Goal: Transaction & Acquisition: Purchase product/service

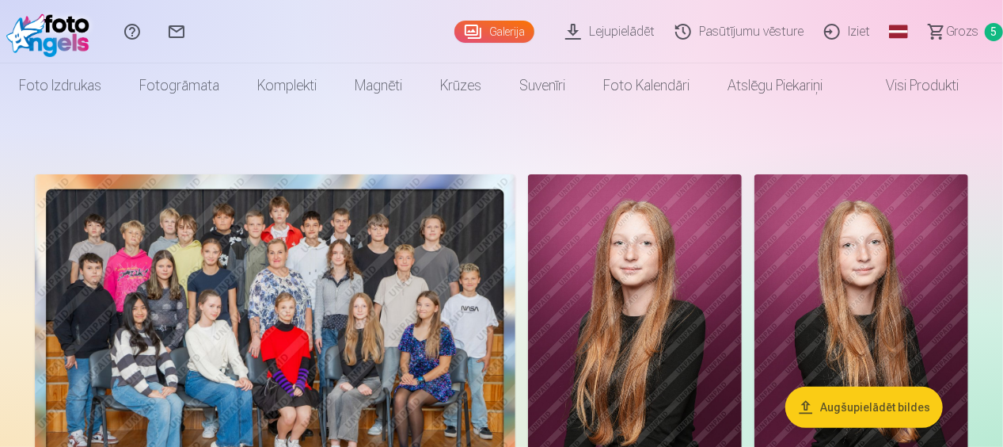
click at [966, 22] on span "Grozs" at bounding box center [962, 31] width 32 height 19
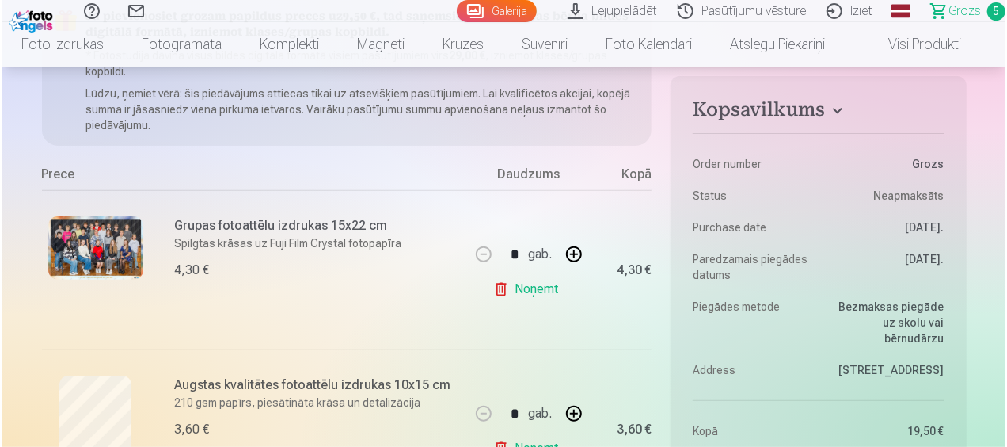
scroll to position [238, 0]
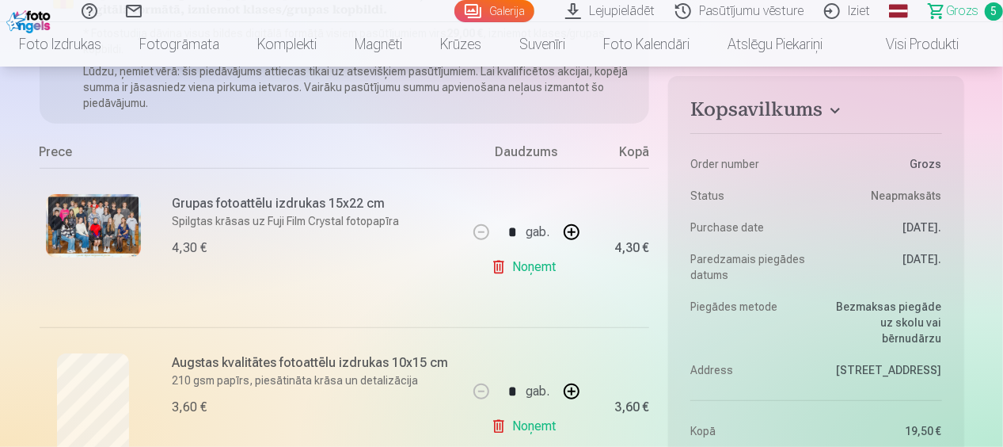
click at [93, 226] on img at bounding box center [93, 225] width 95 height 63
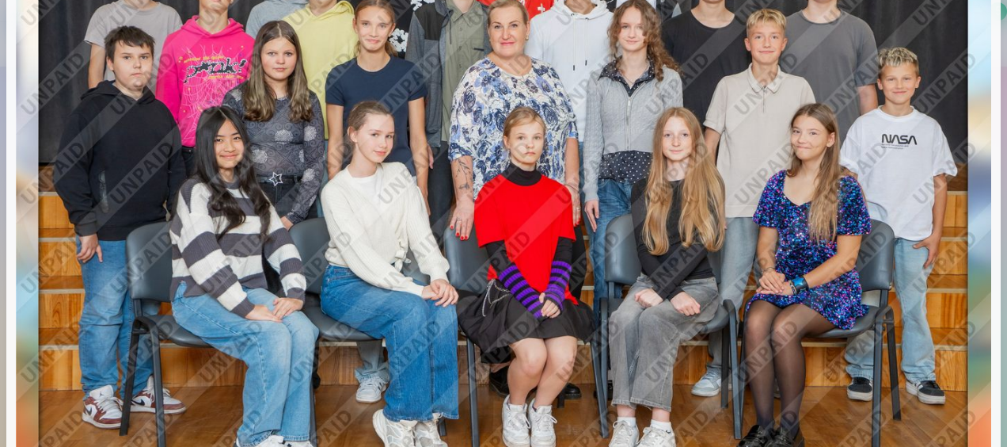
scroll to position [79, 0]
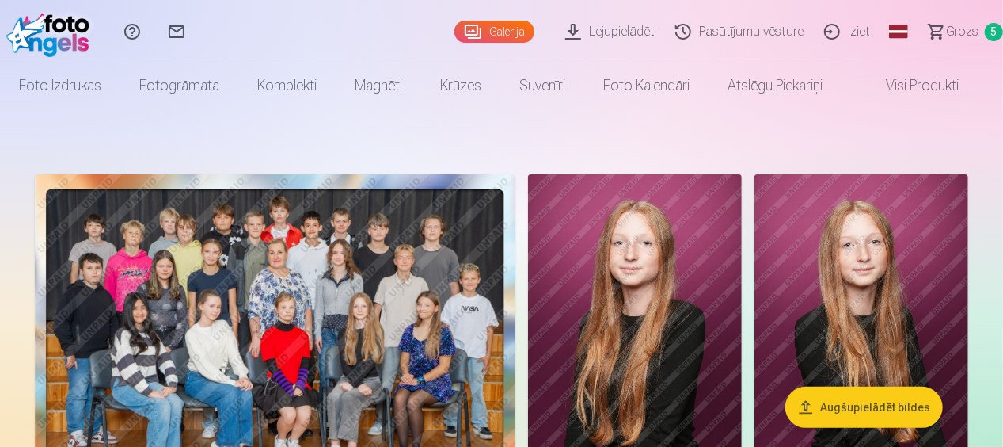
click at [958, 33] on span "Grozs" at bounding box center [962, 31] width 32 height 19
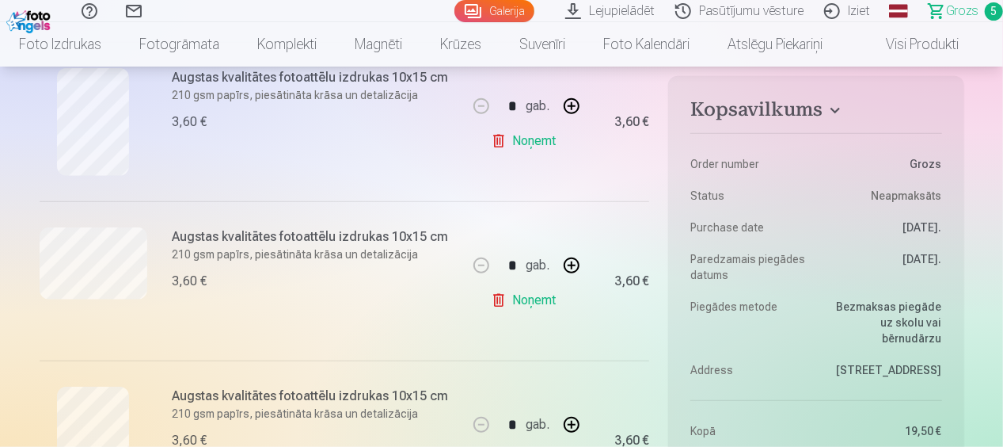
scroll to position [554, 0]
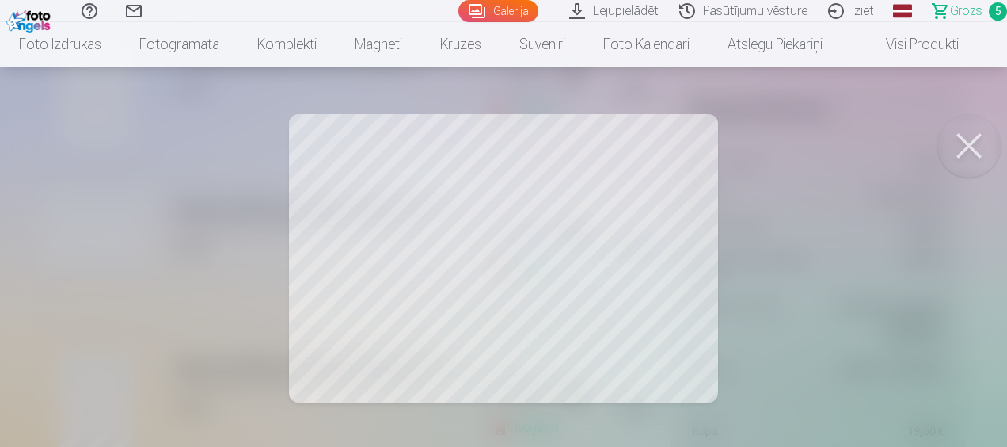
click at [972, 137] on button at bounding box center [968, 145] width 63 height 63
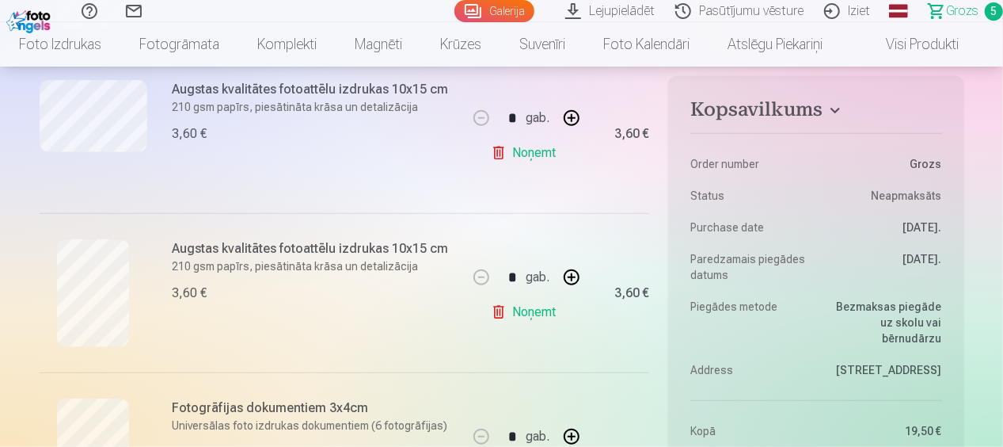
scroll to position [713, 0]
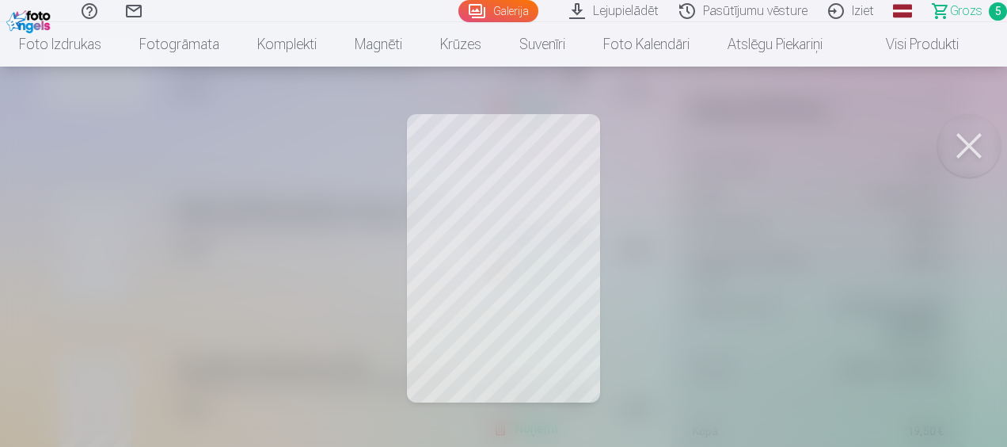
click at [959, 135] on button at bounding box center [968, 145] width 63 height 63
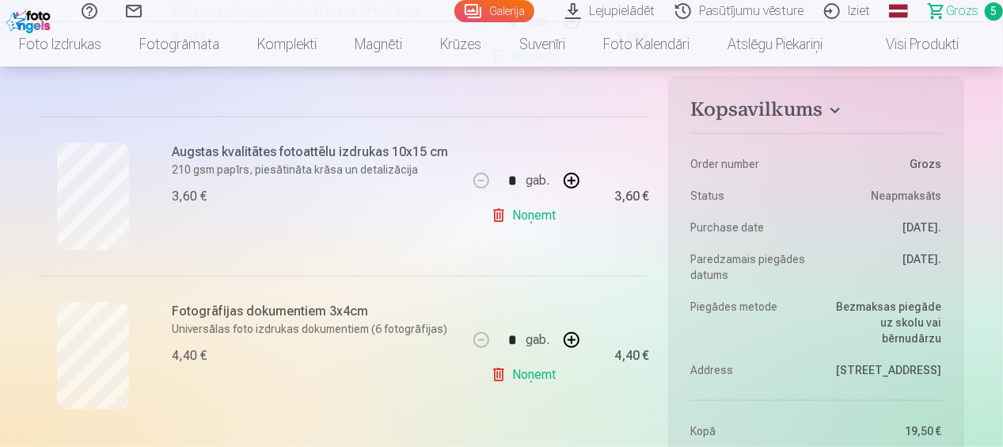
scroll to position [792, 0]
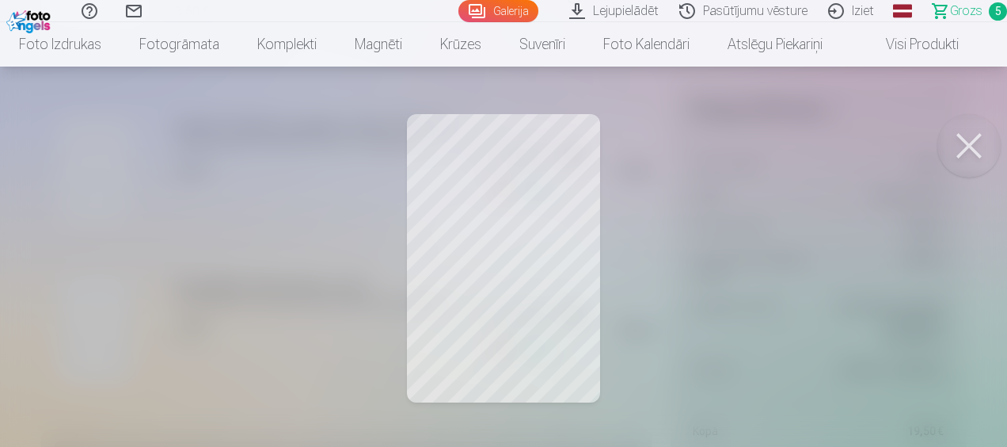
click at [978, 136] on button at bounding box center [968, 145] width 63 height 63
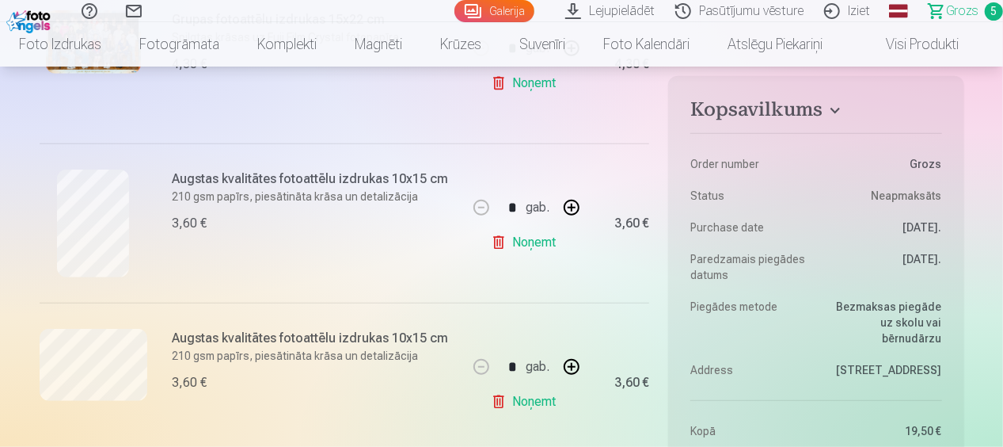
scroll to position [396, 0]
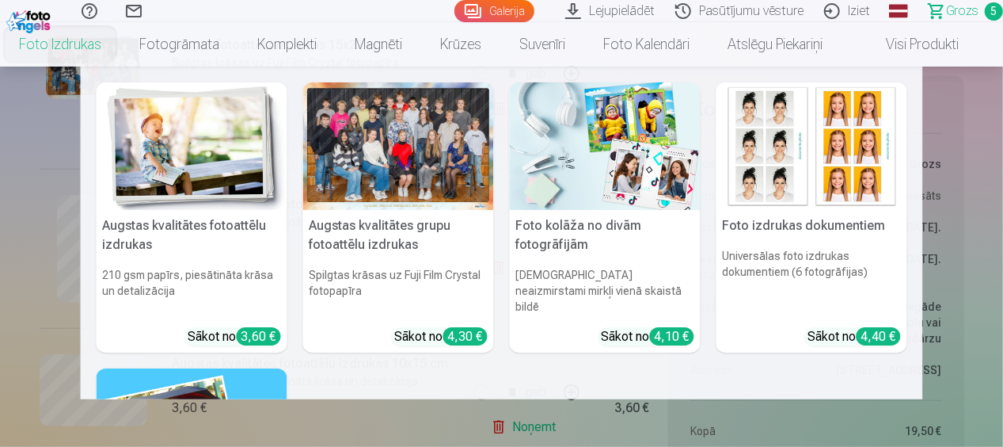
click at [395, 230] on h5 "Augstas kvalitātes grupu fotoattēlu izdrukas" at bounding box center [398, 235] width 191 height 51
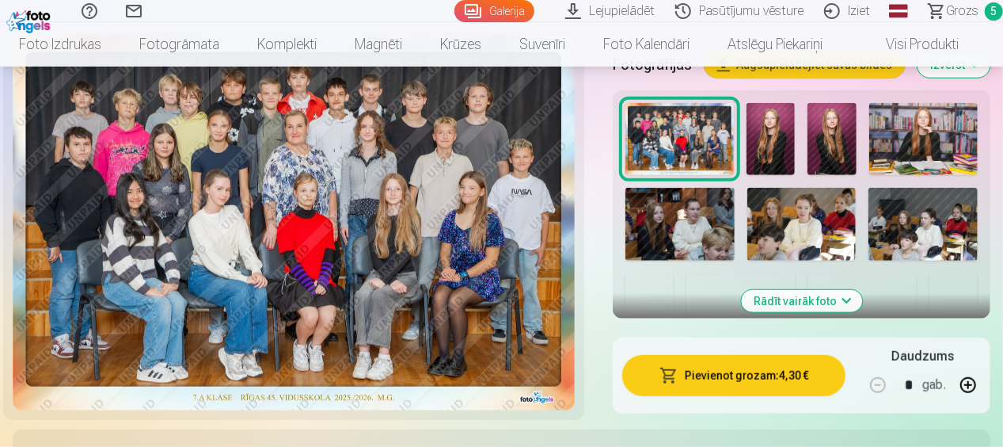
scroll to position [633, 0]
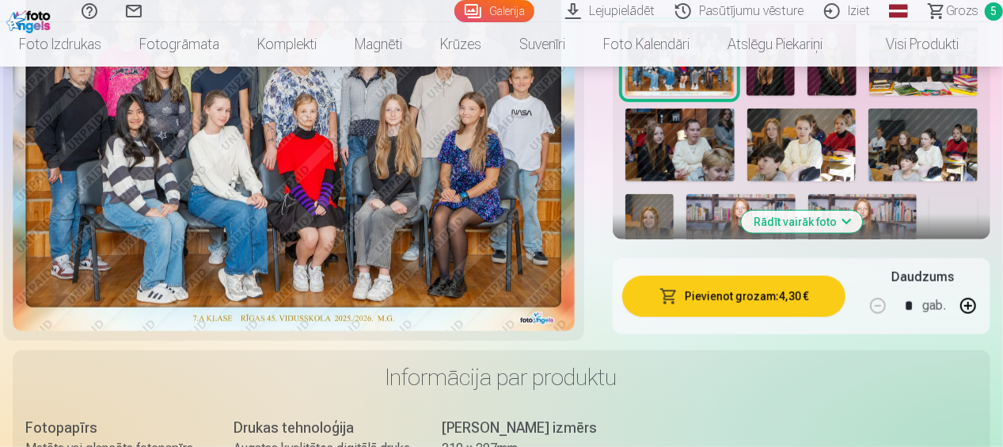
click at [771, 222] on button "Rādīt vairāk foto" at bounding box center [801, 222] width 121 height 22
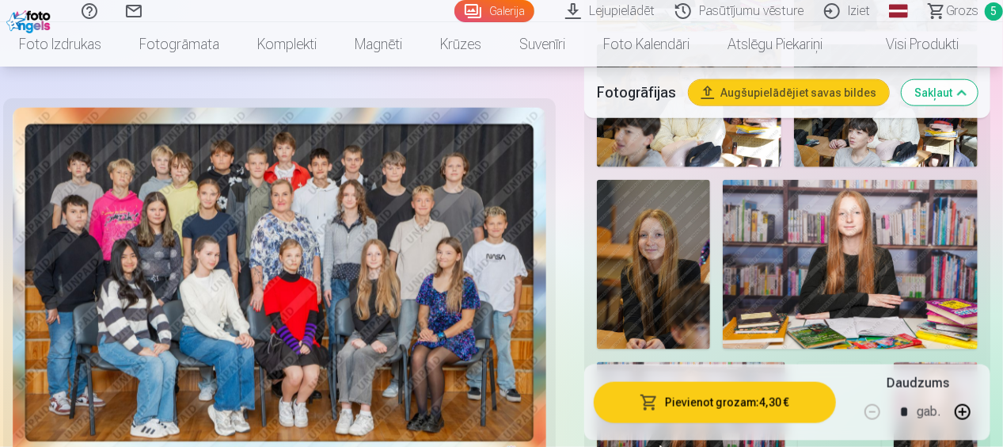
scroll to position [871, 0]
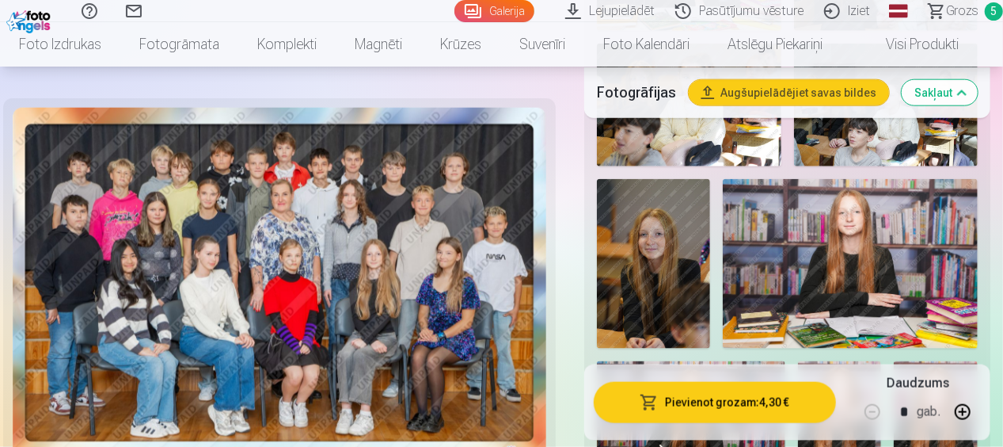
click at [676, 261] on img at bounding box center [653, 263] width 113 height 169
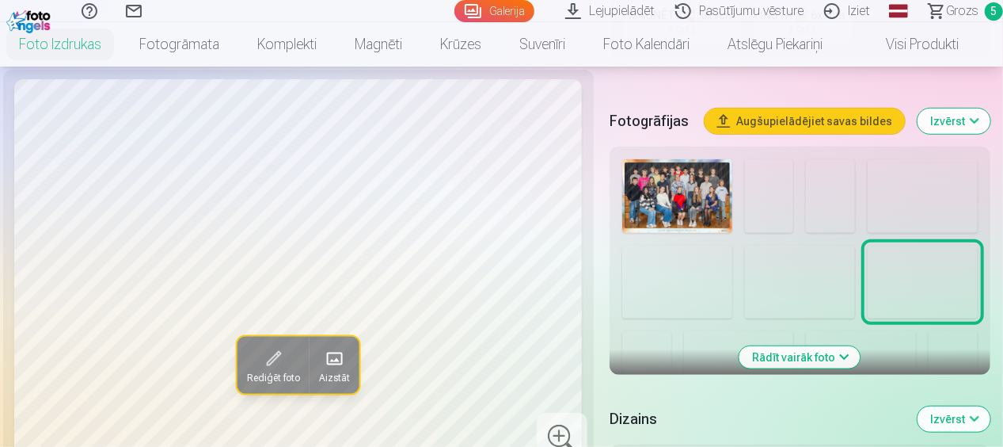
scroll to position [554, 0]
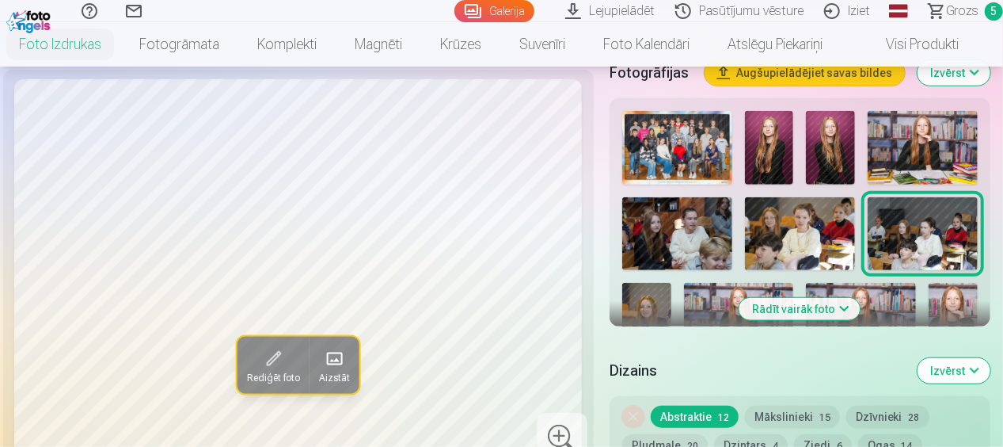
click at [764, 309] on button "Rādīt vairāk foto" at bounding box center [799, 309] width 121 height 22
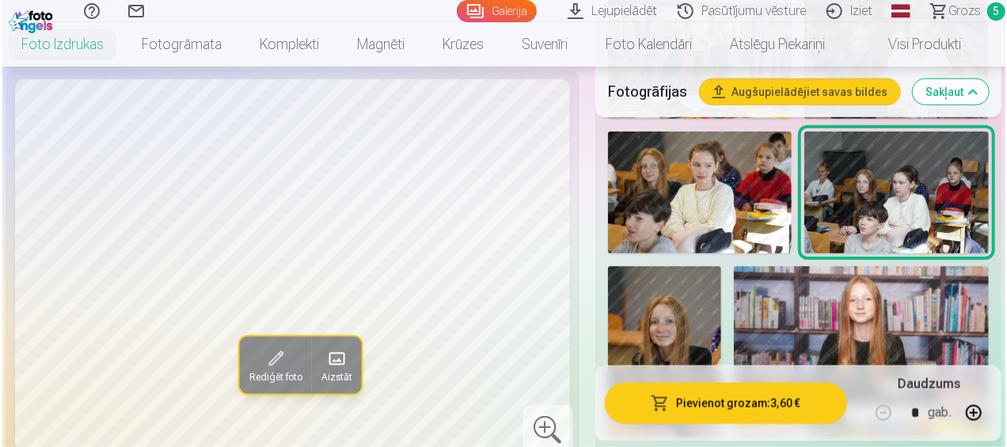
scroll to position [871, 0]
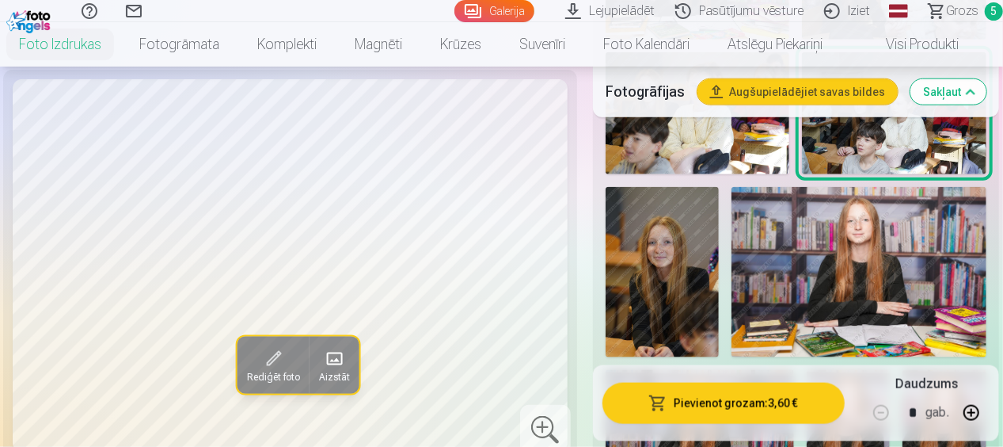
click at [680, 298] on img at bounding box center [662, 271] width 113 height 169
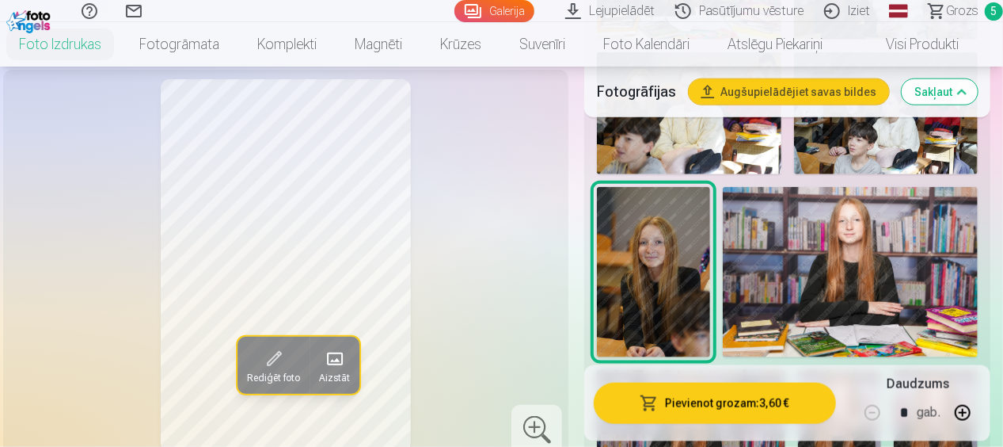
click at [259, 374] on span "Rediģēt foto" at bounding box center [273, 377] width 53 height 13
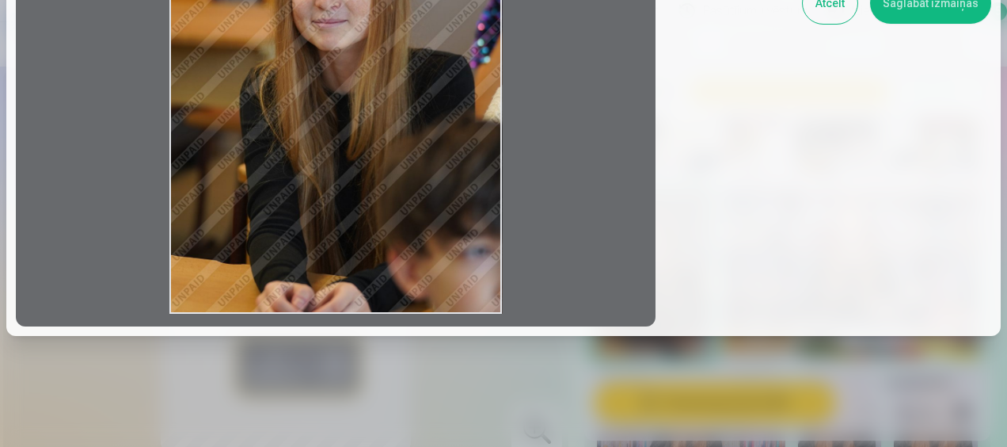
scroll to position [215, 0]
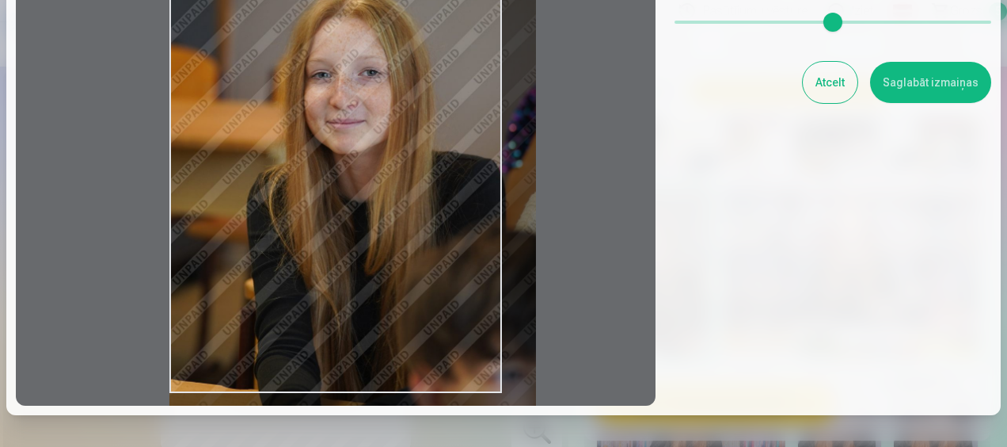
drag, startPoint x: 687, startPoint y: 21, endPoint x: 694, endPoint y: 53, distance: 33.1
click at [694, 24] on input "range" at bounding box center [833, 22] width 317 height 3
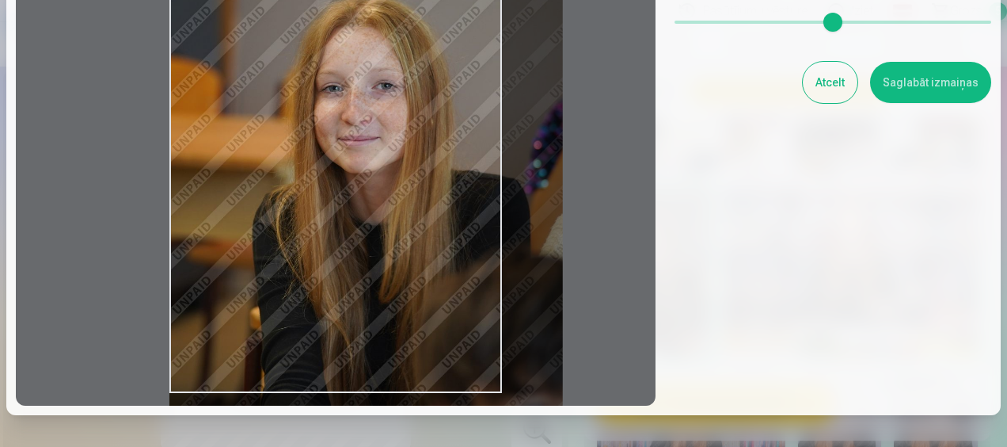
drag, startPoint x: 697, startPoint y: 21, endPoint x: 705, endPoint y: 24, distance: 9.3
click at [705, 24] on input "range" at bounding box center [833, 22] width 317 height 3
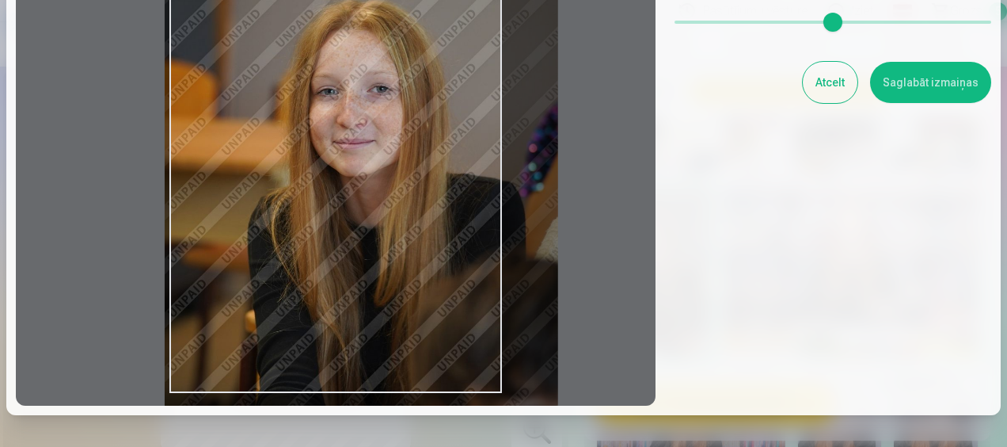
type input "****"
drag, startPoint x: 397, startPoint y: 280, endPoint x: 393, endPoint y: 287, distance: 8.6
click at [393, 287] on div at bounding box center [336, 144] width 640 height 521
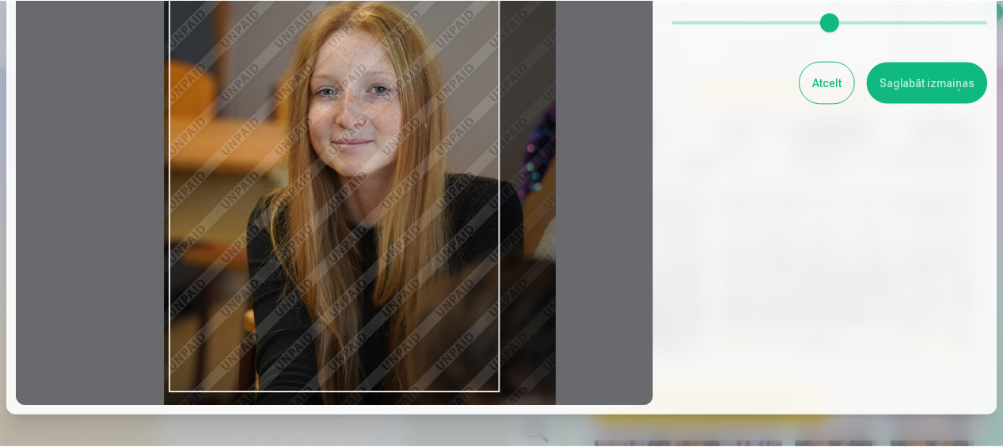
scroll to position [136, 0]
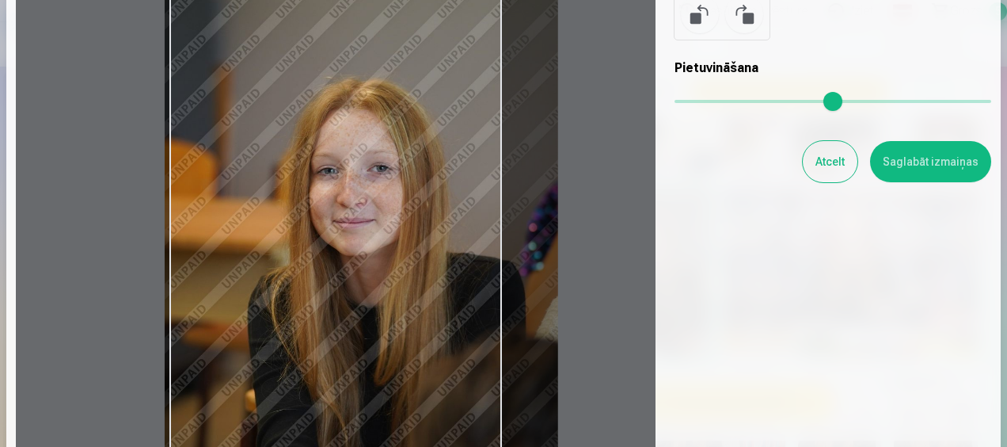
click at [920, 153] on button "Saglabāt izmaiņas" at bounding box center [930, 161] width 121 height 41
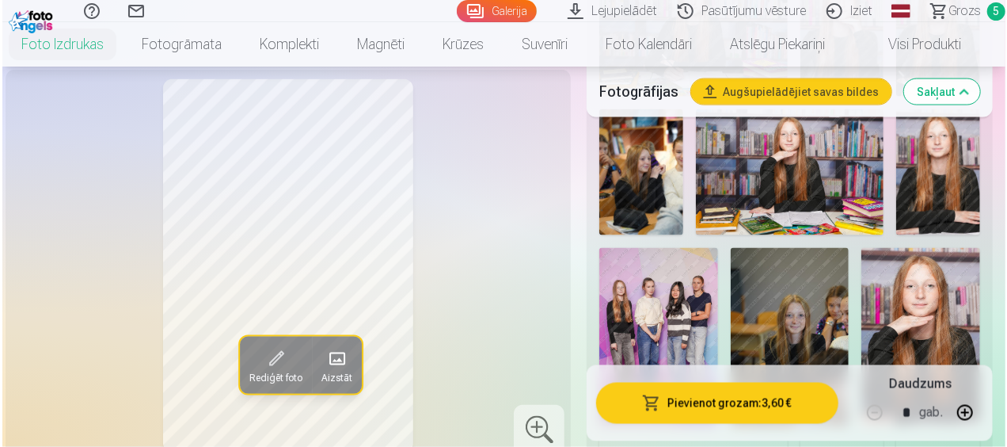
scroll to position [1267, 0]
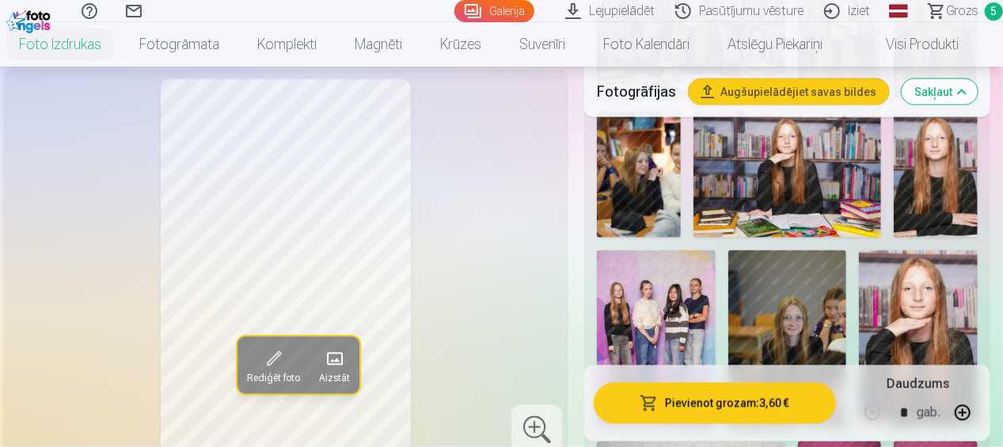
click at [694, 404] on button "Pievienot grozam : 3,60 €" at bounding box center [715, 402] width 242 height 41
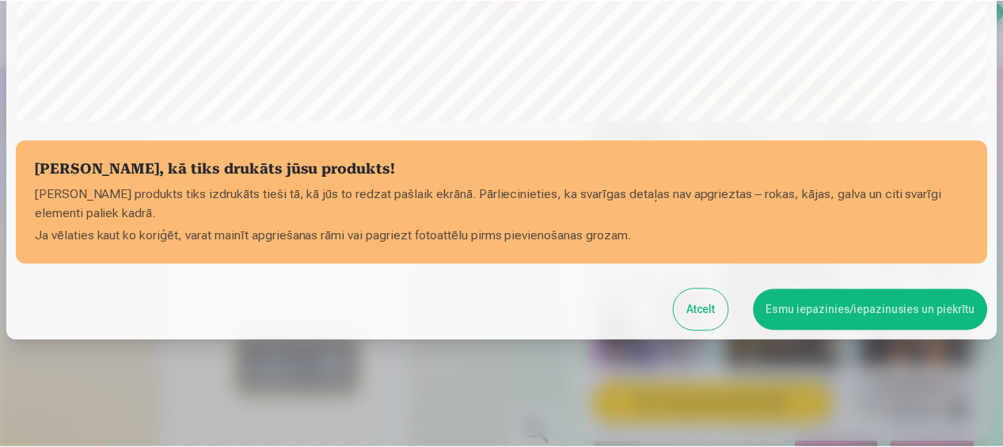
scroll to position [637, 0]
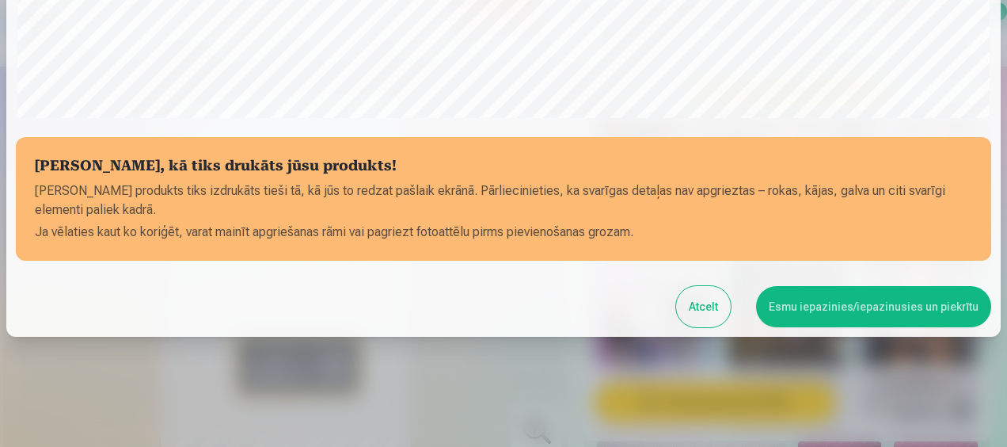
click at [796, 302] on button "Esmu iepazinies/iepazinusies un piekrītu" at bounding box center [873, 306] width 235 height 41
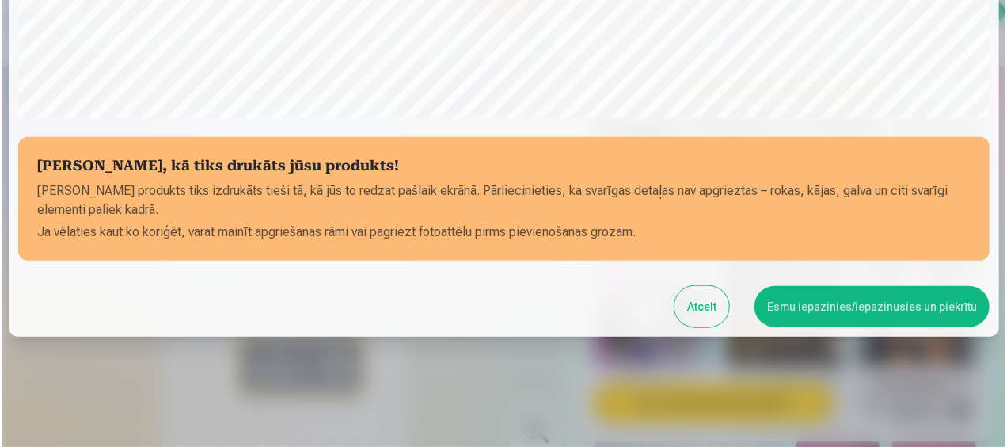
scroll to position [634, 0]
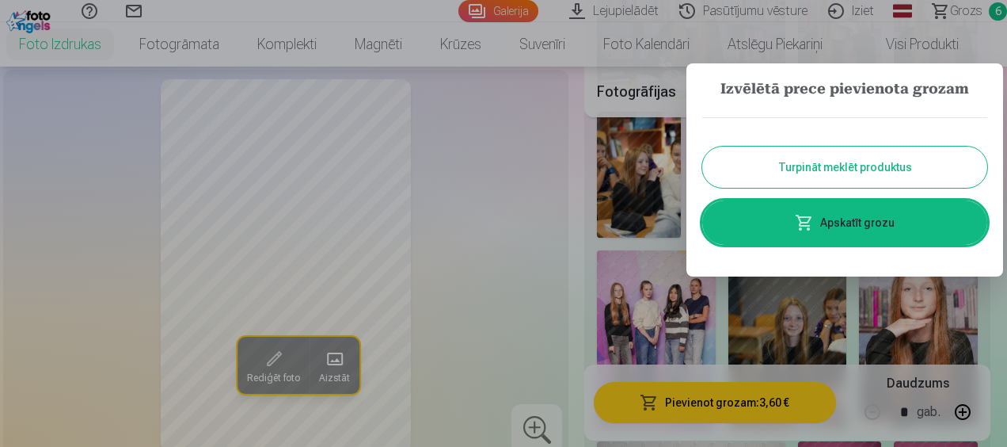
click at [838, 215] on link "Apskatīt grozu" at bounding box center [844, 222] width 285 height 44
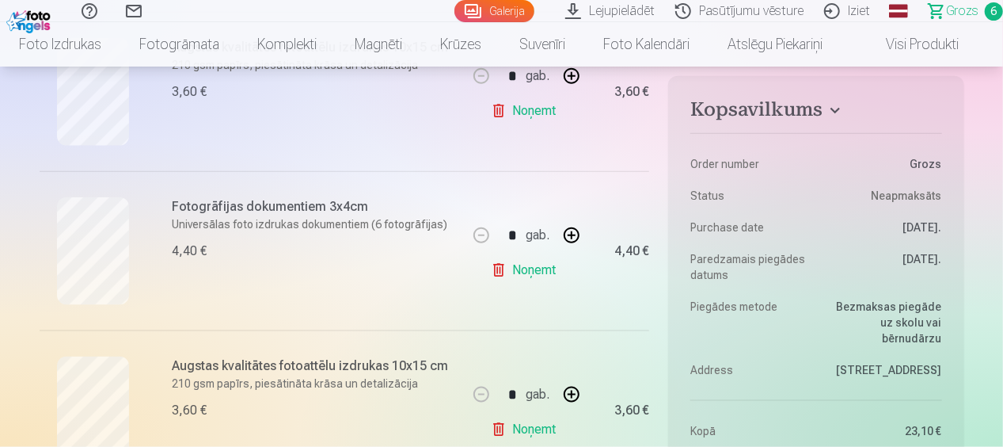
scroll to position [950, 0]
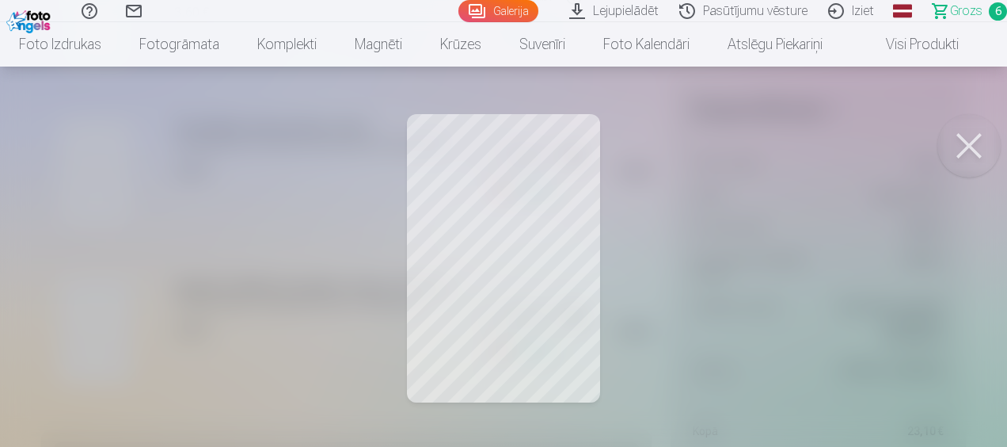
click at [964, 150] on button at bounding box center [968, 145] width 63 height 63
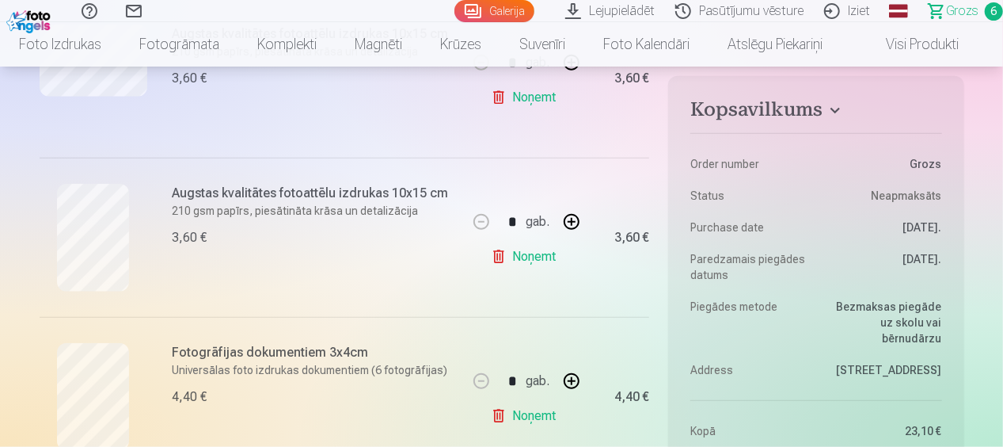
scroll to position [713, 0]
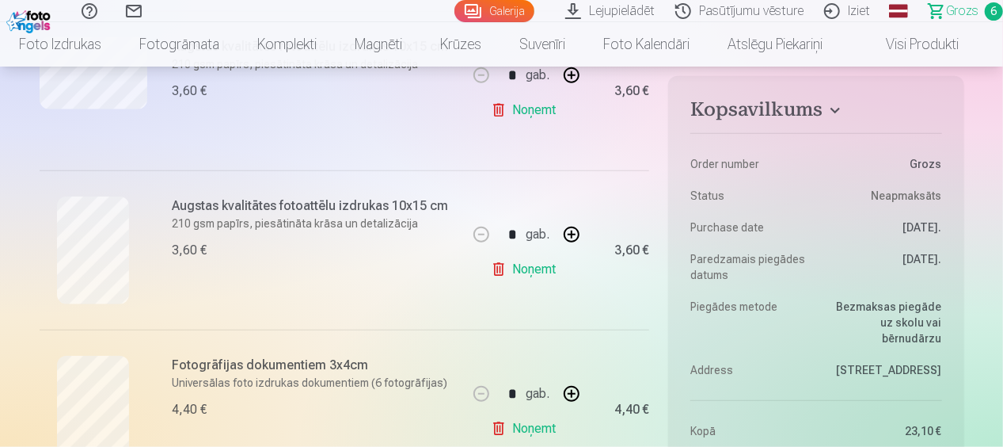
click at [533, 270] on link "Noņemt" at bounding box center [527, 269] width 72 height 32
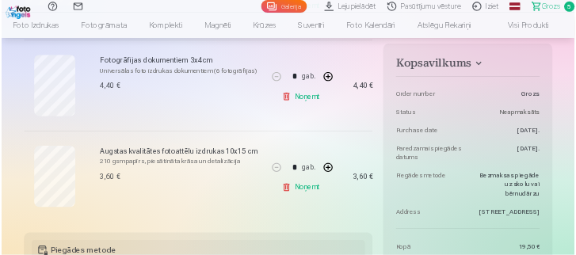
scroll to position [792, 0]
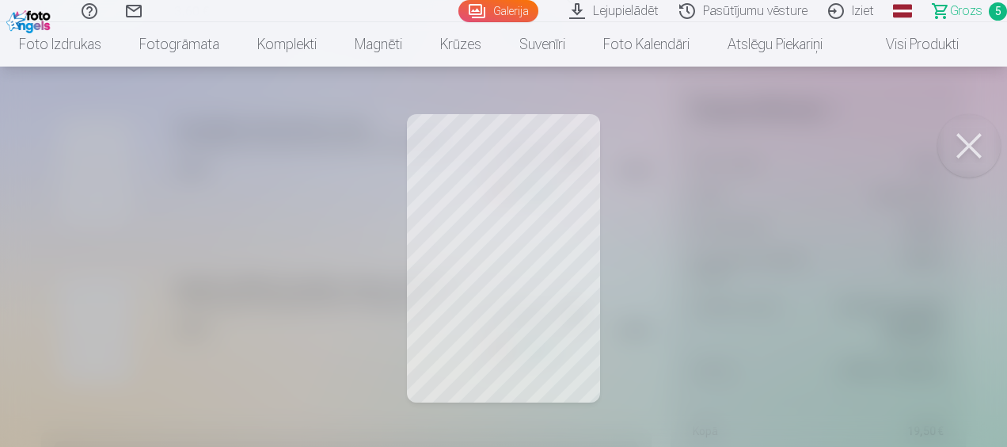
click at [548, 173] on div at bounding box center [503, 223] width 1007 height 447
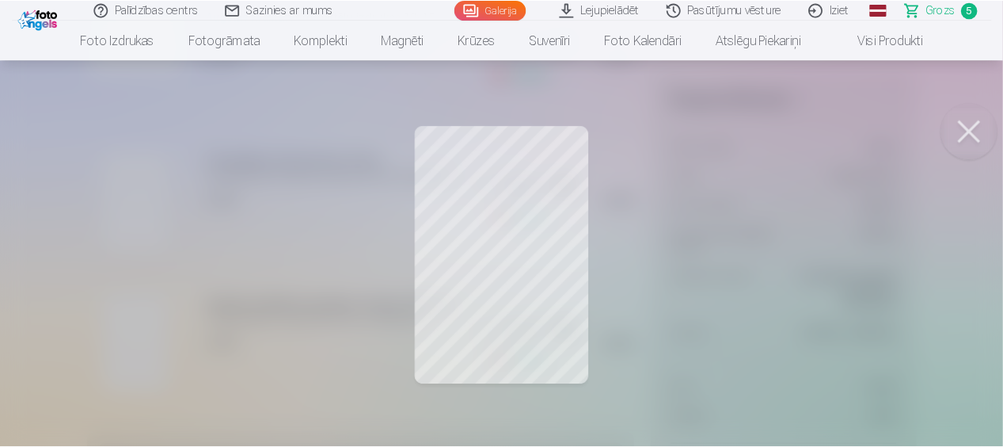
scroll to position [740, 0]
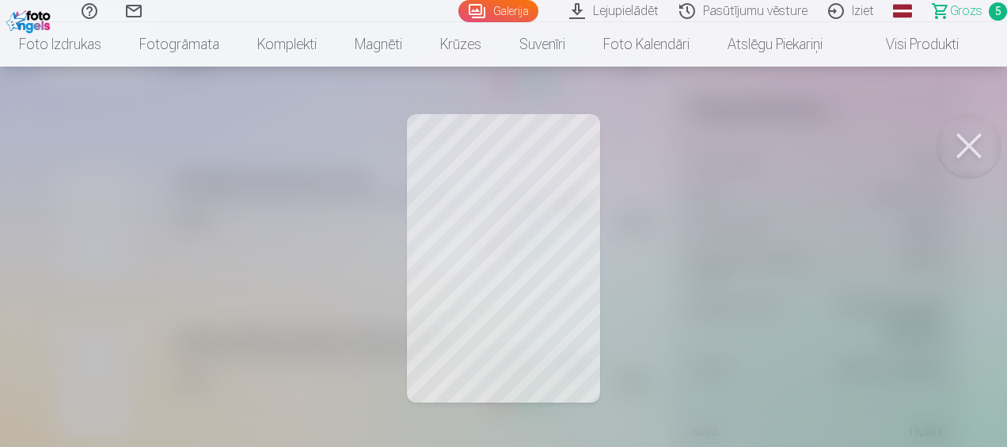
click at [964, 143] on button at bounding box center [968, 145] width 63 height 63
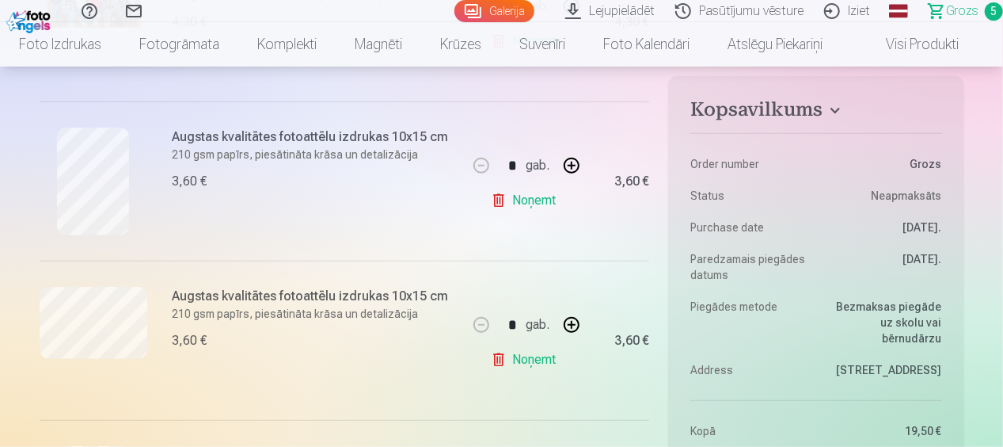
scroll to position [424, 0]
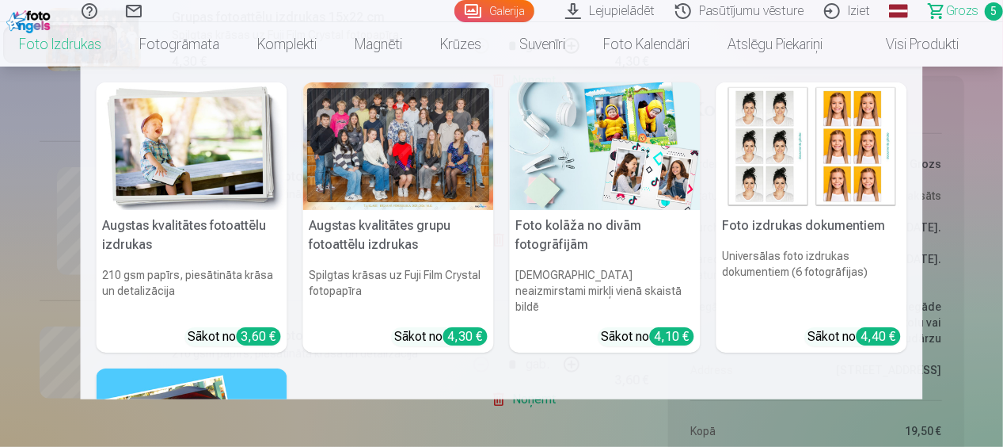
click at [806, 217] on h5 "Foto izdrukas dokumentiem" at bounding box center [812, 226] width 191 height 32
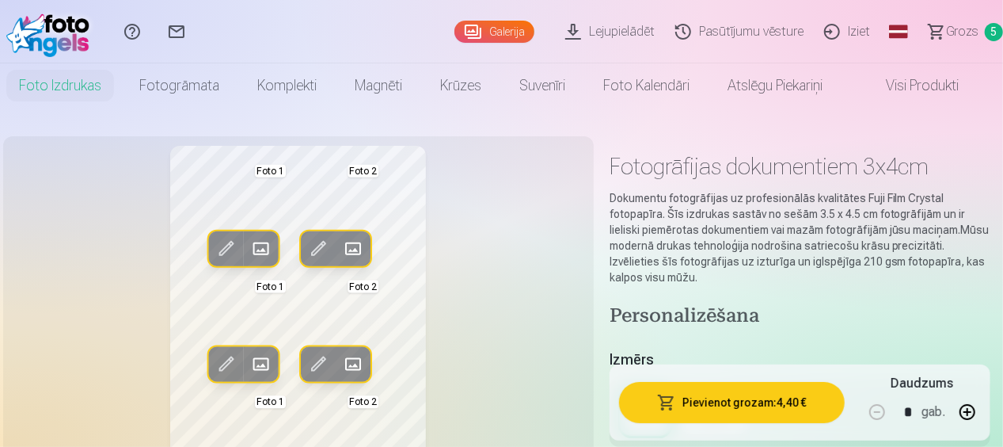
click at [219, 253] on span at bounding box center [225, 248] width 25 height 25
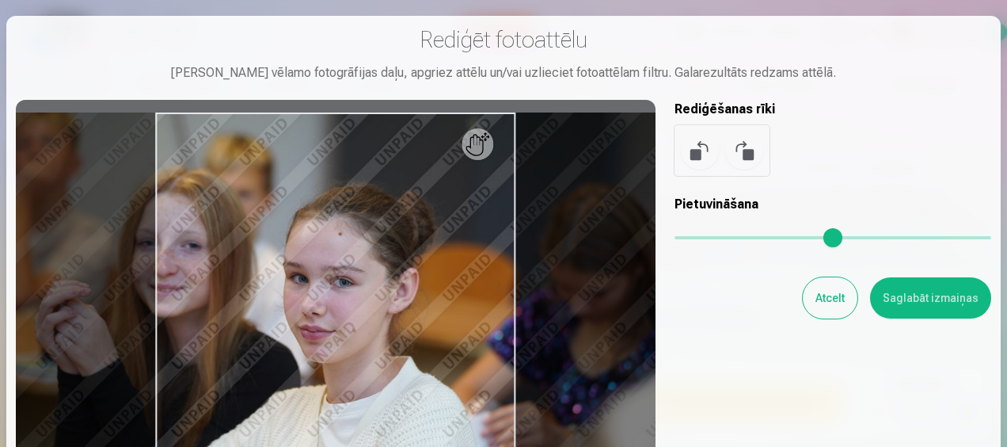
click at [832, 298] on button "Atcelt" at bounding box center [830, 297] width 55 height 41
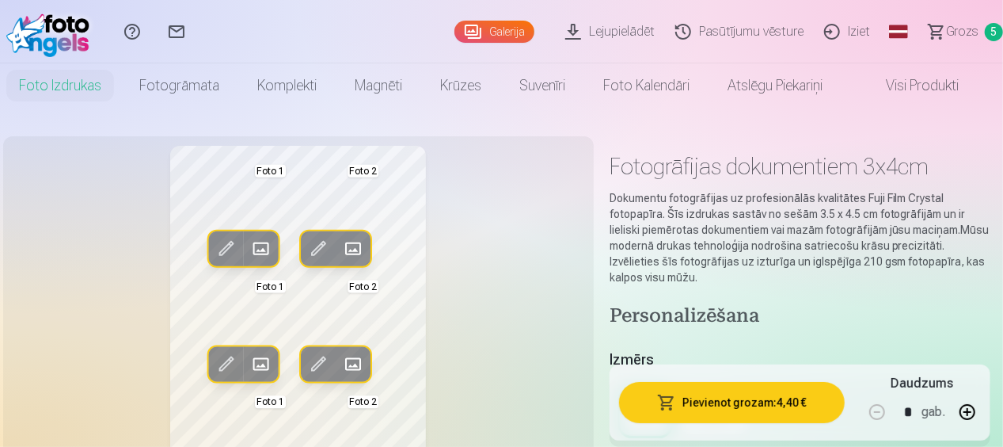
click at [266, 242] on span at bounding box center [260, 248] width 25 height 25
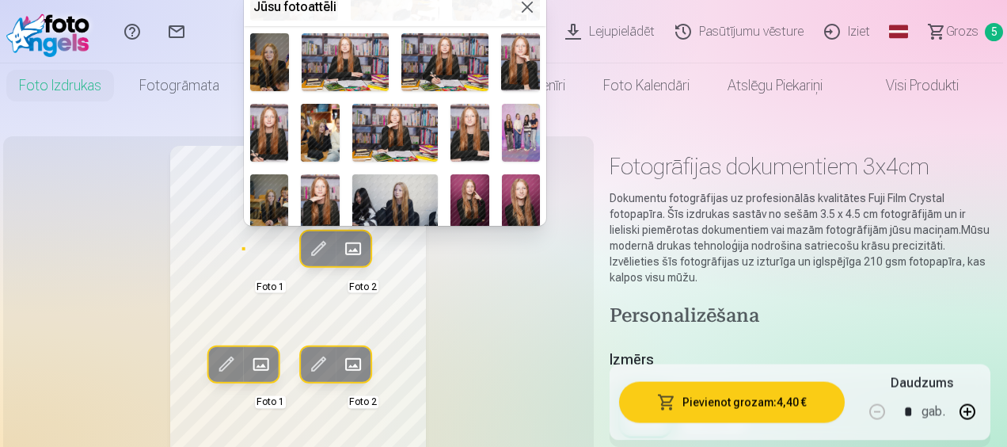
scroll to position [230, 0]
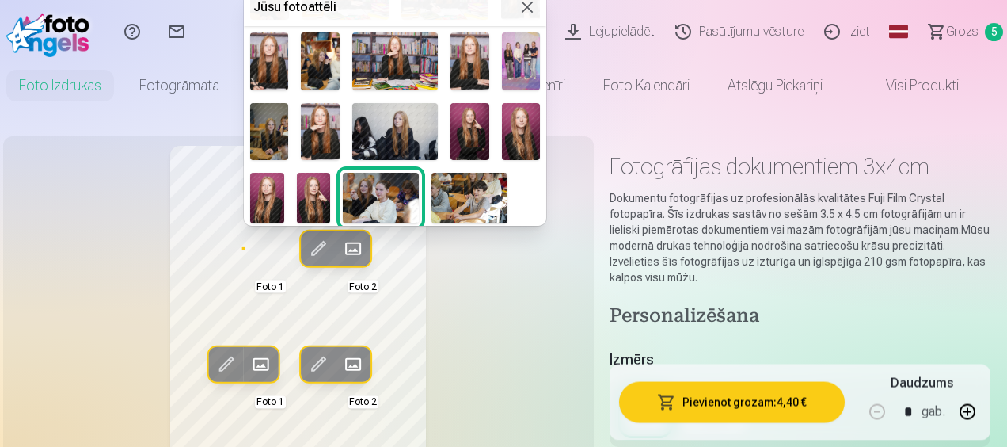
click at [396, 136] on img at bounding box center [395, 131] width 86 height 57
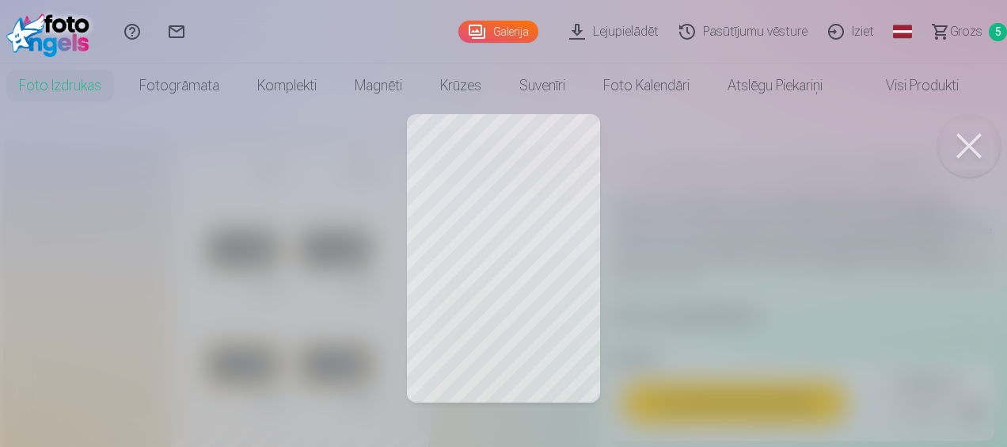
click at [451, 176] on div at bounding box center [503, 223] width 1007 height 447
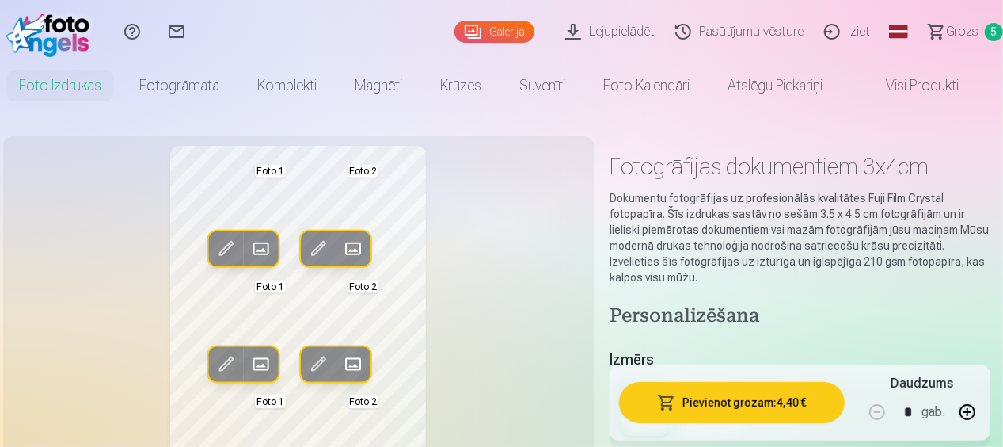
click at [225, 250] on span at bounding box center [225, 248] width 25 height 25
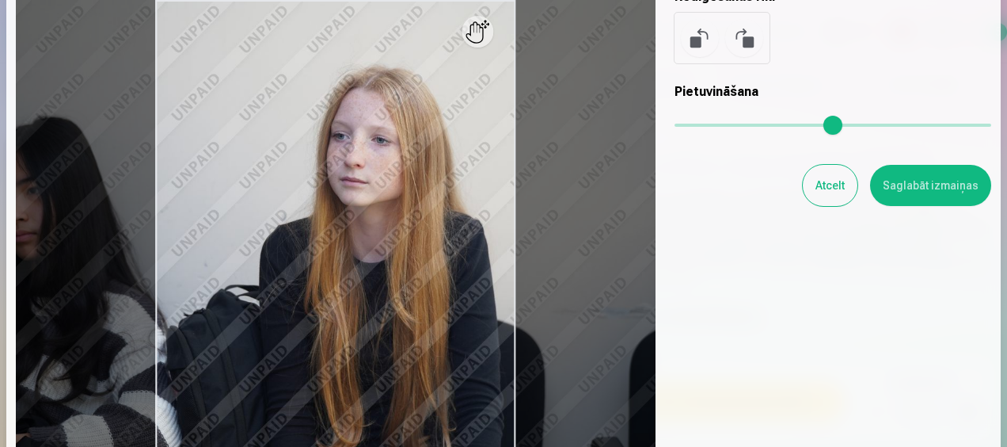
scroll to position [79, 0]
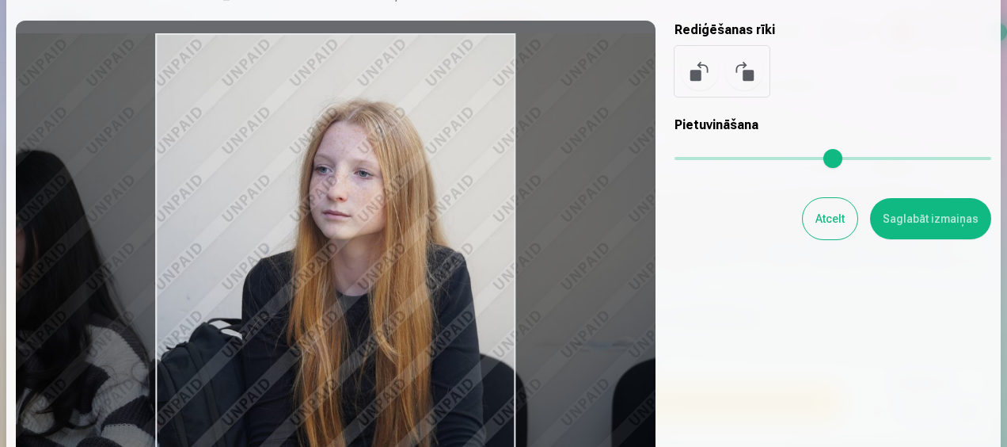
drag, startPoint x: 371, startPoint y: 317, endPoint x: 353, endPoint y: 318, distance: 17.5
click at [353, 318] on div at bounding box center [336, 281] width 640 height 521
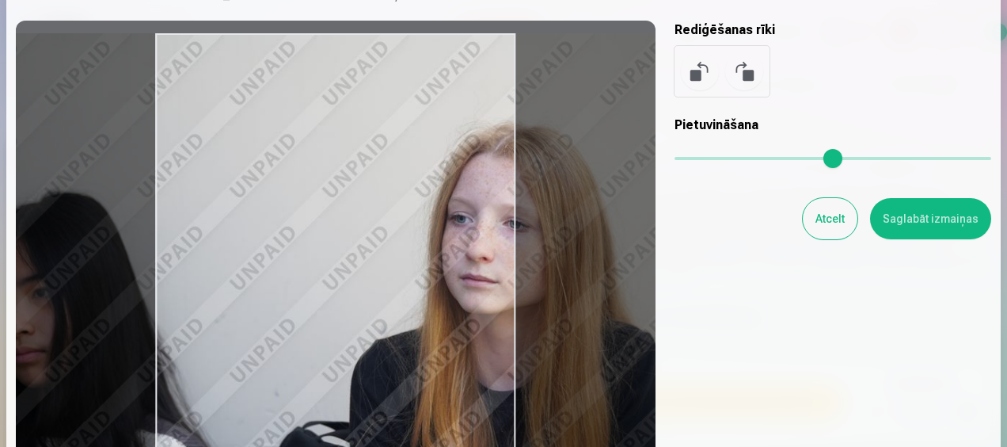
drag, startPoint x: 682, startPoint y: 157, endPoint x: 698, endPoint y: 163, distance: 17.1
click at [698, 160] on input "range" at bounding box center [833, 158] width 317 height 3
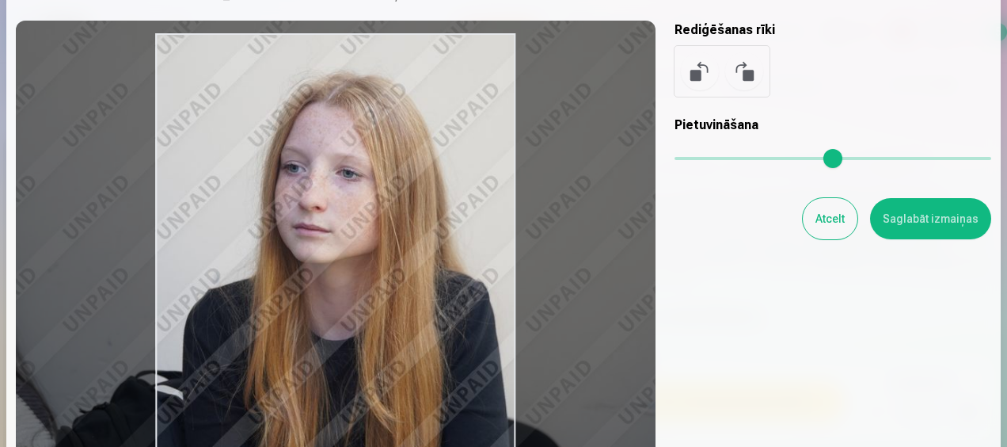
drag, startPoint x: 406, startPoint y: 327, endPoint x: 239, endPoint y: 276, distance: 174.6
click at [239, 276] on div at bounding box center [336, 281] width 640 height 521
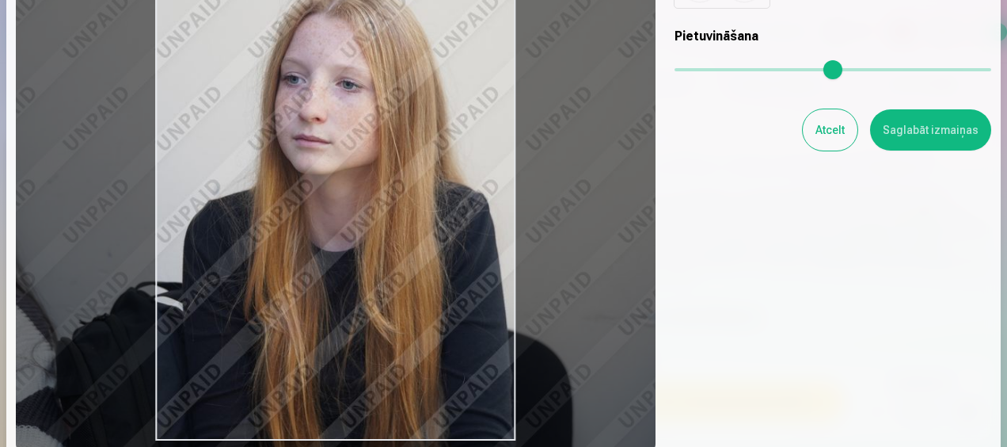
scroll to position [136, 0]
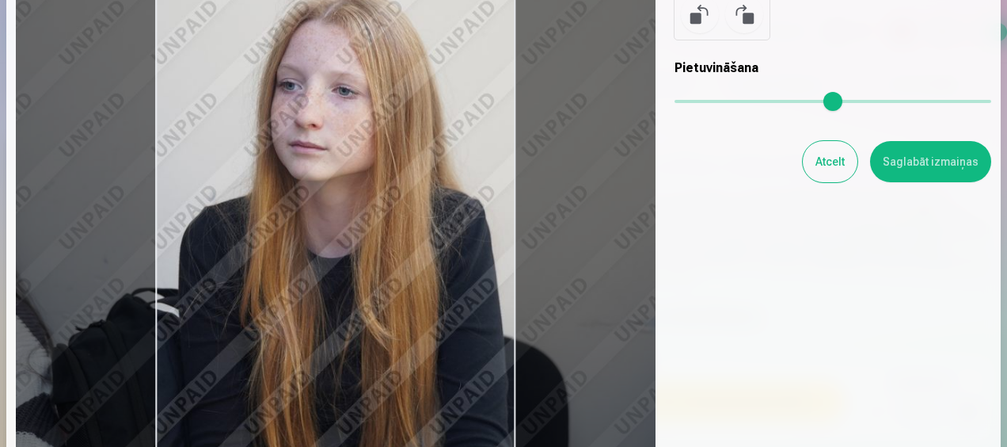
type input "****"
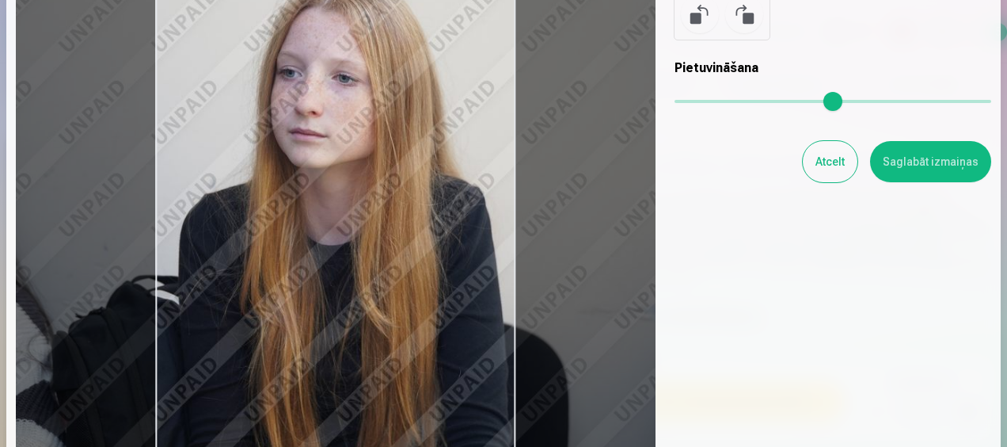
drag, startPoint x: 431, startPoint y: 308, endPoint x: 427, endPoint y: 270, distance: 38.2
click at [427, 270] on div at bounding box center [336, 224] width 640 height 521
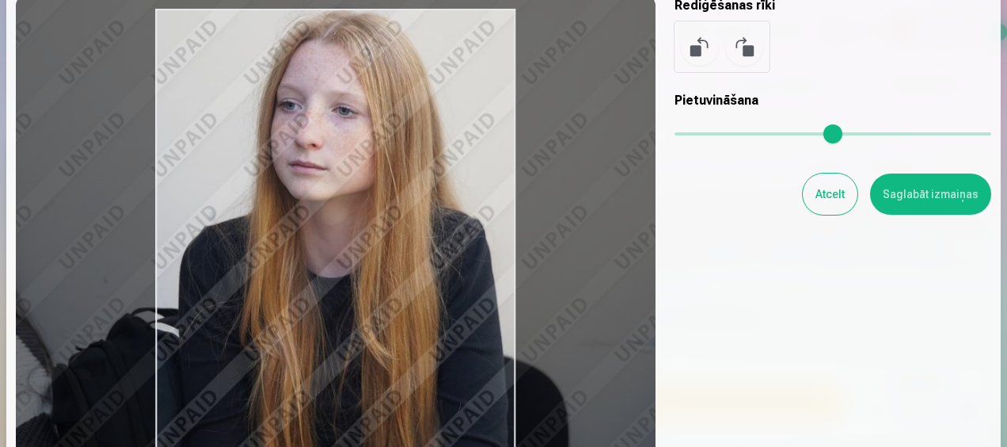
scroll to position [79, 0]
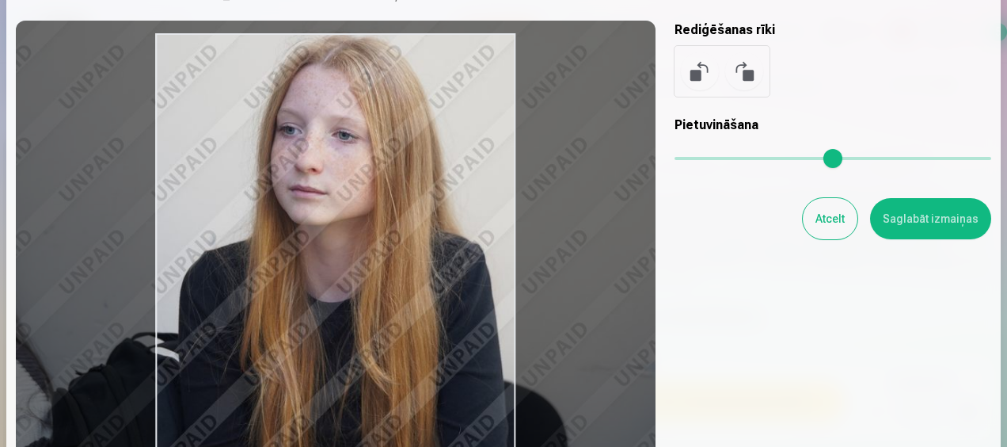
click at [931, 220] on button "Saglabāt izmaiņas" at bounding box center [930, 218] width 121 height 41
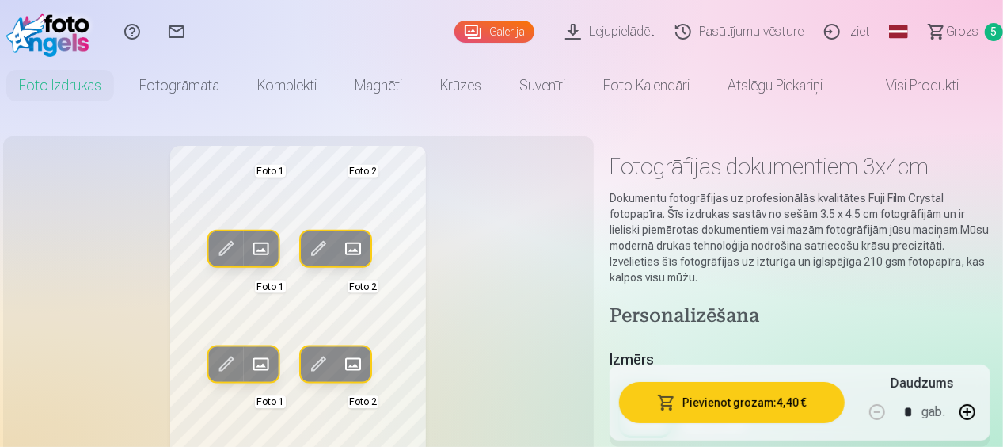
click at [222, 251] on span at bounding box center [225, 248] width 25 height 25
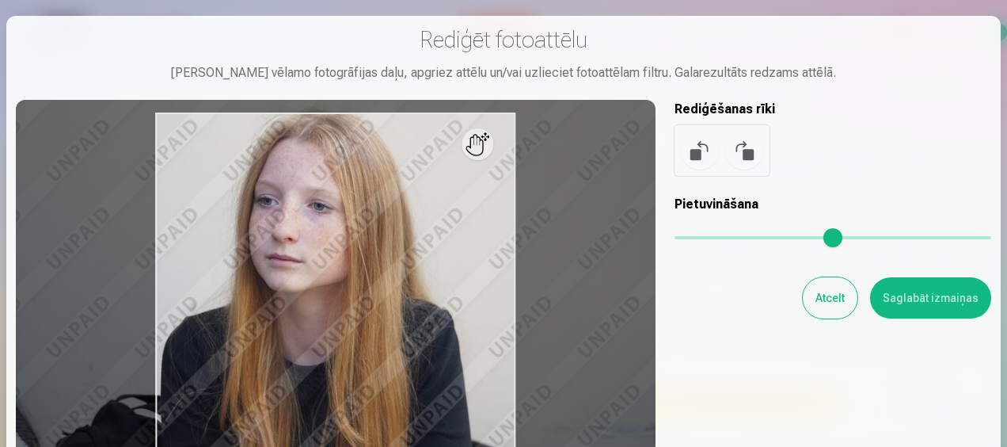
click at [694, 239] on input "range" at bounding box center [833, 237] width 317 height 3
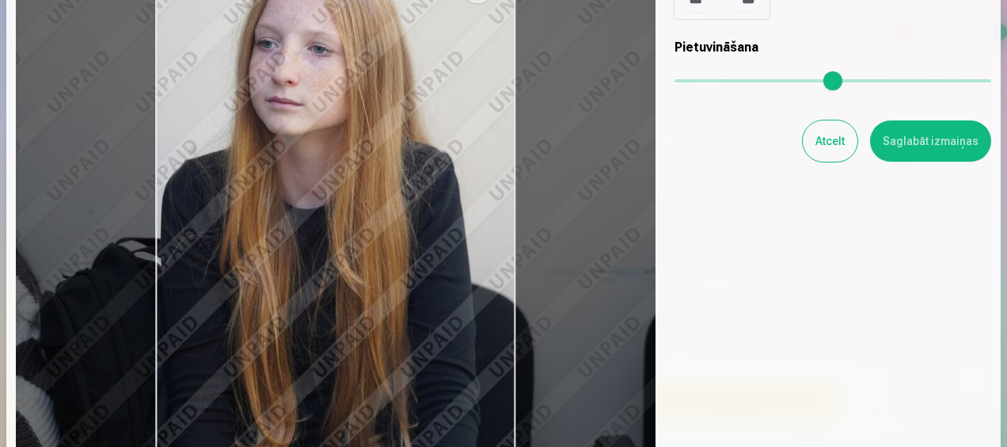
scroll to position [158, 0]
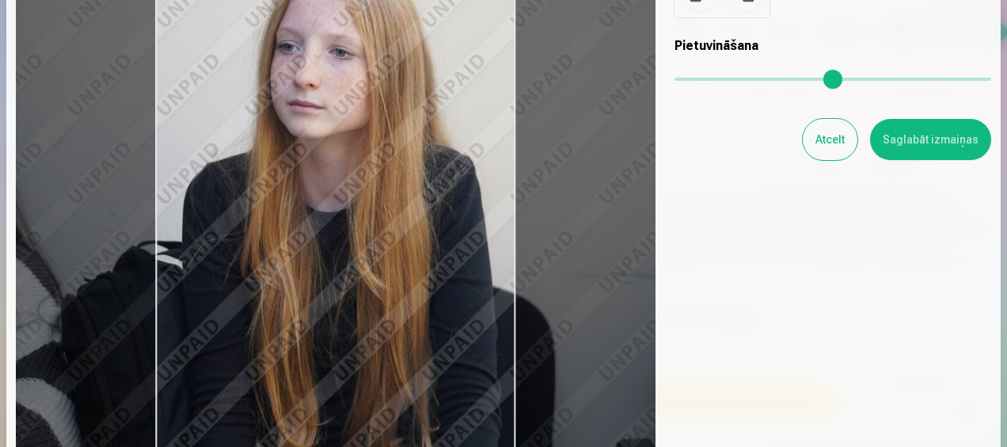
drag, startPoint x: 380, startPoint y: 321, endPoint x: 401, endPoint y: 326, distance: 21.9
click at [401, 326] on div at bounding box center [336, 201] width 640 height 521
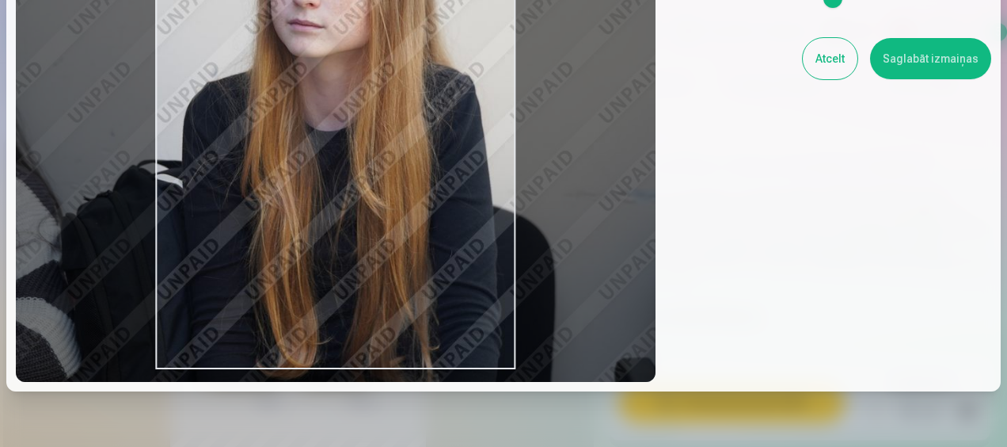
scroll to position [295, 0]
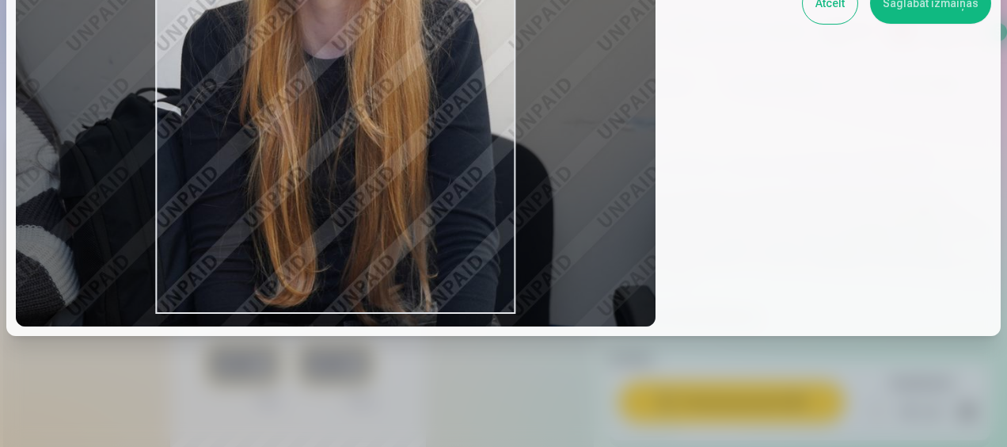
drag, startPoint x: 435, startPoint y: 278, endPoint x: 434, endPoint y: 262, distance: 15.9
click at [434, 262] on div at bounding box center [336, 65] width 640 height 521
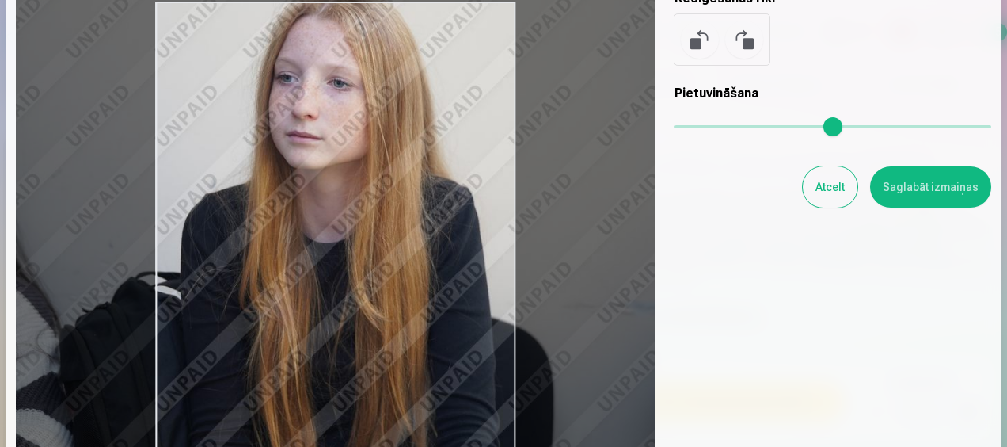
scroll to position [136, 0]
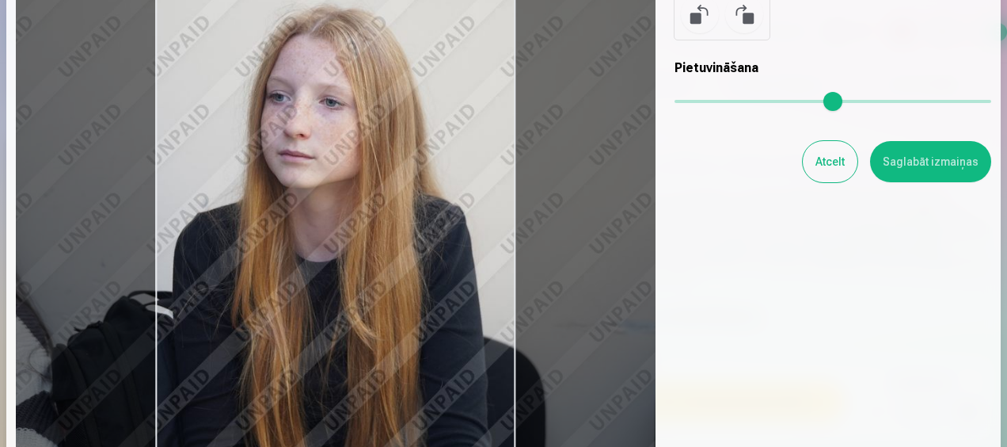
type input "****"
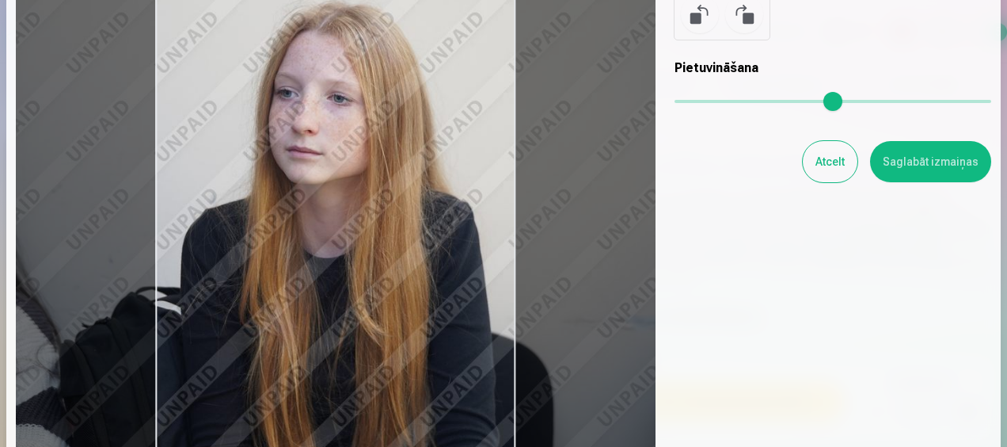
drag, startPoint x: 415, startPoint y: 286, endPoint x: 415, endPoint y: 326, distance: 40.4
click at [415, 326] on div at bounding box center [336, 224] width 640 height 521
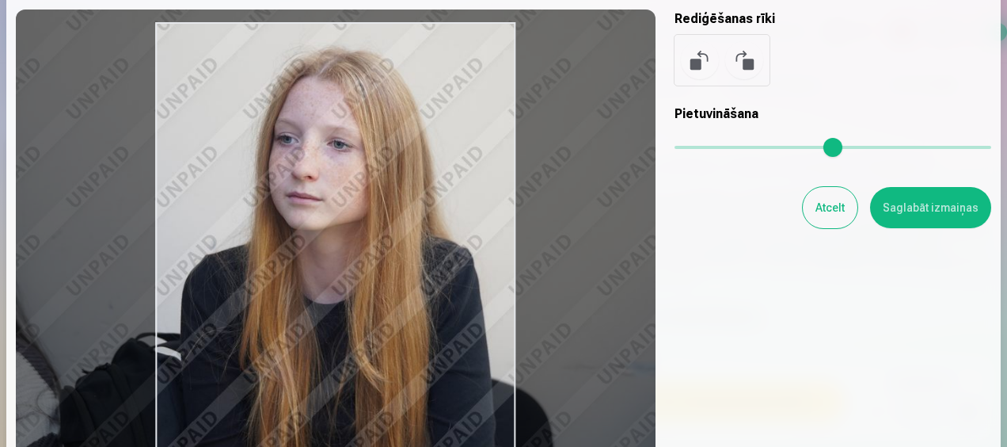
scroll to position [79, 0]
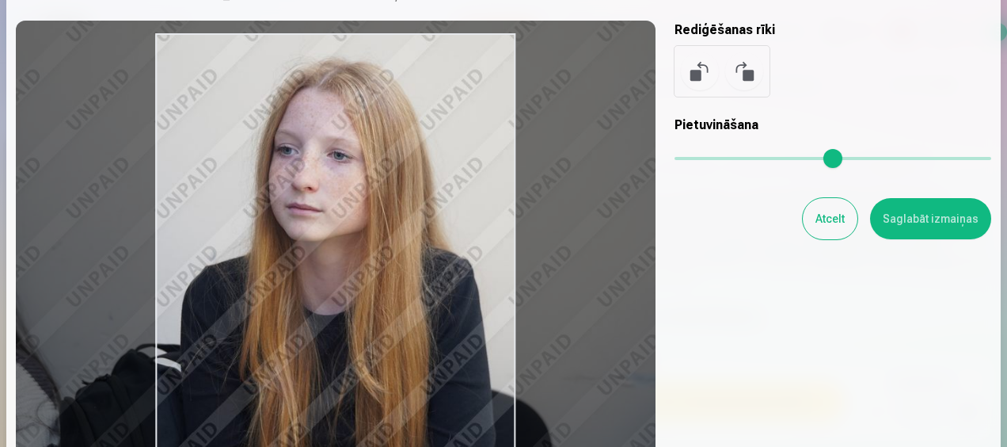
click at [925, 211] on button "Saglabāt izmaiņas" at bounding box center [930, 218] width 121 height 41
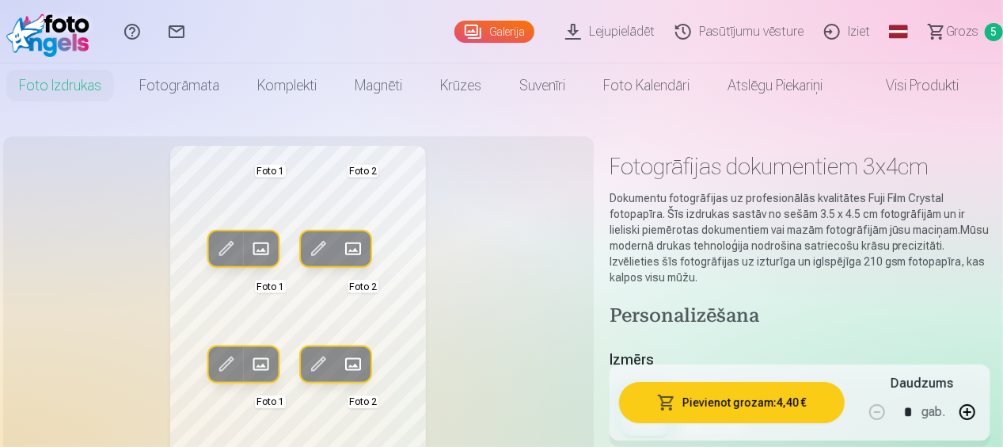
click at [226, 367] on span at bounding box center [225, 363] width 25 height 25
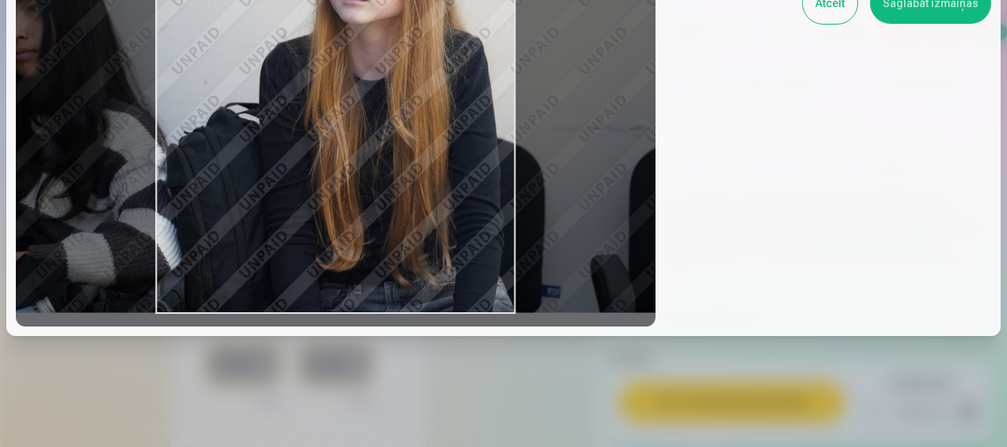
scroll to position [215, 0]
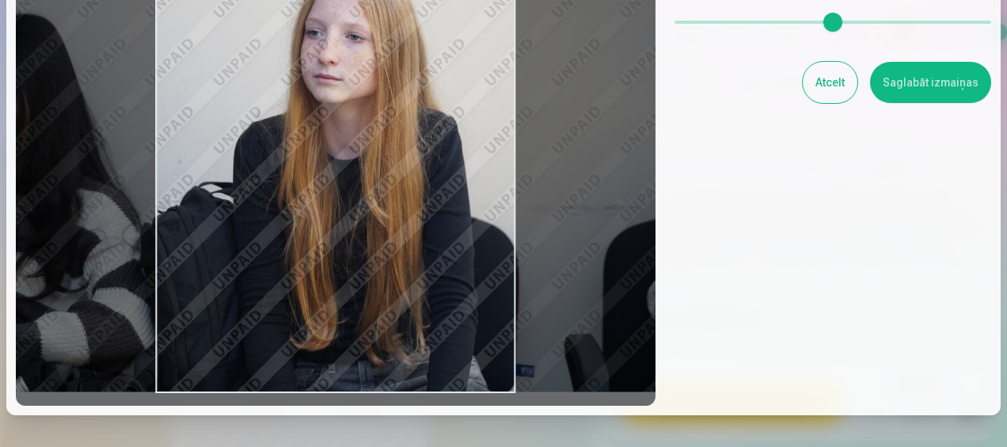
drag, startPoint x: 406, startPoint y: 328, endPoint x: 381, endPoint y: 329, distance: 25.4
click at [381, 329] on div at bounding box center [336, 144] width 640 height 521
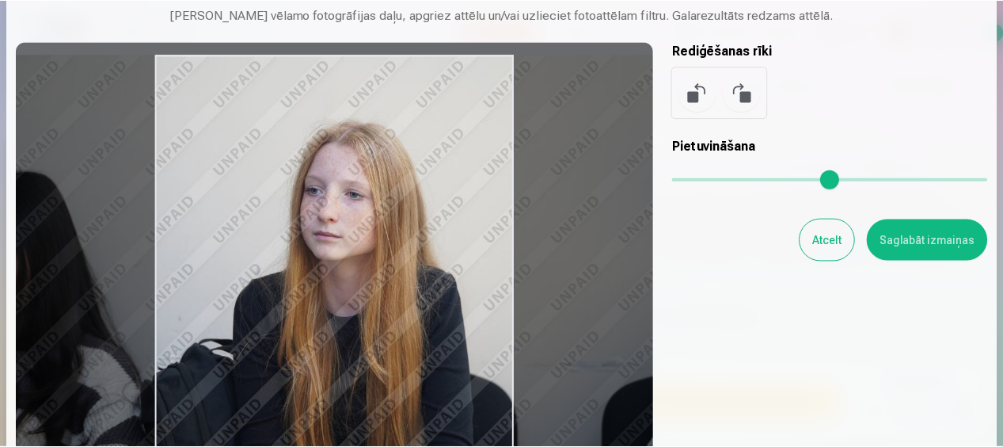
scroll to position [57, 0]
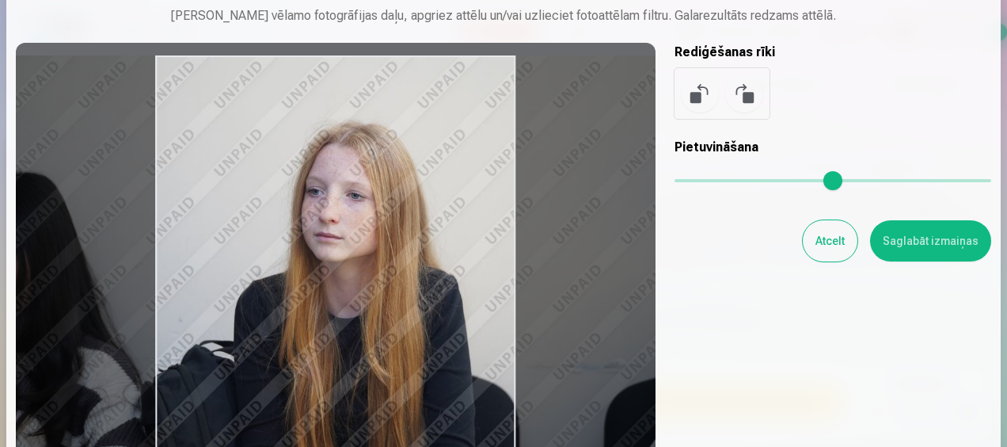
click at [899, 241] on button "Saglabāt izmaiņas" at bounding box center [930, 240] width 121 height 41
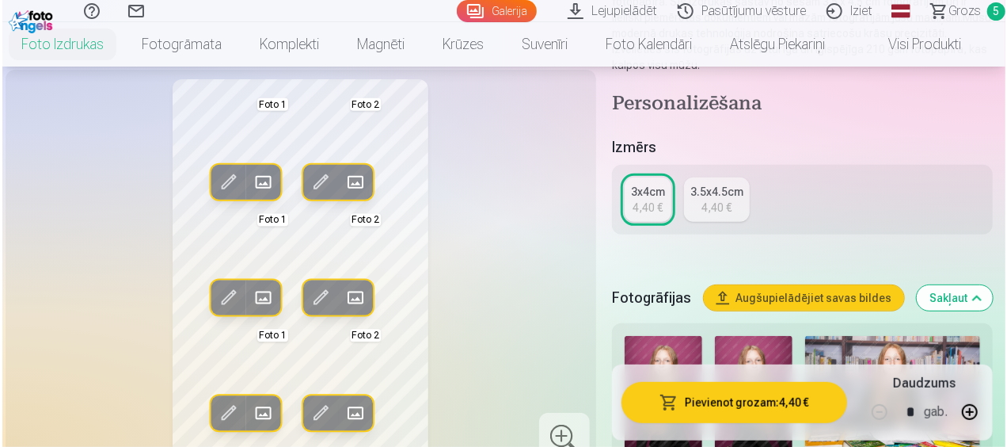
scroll to position [238, 0]
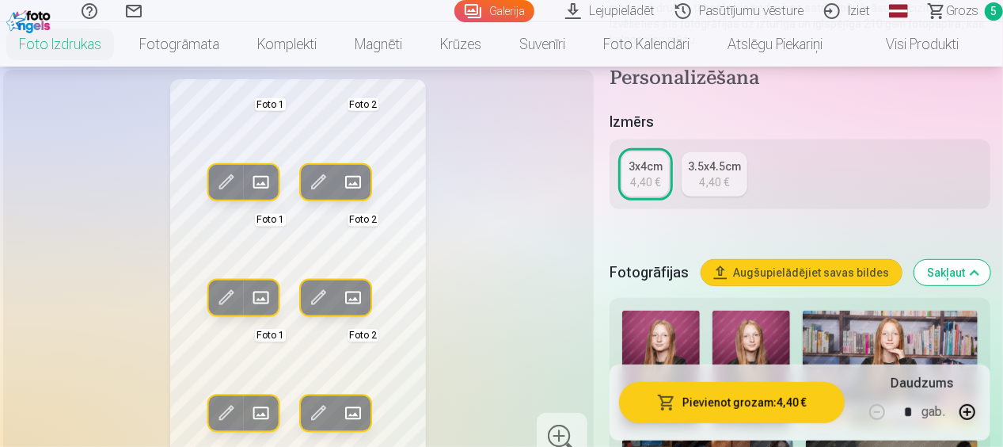
click at [223, 407] on span at bounding box center [225, 412] width 25 height 25
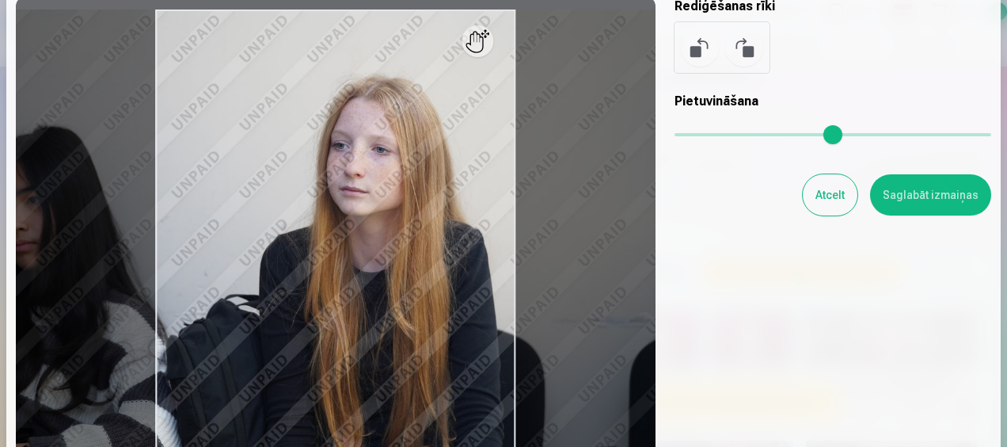
scroll to position [158, 0]
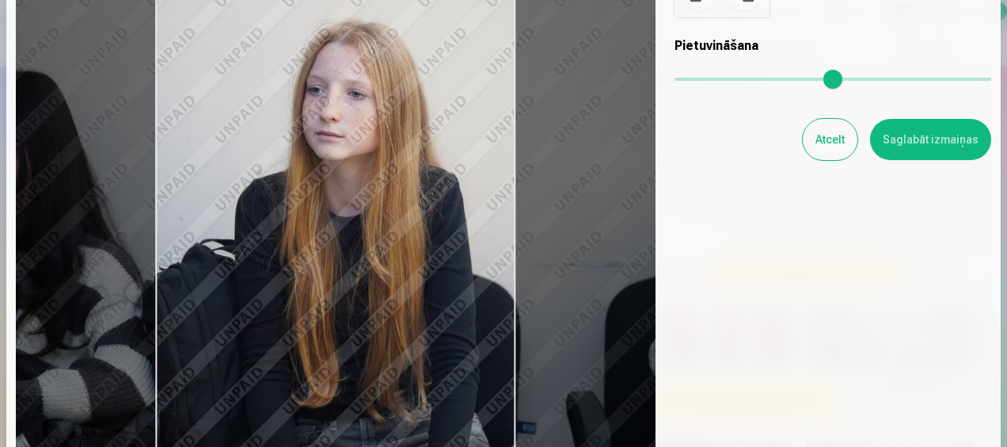
drag, startPoint x: 342, startPoint y: 334, endPoint x: 317, endPoint y: 332, distance: 24.7
click at [317, 332] on div at bounding box center [336, 201] width 640 height 521
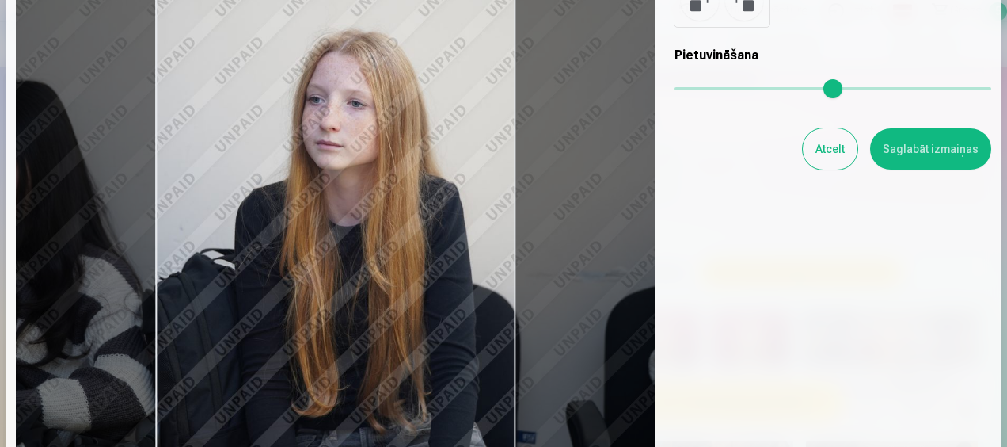
scroll to position [136, 0]
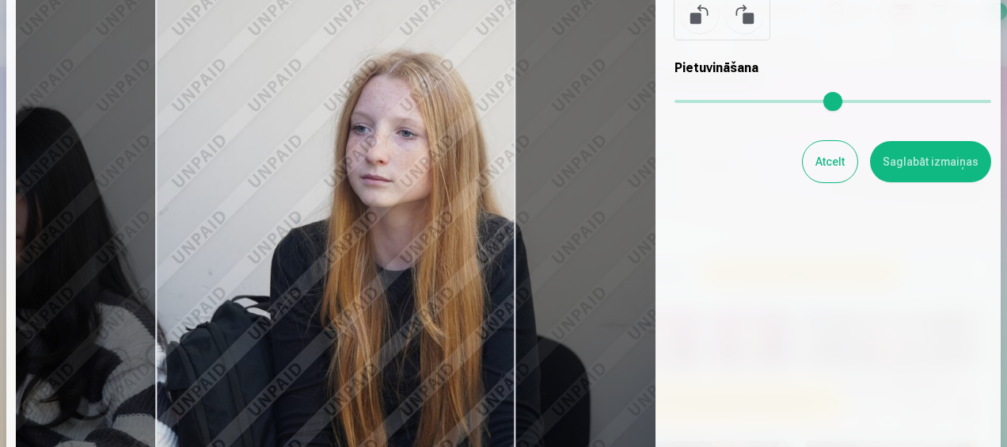
click at [685, 103] on input "range" at bounding box center [833, 101] width 317 height 3
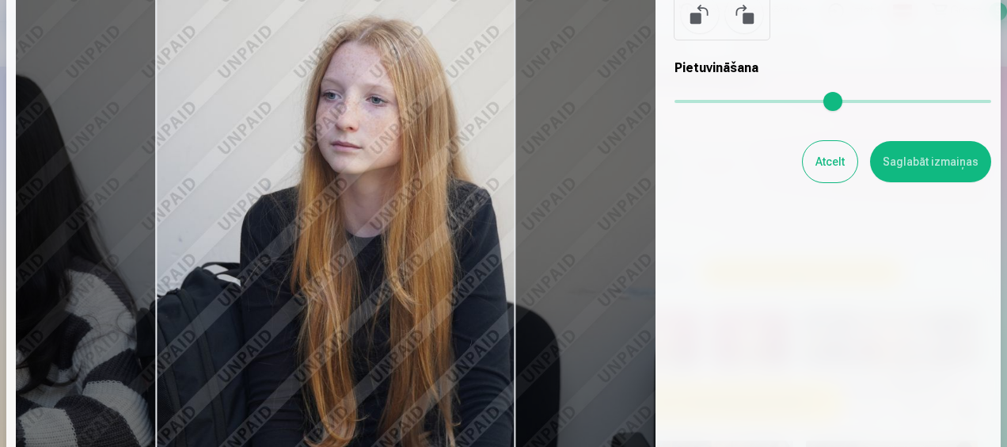
drag, startPoint x: 383, startPoint y: 306, endPoint x: 364, endPoint y: 280, distance: 31.7
click at [364, 280] on div at bounding box center [336, 224] width 640 height 521
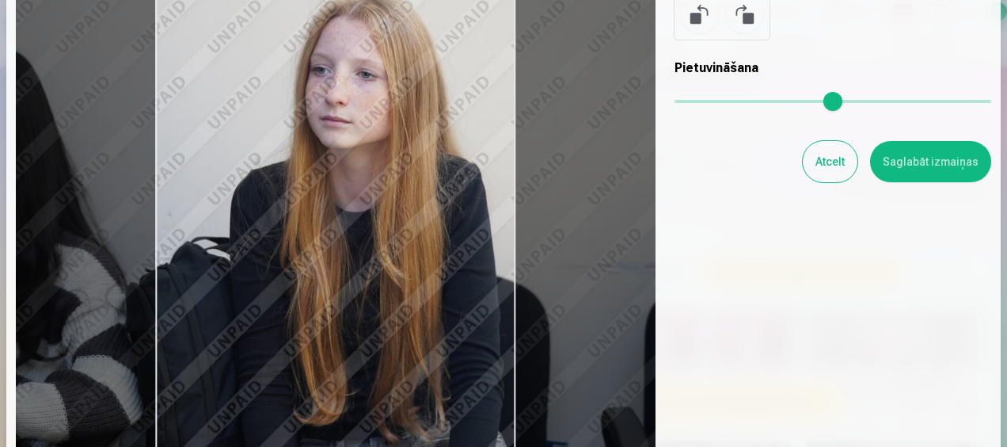
type input "****"
drag, startPoint x: 376, startPoint y: 317, endPoint x: 366, endPoint y: 291, distance: 27.3
click at [366, 291] on div at bounding box center [336, 224] width 640 height 521
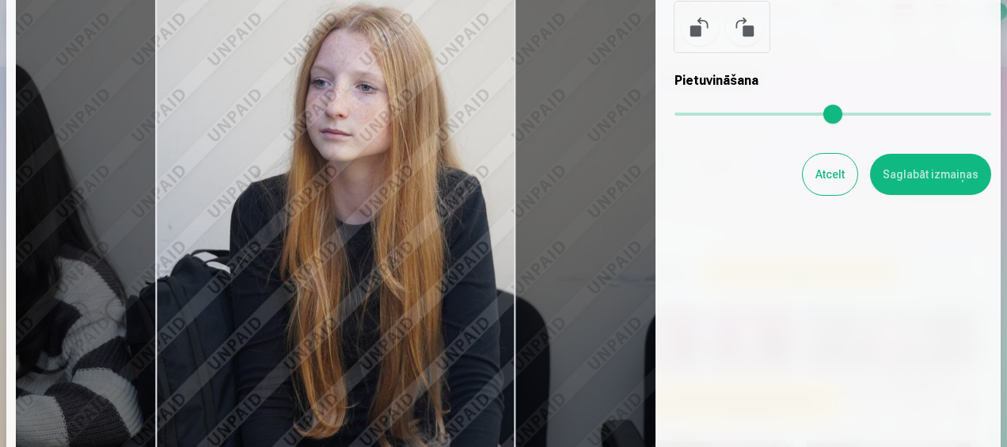
scroll to position [57, 0]
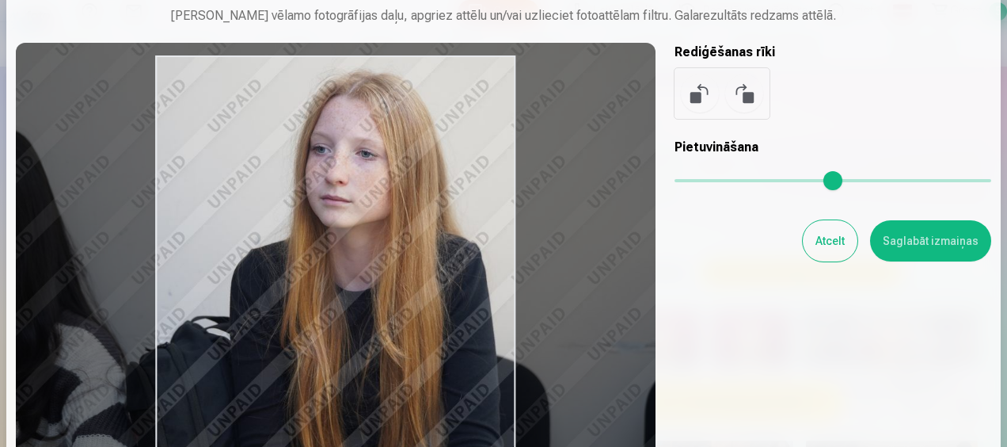
click at [901, 240] on button "Saglabāt izmaiņas" at bounding box center [930, 240] width 121 height 41
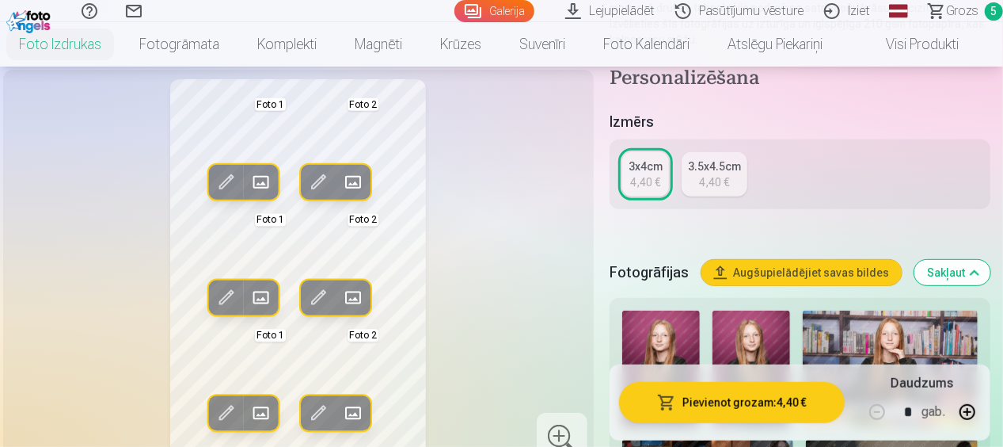
click at [226, 295] on span at bounding box center [225, 296] width 25 height 25
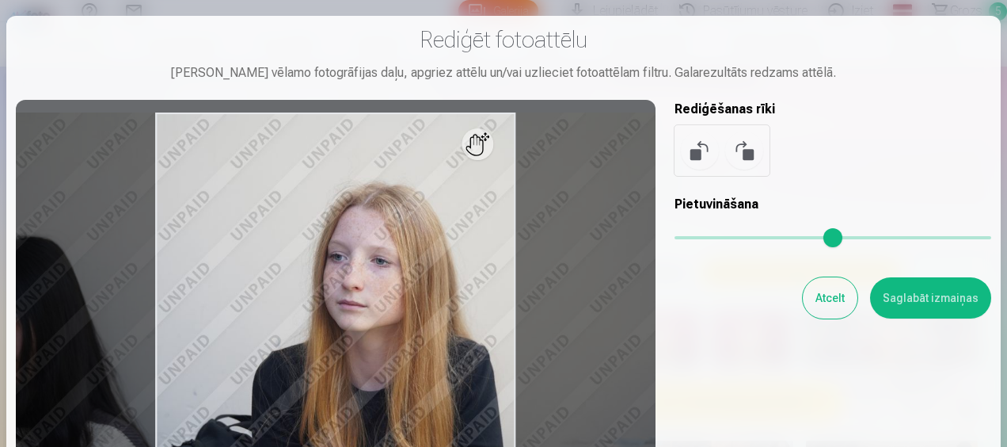
click at [682, 239] on input "range" at bounding box center [833, 237] width 317 height 3
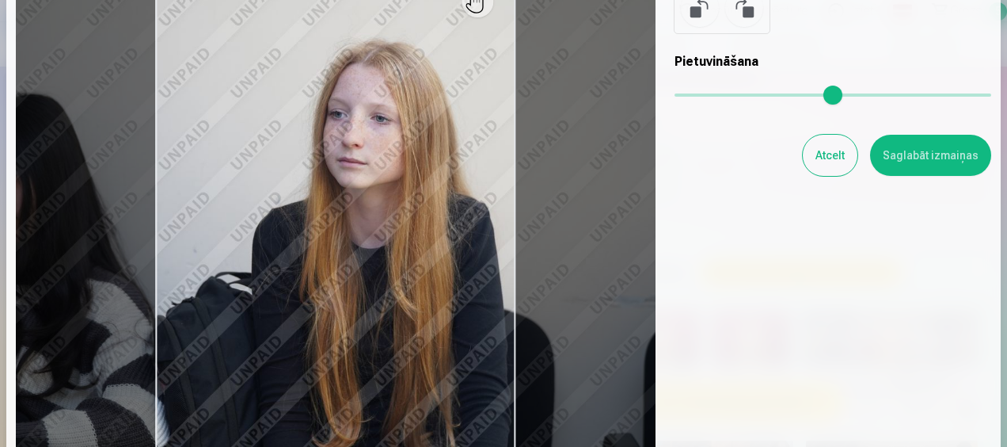
scroll to position [158, 0]
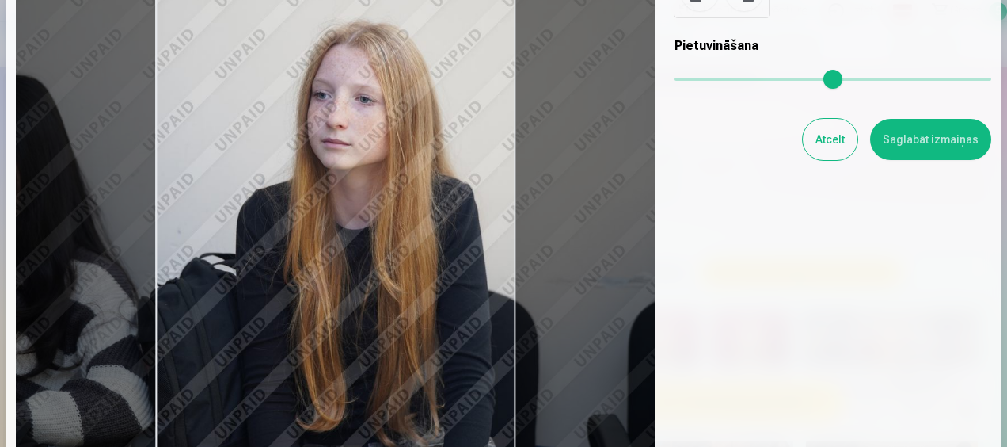
drag, startPoint x: 410, startPoint y: 309, endPoint x: 394, endPoint y: 306, distance: 16.1
click at [394, 306] on div at bounding box center [336, 201] width 640 height 521
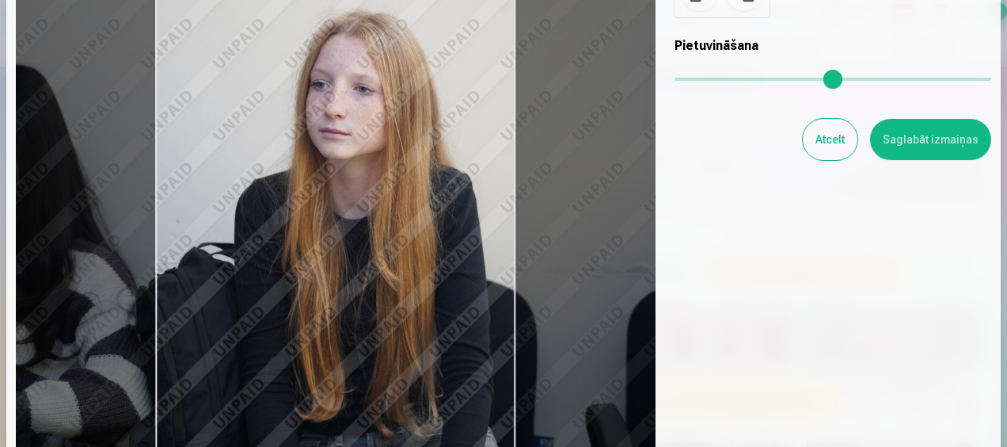
drag, startPoint x: 394, startPoint y: 306, endPoint x: 393, endPoint y: 295, distance: 10.4
click at [393, 295] on div at bounding box center [336, 201] width 640 height 521
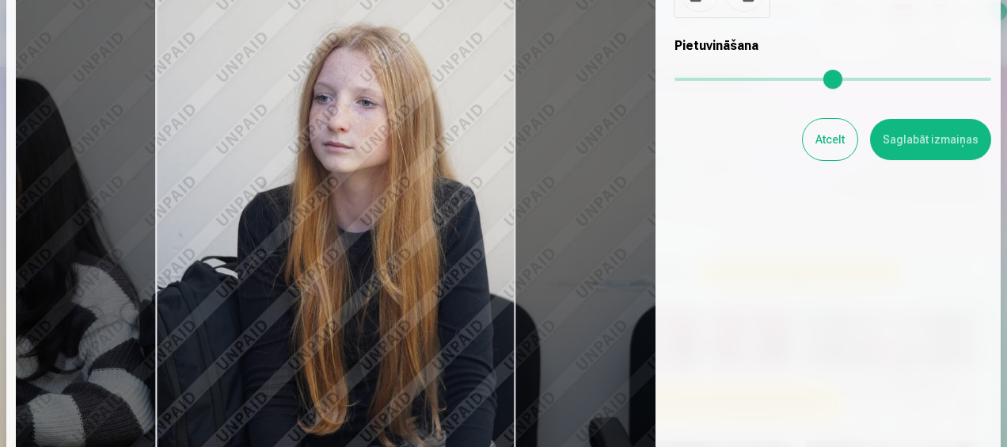
drag, startPoint x: 409, startPoint y: 309, endPoint x: 412, endPoint y: 328, distance: 19.3
click at [412, 328] on div at bounding box center [336, 201] width 640 height 521
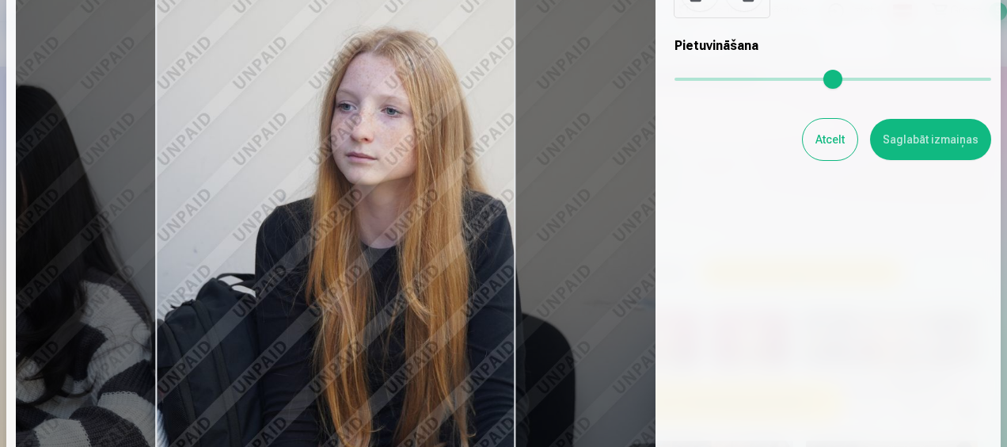
click at [686, 81] on input "range" at bounding box center [833, 79] width 317 height 3
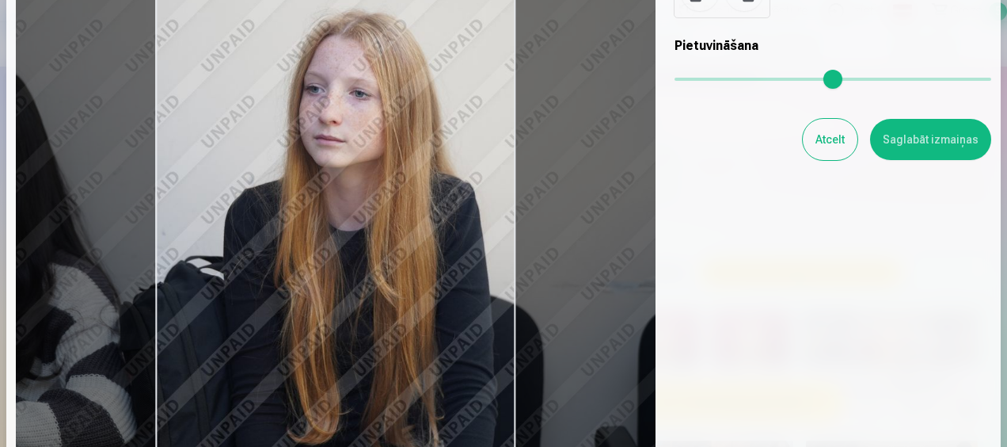
type input "****"
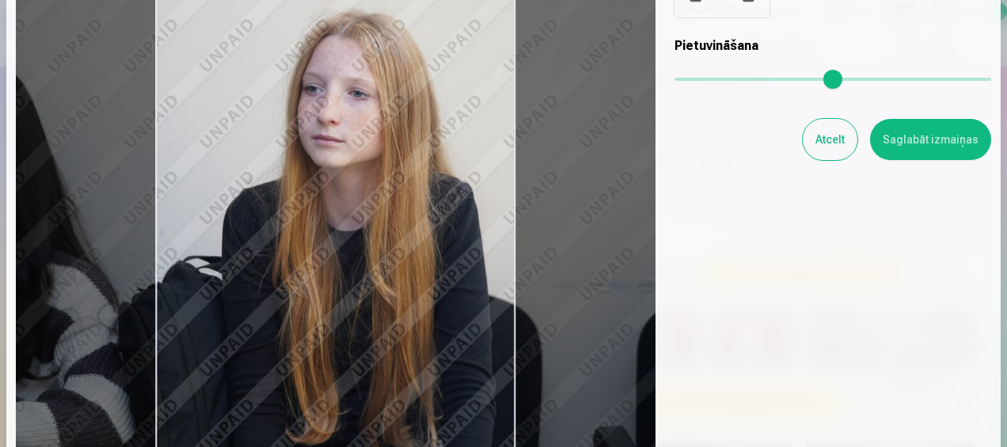
drag, startPoint x: 433, startPoint y: 276, endPoint x: 402, endPoint y: 260, distance: 34.7
click at [402, 260] on div at bounding box center [336, 201] width 640 height 521
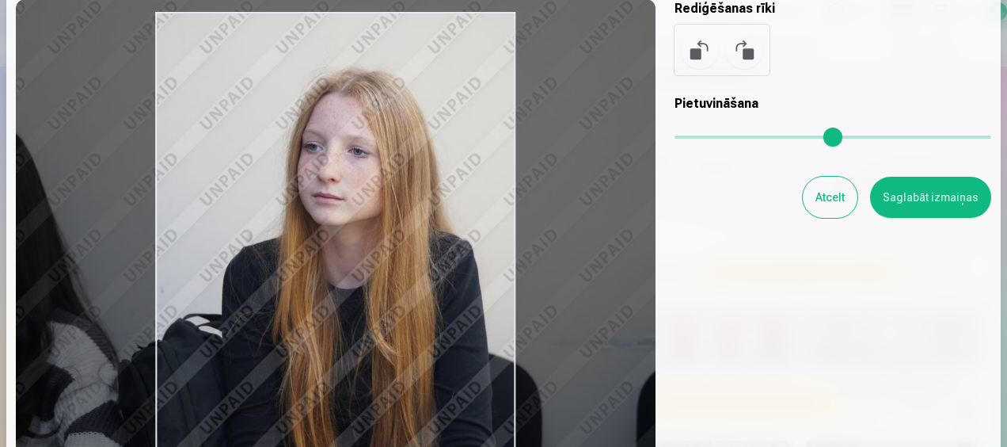
scroll to position [136, 0]
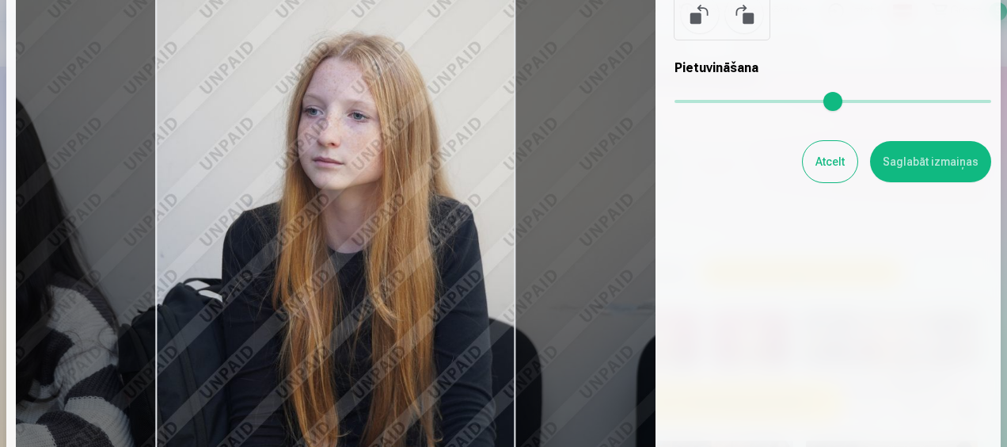
click at [884, 156] on button "Saglabāt izmaiņas" at bounding box center [930, 161] width 121 height 41
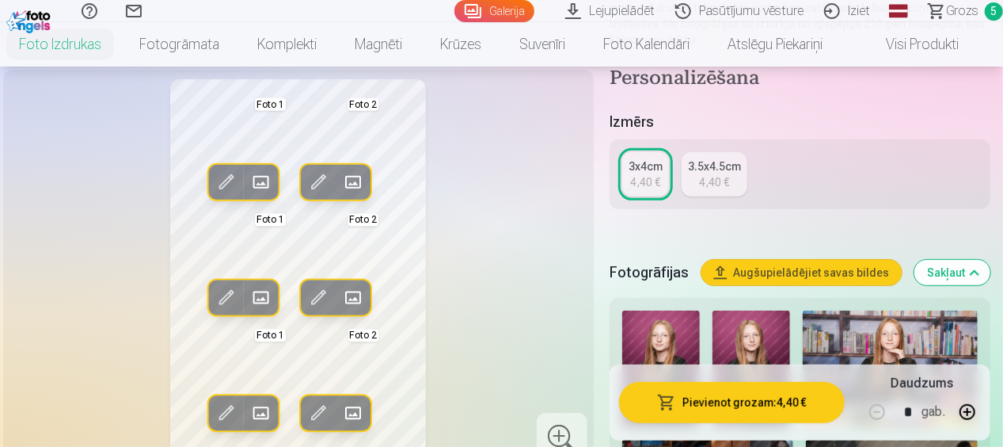
click at [325, 171] on span at bounding box center [318, 181] width 25 height 25
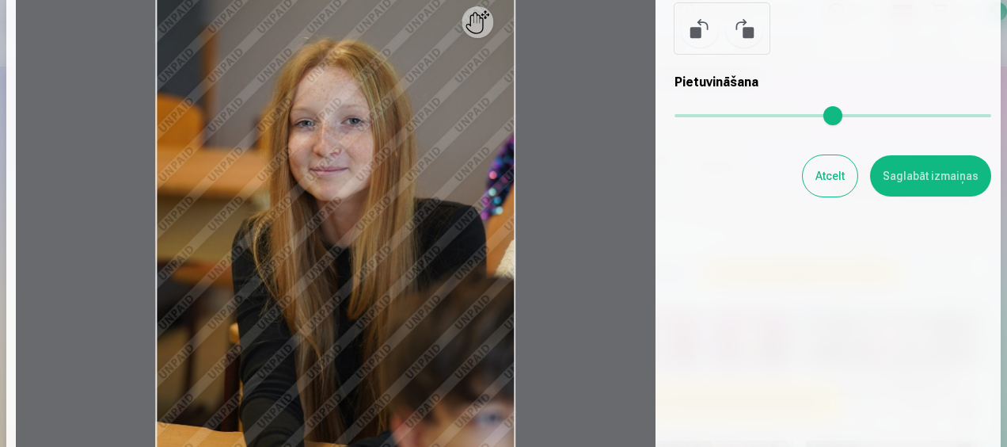
scroll to position [158, 0]
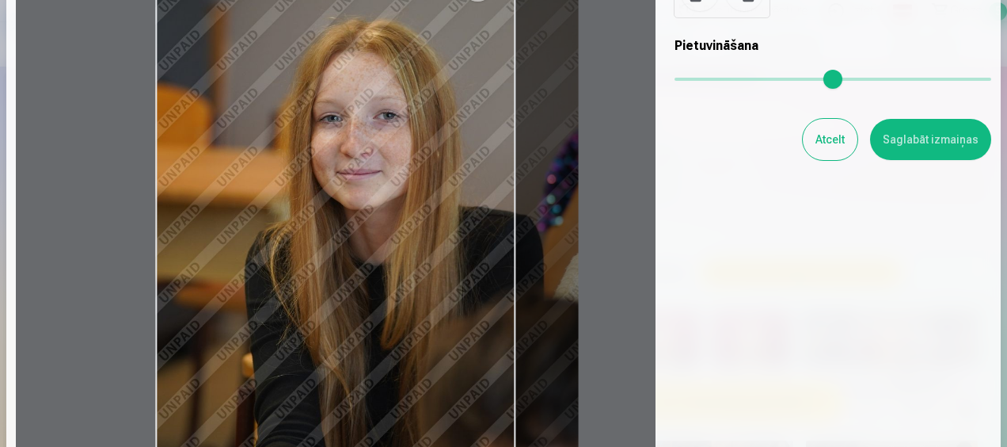
drag, startPoint x: 681, startPoint y: 83, endPoint x: 687, endPoint y: 95, distance: 13.5
click at [687, 81] on input "range" at bounding box center [833, 79] width 317 height 3
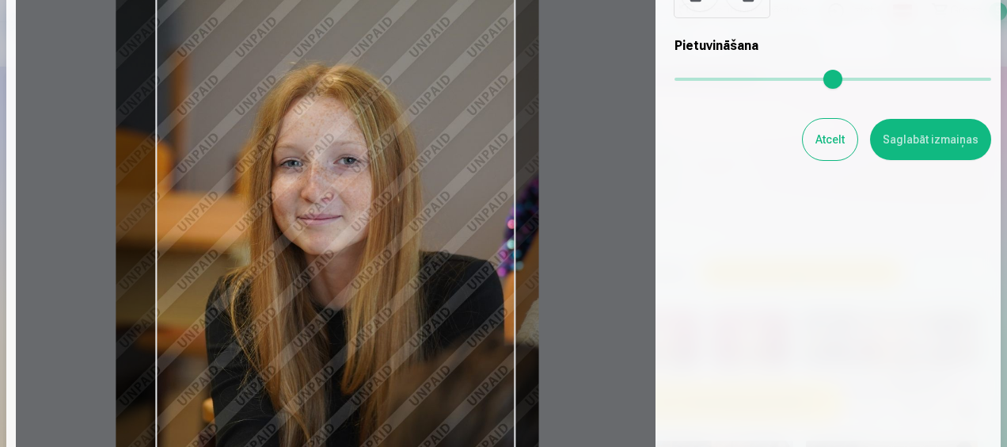
drag, startPoint x: 456, startPoint y: 274, endPoint x: 416, endPoint y: 340, distance: 77.4
click at [416, 340] on div at bounding box center [336, 201] width 640 height 521
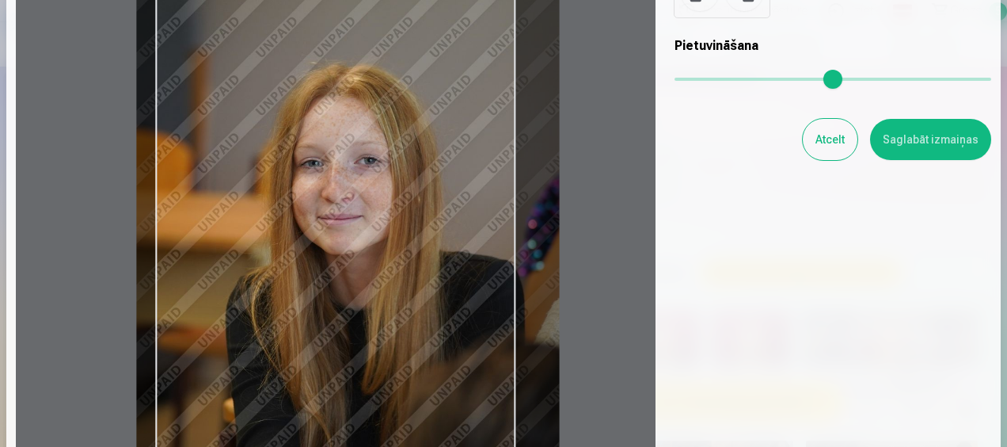
type input "****"
drag, startPoint x: 462, startPoint y: 255, endPoint x: 480, endPoint y: 257, distance: 17.5
click at [482, 257] on div at bounding box center [336, 201] width 640 height 521
click at [941, 140] on button "Saglabāt izmaiņas" at bounding box center [930, 139] width 121 height 41
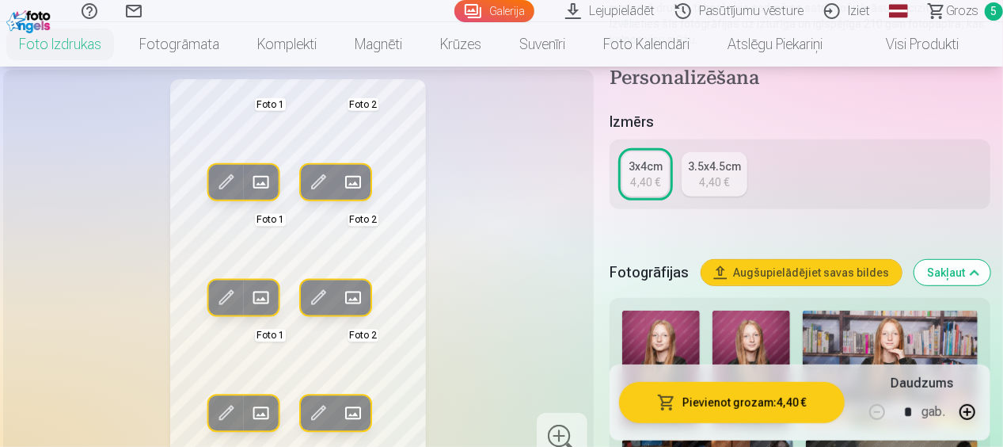
click at [323, 290] on span at bounding box center [318, 296] width 25 height 25
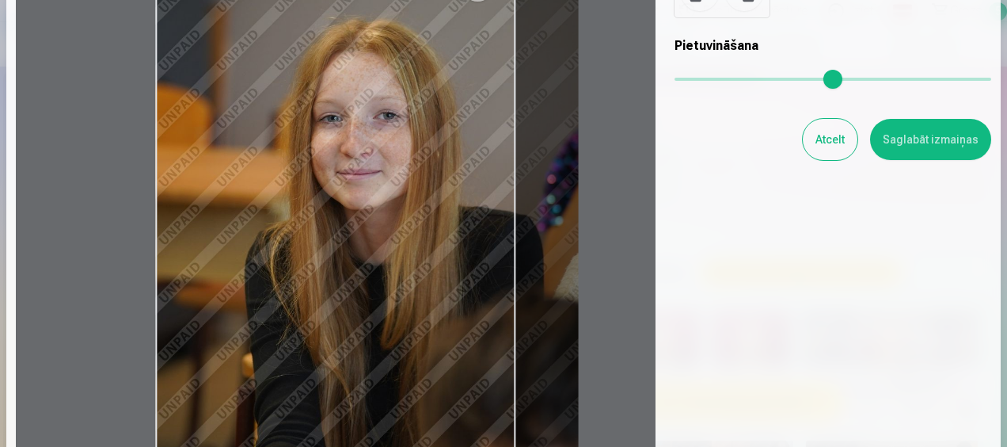
click at [686, 81] on input "range" at bounding box center [833, 79] width 317 height 3
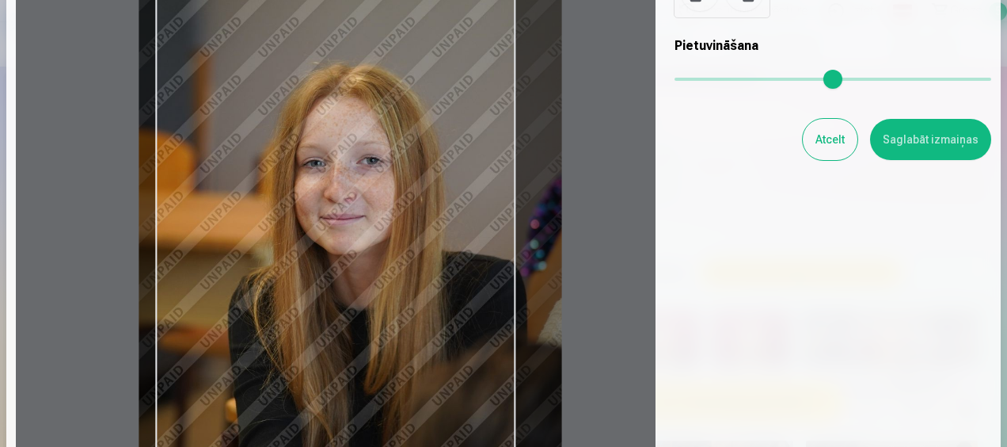
type input "****"
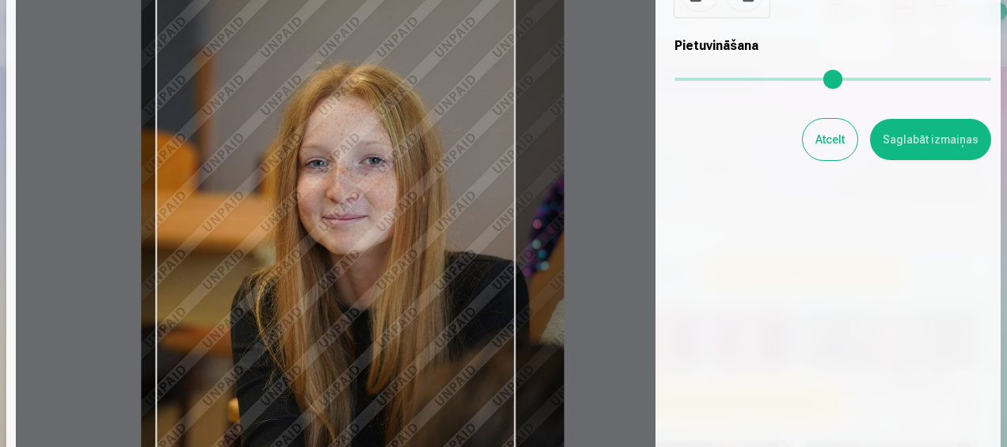
drag, startPoint x: 432, startPoint y: 234, endPoint x: 418, endPoint y: 284, distance: 51.9
click at [418, 284] on div at bounding box center [336, 201] width 640 height 521
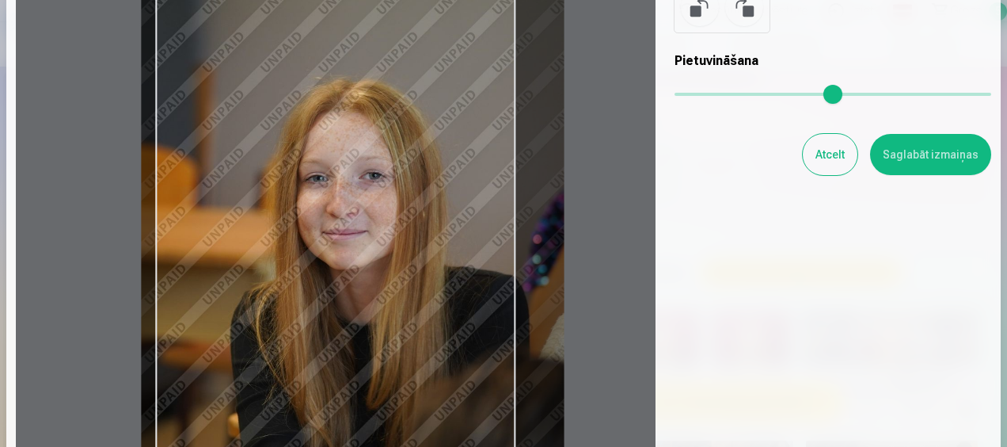
scroll to position [136, 0]
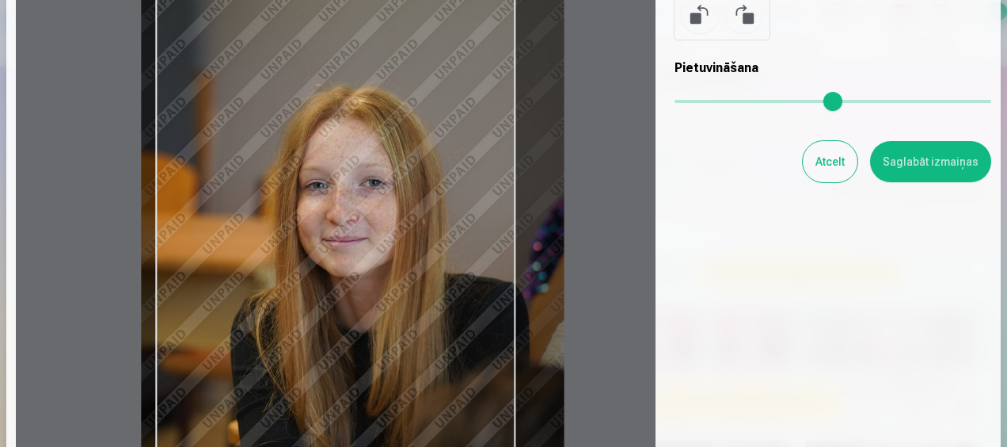
click at [942, 162] on button "Saglabāt izmaiņas" at bounding box center [930, 161] width 121 height 41
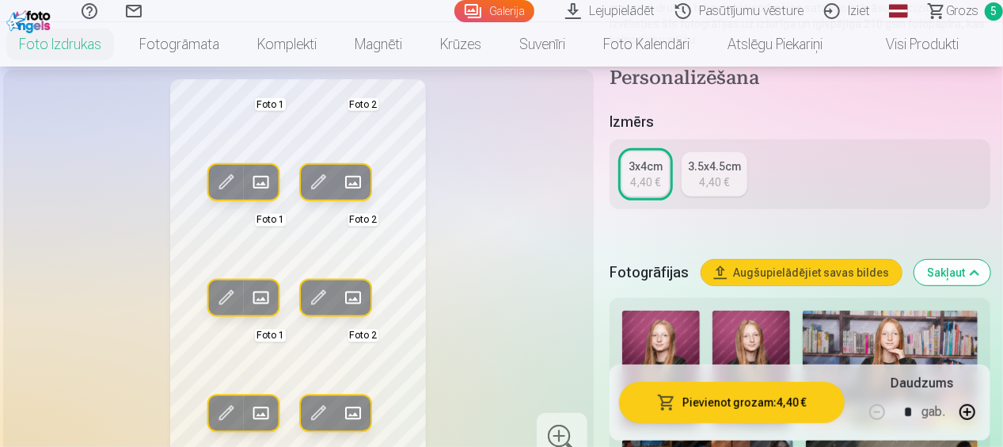
click at [321, 404] on span at bounding box center [318, 412] width 25 height 25
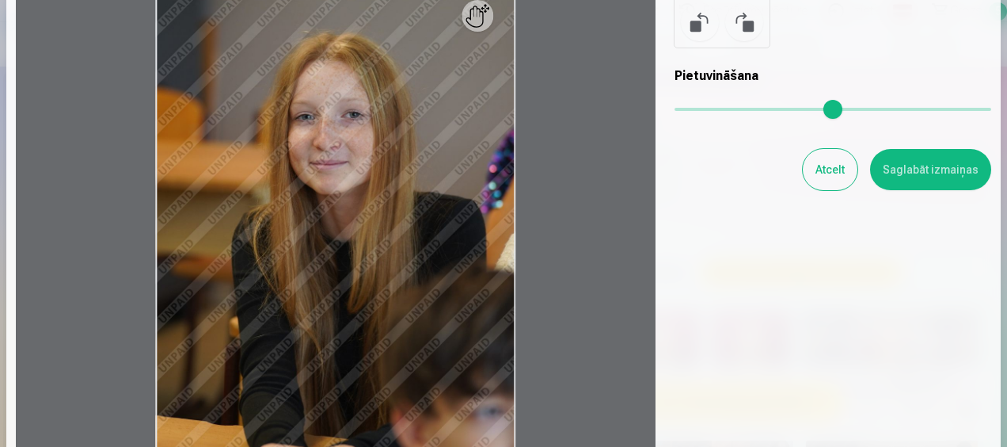
scroll to position [158, 0]
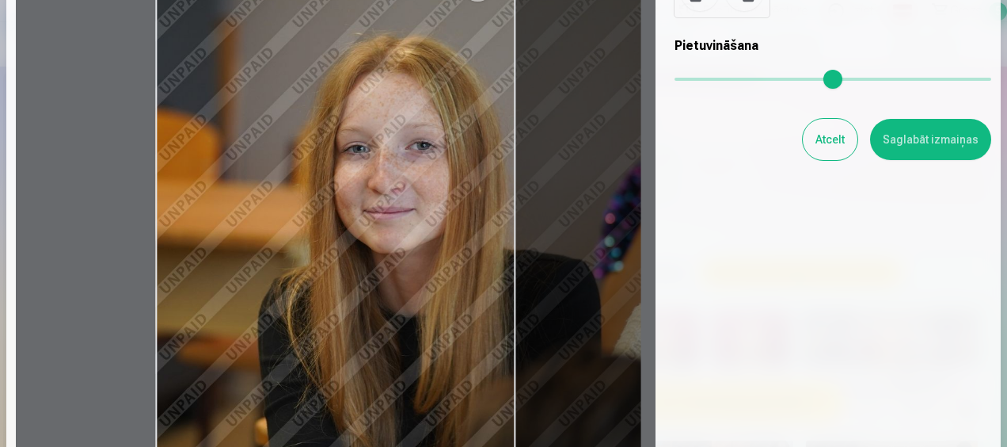
click at [691, 78] on input "range" at bounding box center [833, 79] width 317 height 3
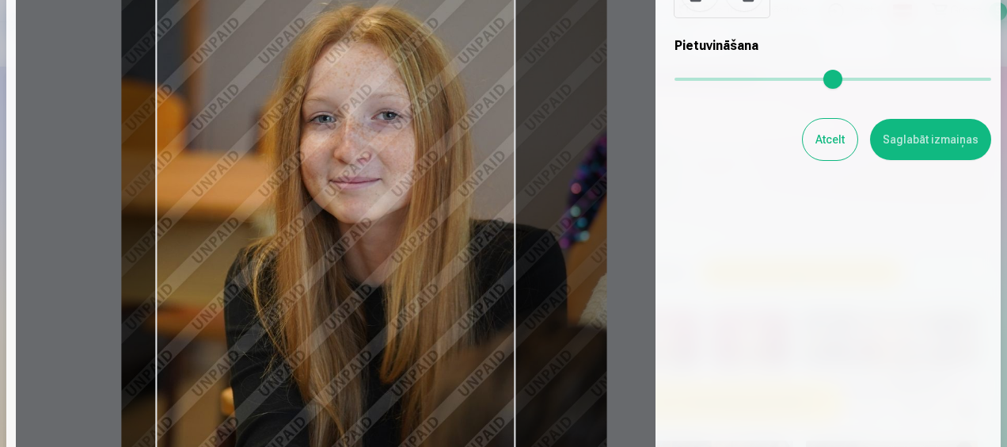
drag, startPoint x: 414, startPoint y: 290, endPoint x: 380, endPoint y: 260, distance: 45.4
click at [380, 260] on div at bounding box center [336, 201] width 640 height 521
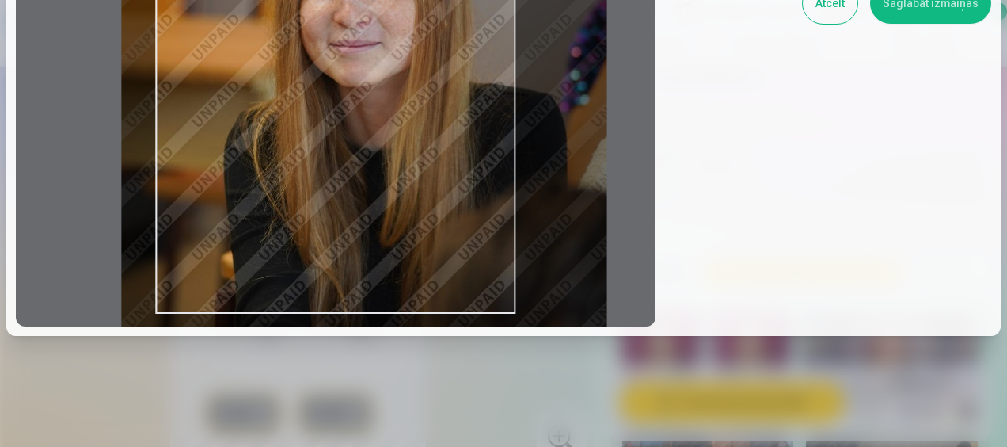
scroll to position [215, 0]
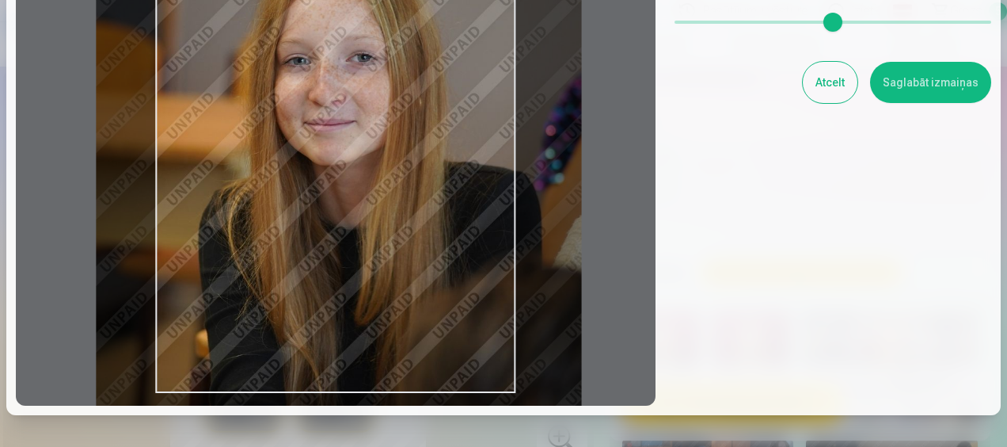
type input "****"
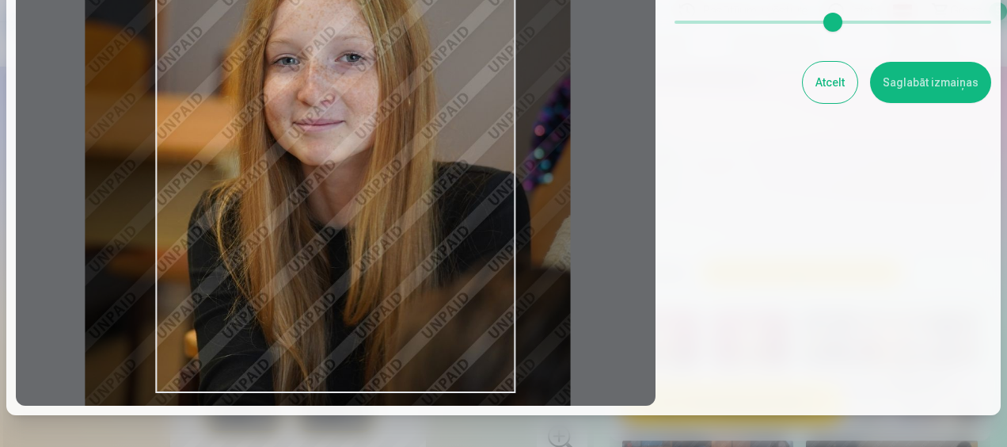
drag, startPoint x: 456, startPoint y: 289, endPoint x: 420, endPoint y: 288, distance: 36.4
click at [420, 288] on div at bounding box center [336, 144] width 640 height 521
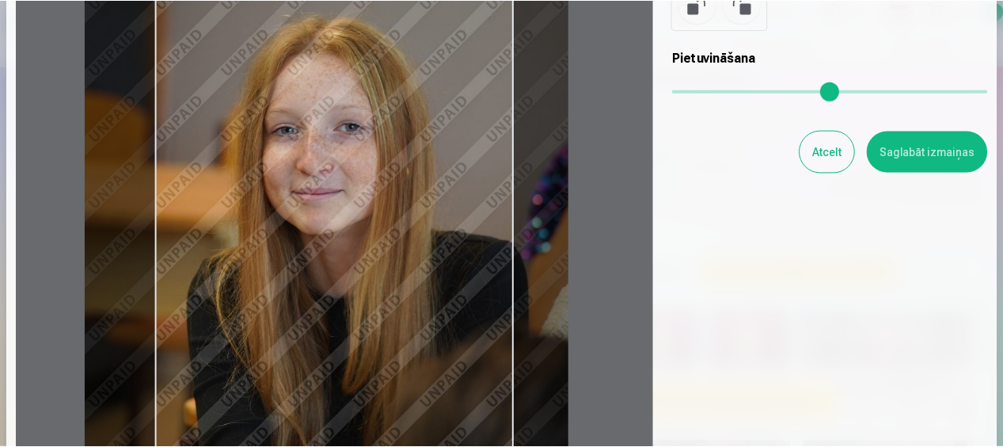
scroll to position [158, 0]
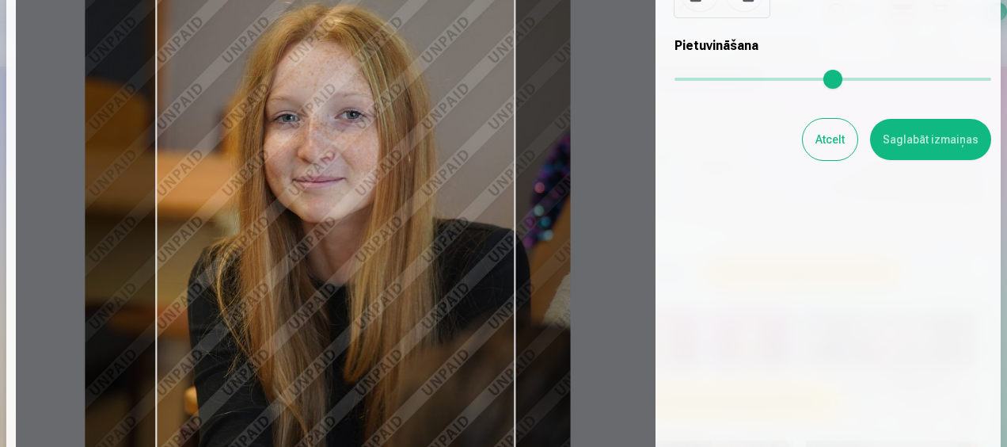
click at [922, 146] on button "Saglabāt izmaiņas" at bounding box center [930, 139] width 121 height 41
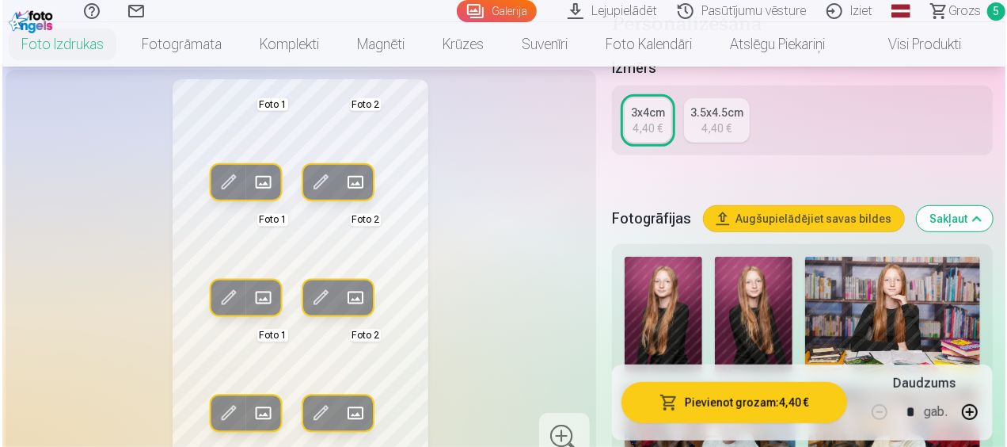
scroll to position [317, 0]
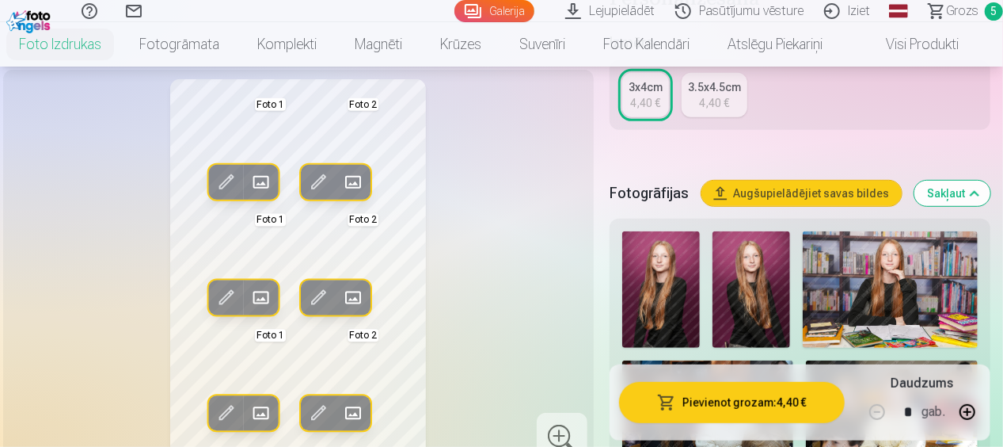
click at [734, 397] on button "Pievienot grozam : 4,40 €" at bounding box center [732, 402] width 226 height 41
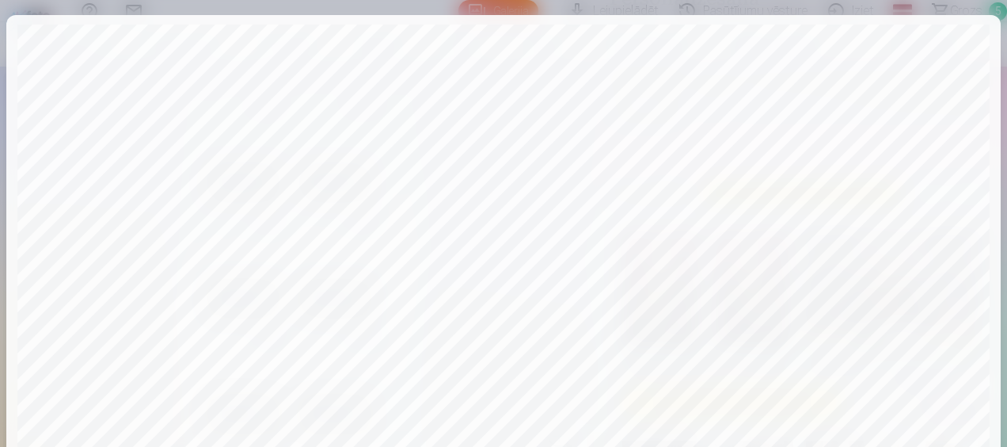
scroll to position [0, 0]
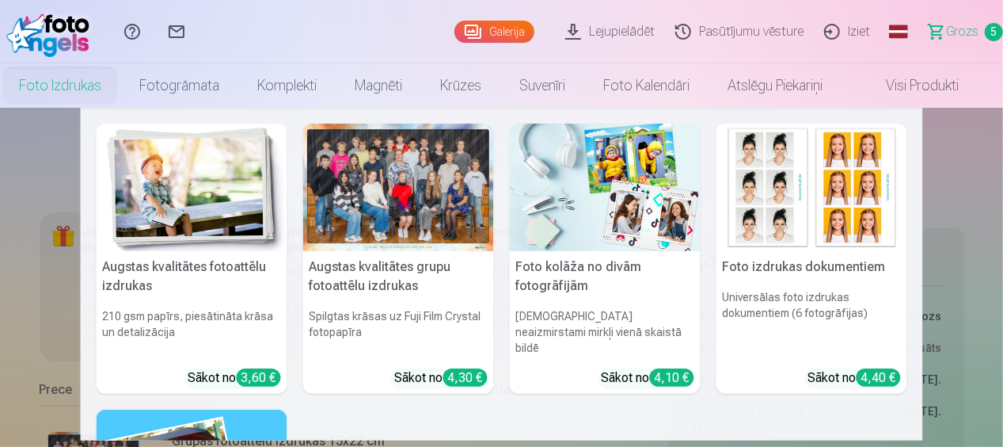
click at [782, 263] on h5 "Foto izdrukas dokumentiem" at bounding box center [812, 267] width 191 height 32
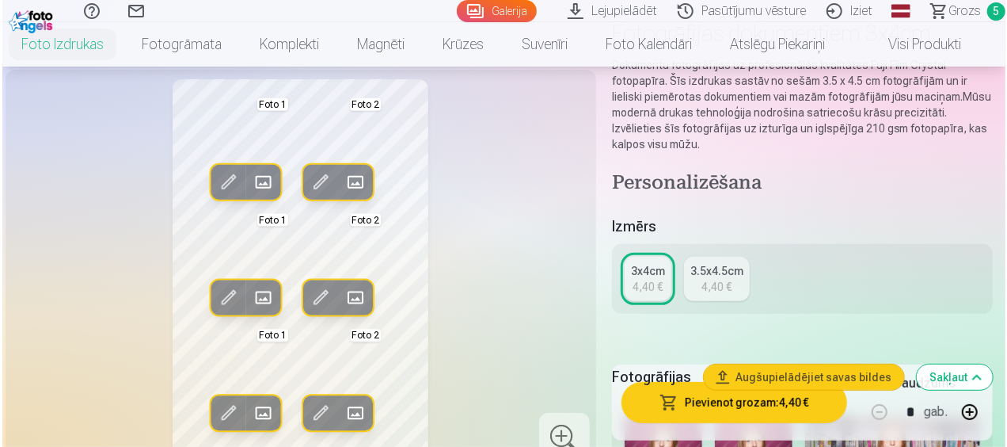
scroll to position [158, 0]
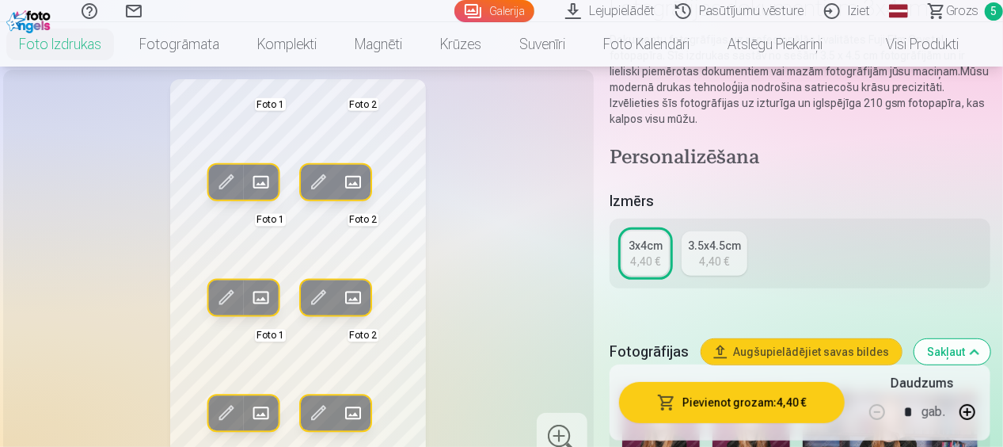
click at [224, 173] on span at bounding box center [225, 181] width 25 height 25
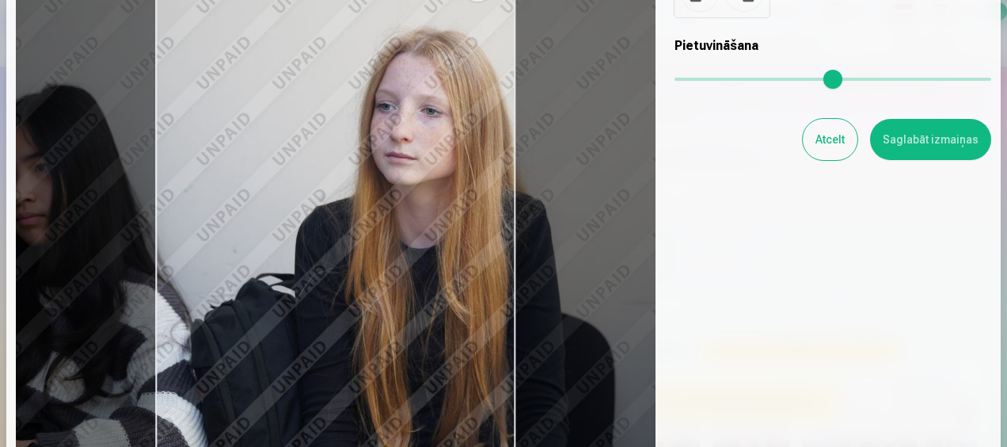
click at [687, 81] on input "range" at bounding box center [833, 79] width 317 height 3
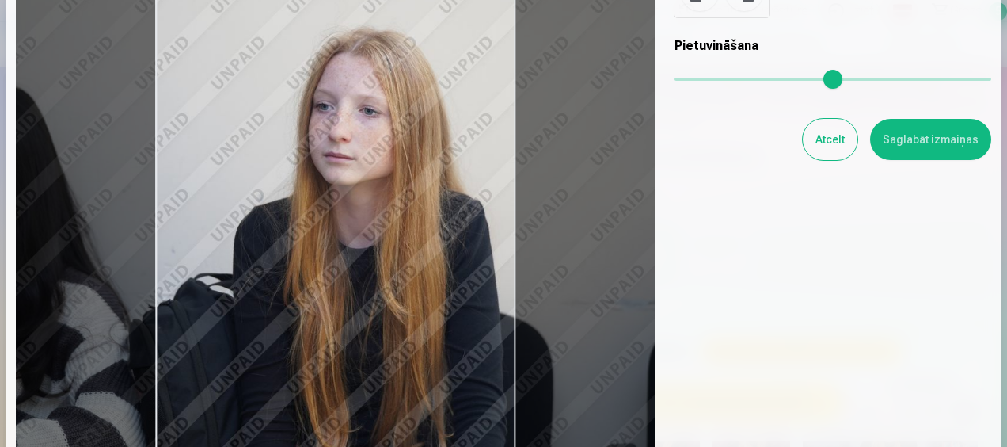
drag, startPoint x: 358, startPoint y: 333, endPoint x: 296, endPoint y: 347, distance: 63.4
click at [296, 347] on div at bounding box center [336, 201] width 640 height 521
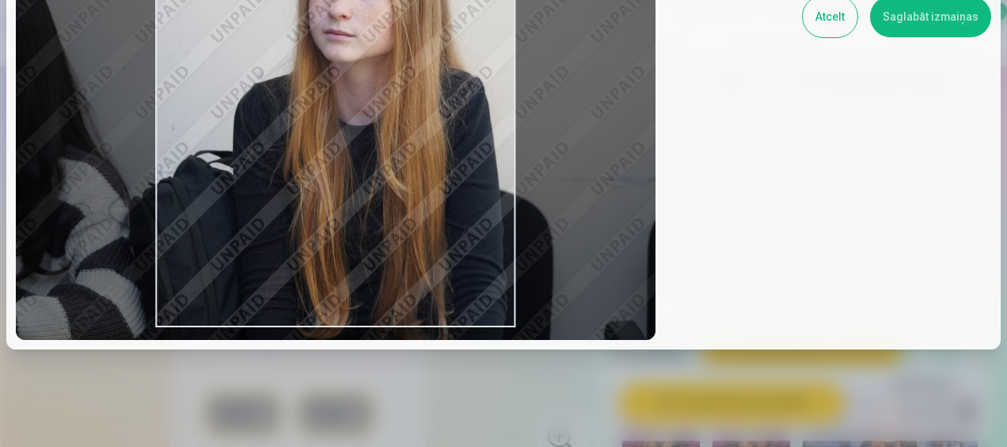
scroll to position [295, 0]
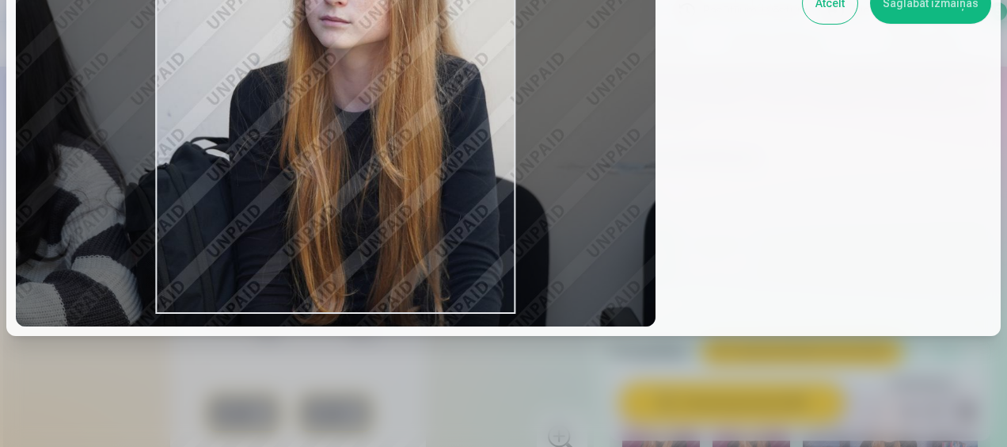
type input "****"
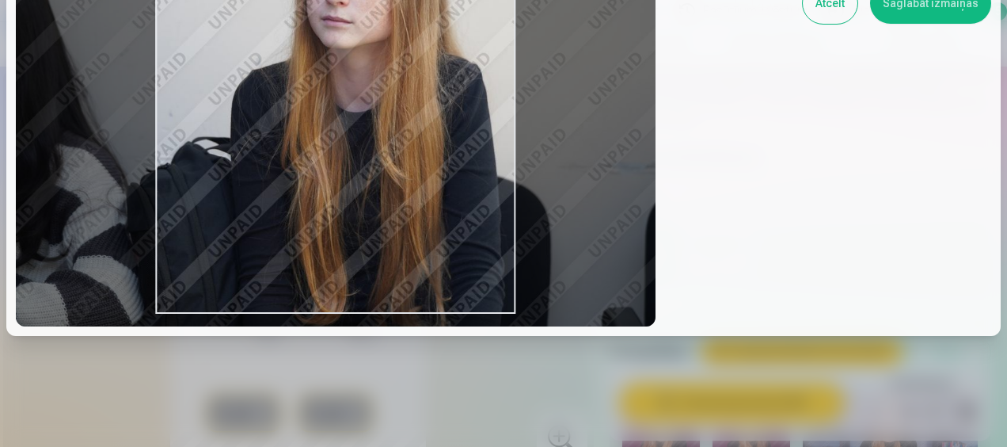
drag, startPoint x: 430, startPoint y: 263, endPoint x: 428, endPoint y: 284, distance: 21.5
click at [428, 284] on div at bounding box center [336, 65] width 640 height 521
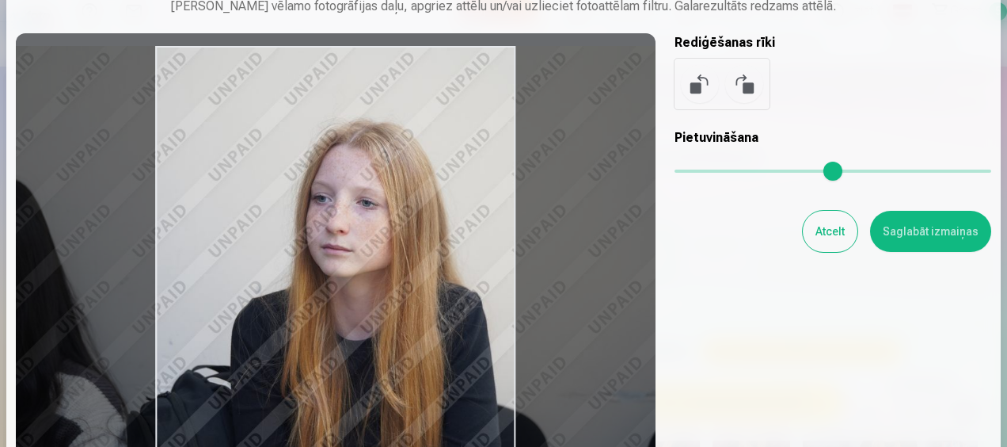
scroll to position [57, 0]
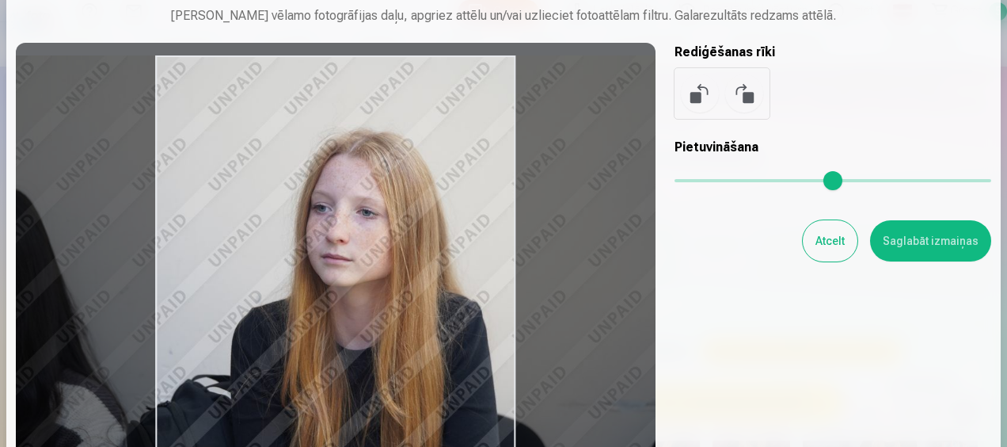
click at [907, 239] on button "Saglabāt izmaiņas" at bounding box center [930, 240] width 121 height 41
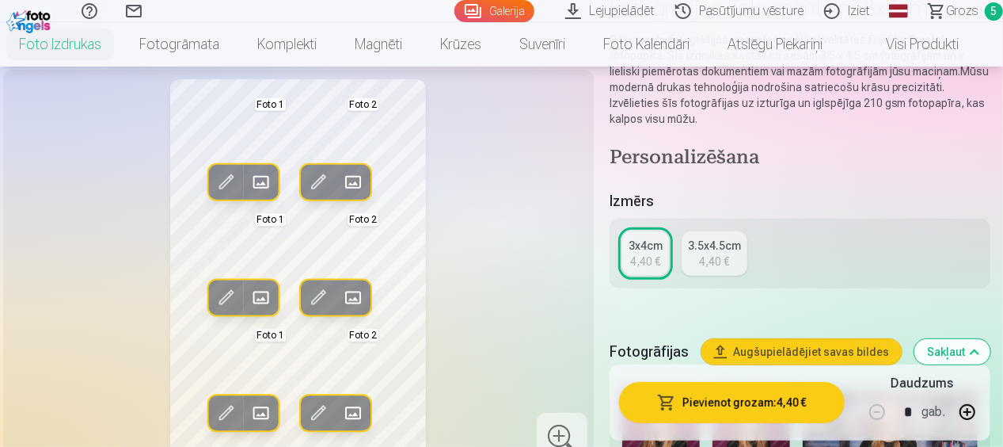
click at [227, 288] on span at bounding box center [225, 296] width 25 height 25
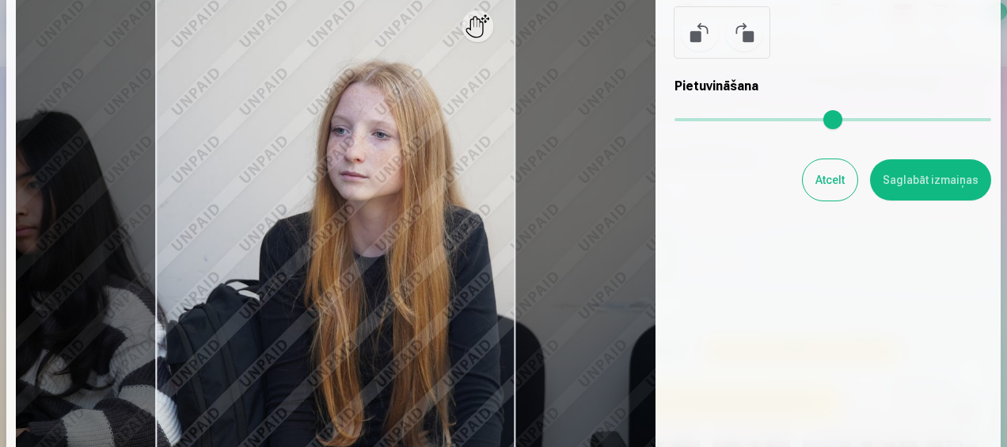
scroll to position [158, 0]
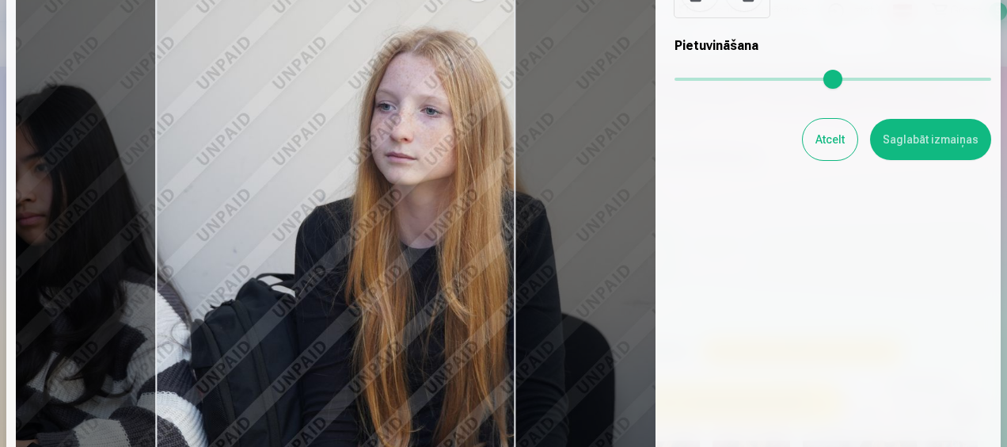
click at [686, 79] on input "range" at bounding box center [833, 79] width 317 height 3
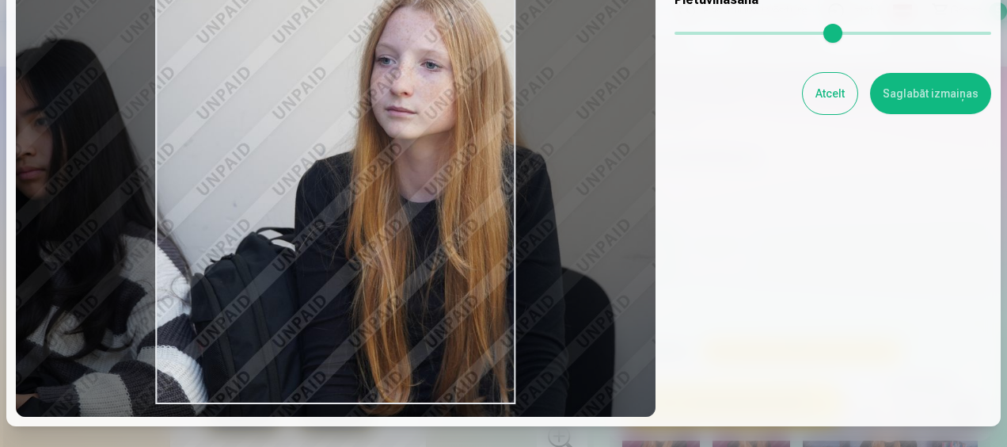
scroll to position [238, 0]
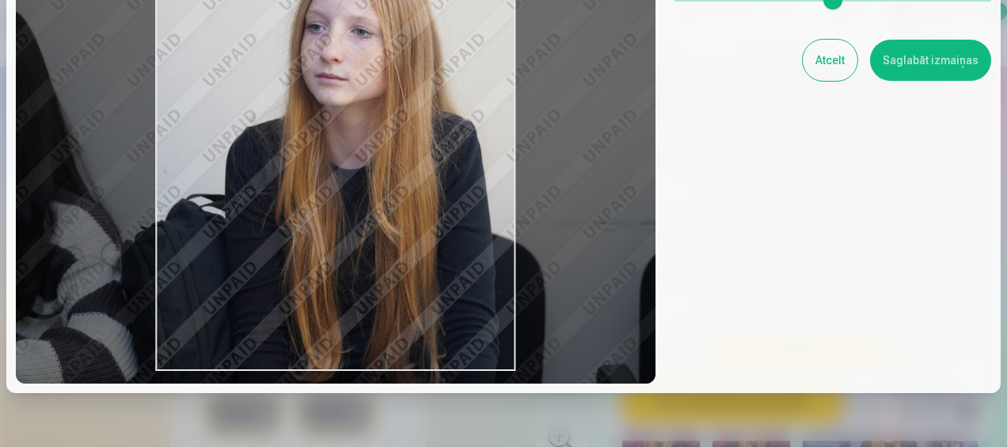
type input "****"
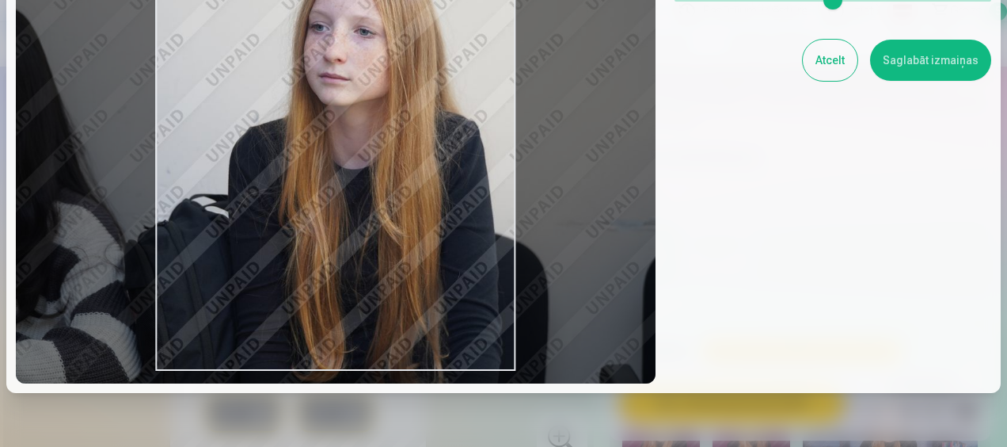
drag, startPoint x: 391, startPoint y: 266, endPoint x: 325, endPoint y: 269, distance: 66.6
click at [325, 269] on div at bounding box center [336, 122] width 640 height 521
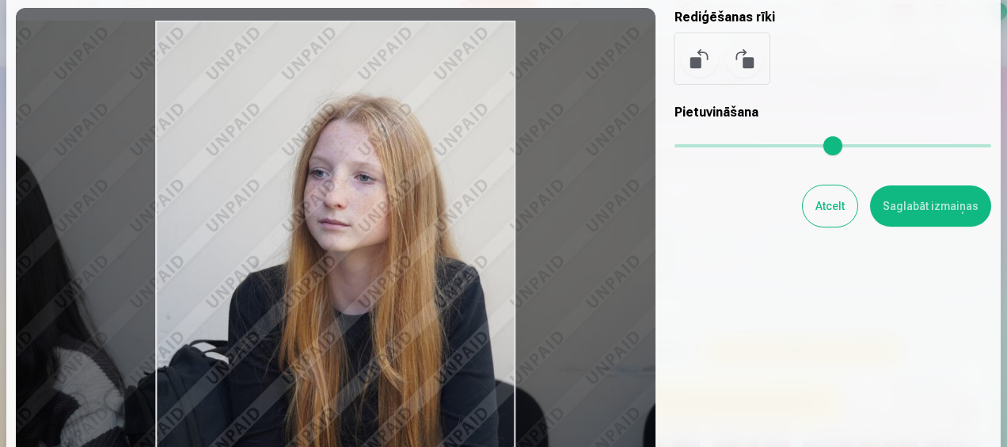
scroll to position [79, 0]
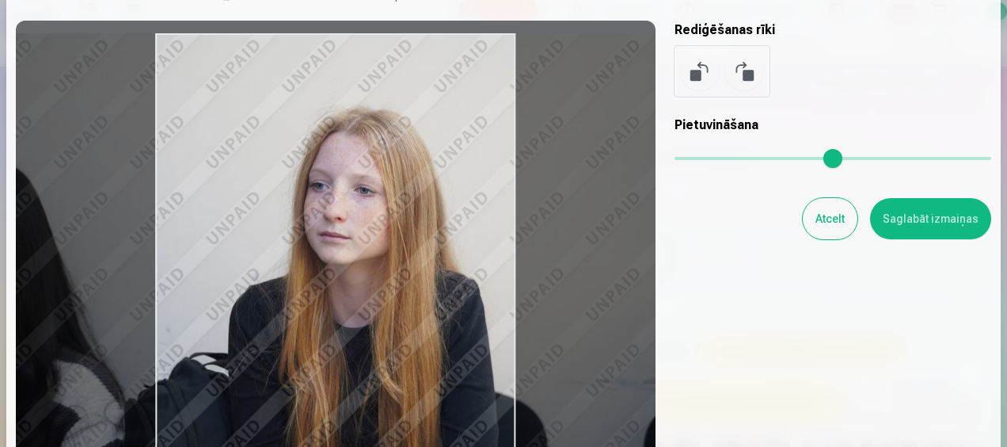
click at [910, 205] on button "Saglabāt izmaiņas" at bounding box center [930, 218] width 121 height 41
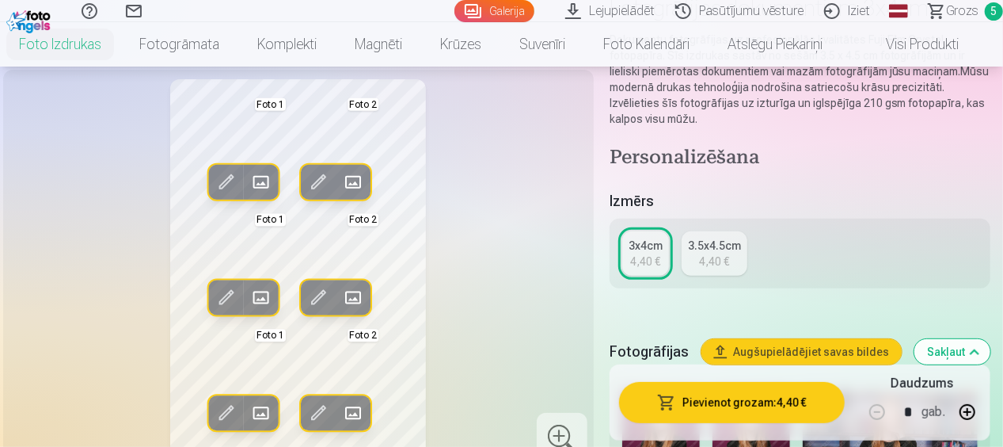
click at [228, 408] on span at bounding box center [225, 412] width 25 height 25
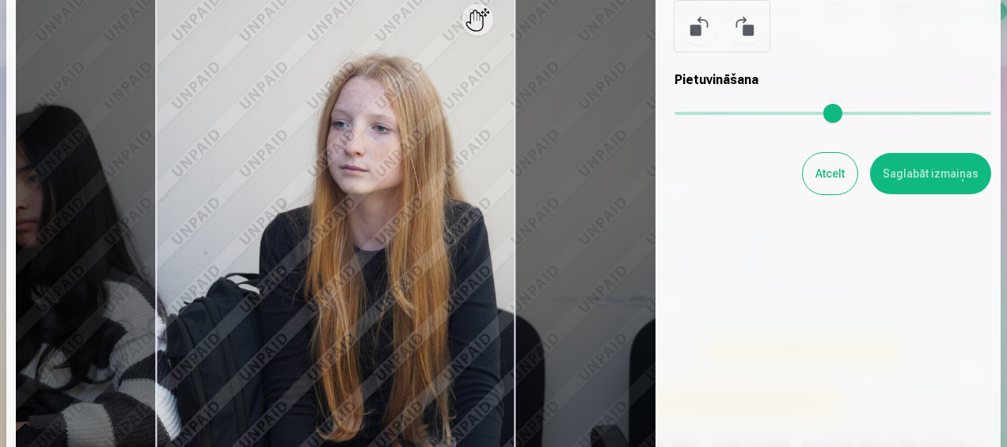
scroll to position [158, 0]
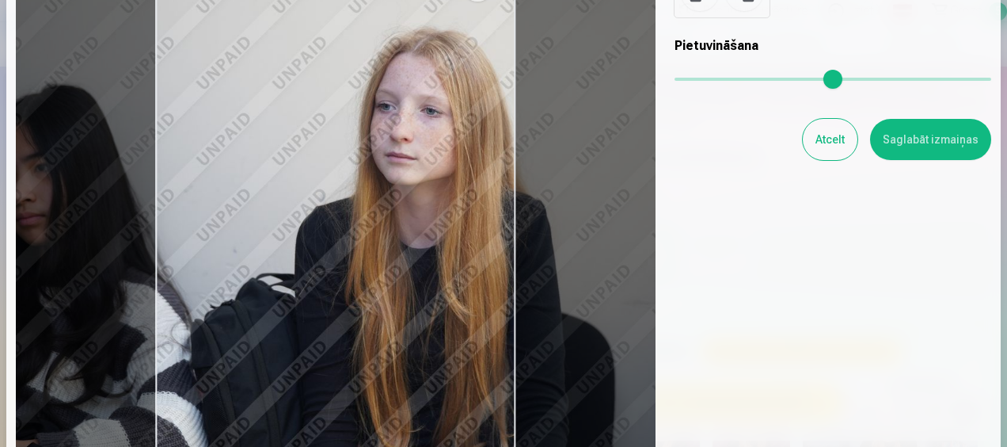
click at [686, 79] on input "range" at bounding box center [833, 79] width 317 height 3
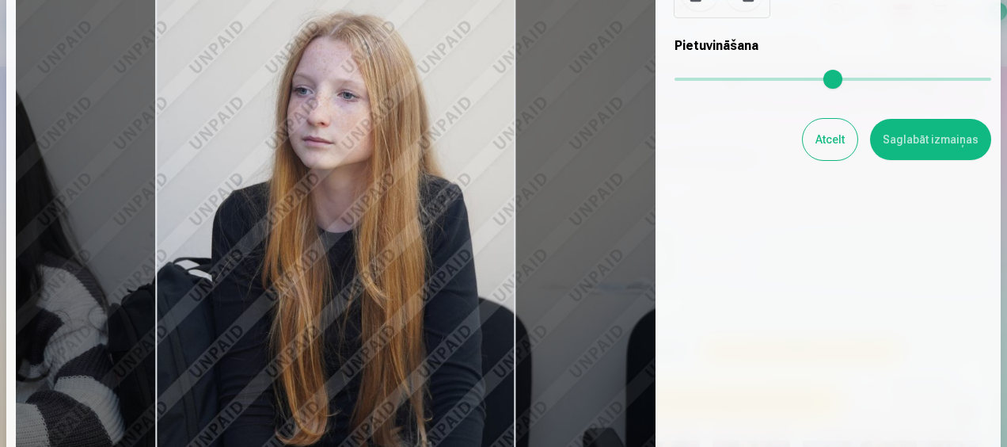
type input "****"
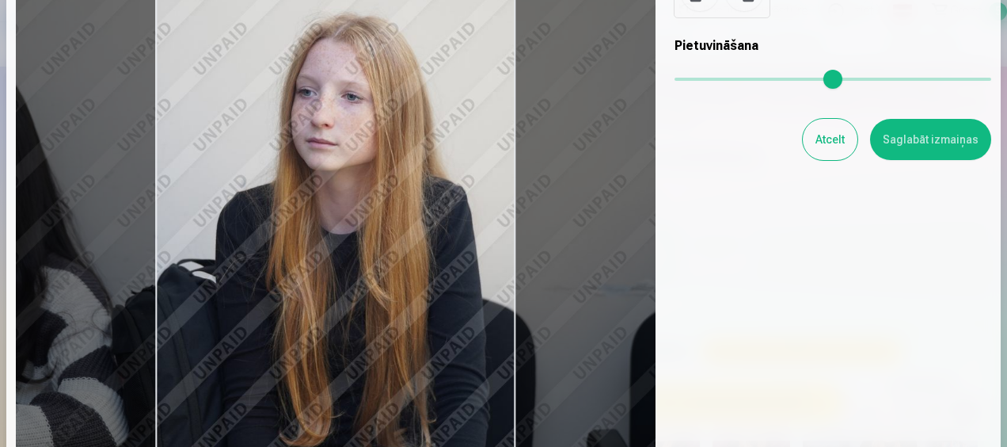
drag, startPoint x: 390, startPoint y: 306, endPoint x: 310, endPoint y: 291, distance: 80.4
click at [310, 291] on div at bounding box center [336, 201] width 640 height 521
click at [901, 138] on button "Saglabāt izmaiņas" at bounding box center [930, 139] width 121 height 41
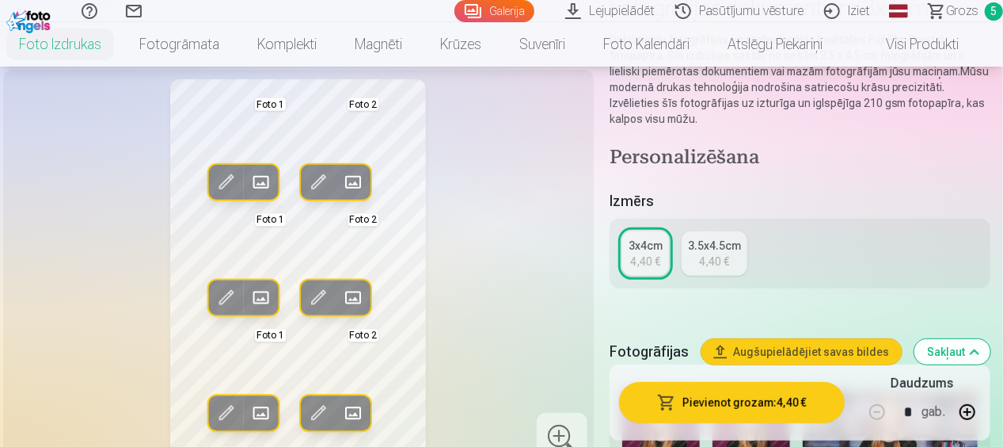
click at [324, 176] on span at bounding box center [318, 181] width 25 height 25
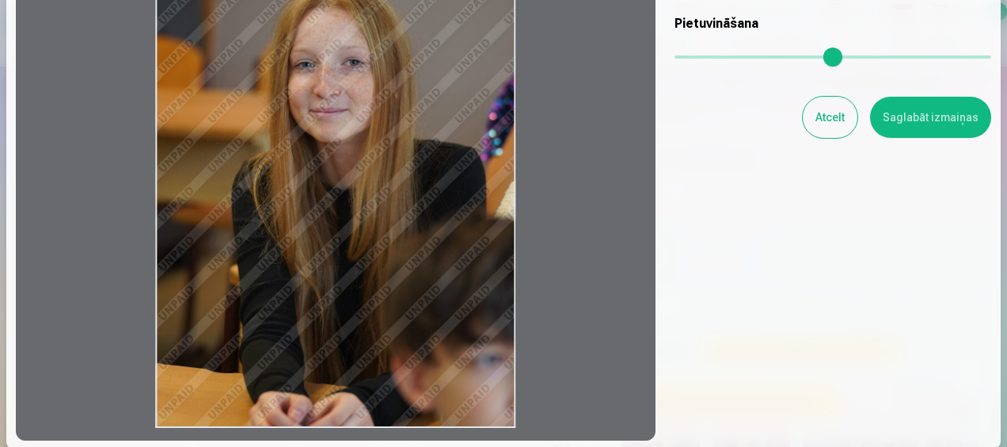
scroll to position [79, 0]
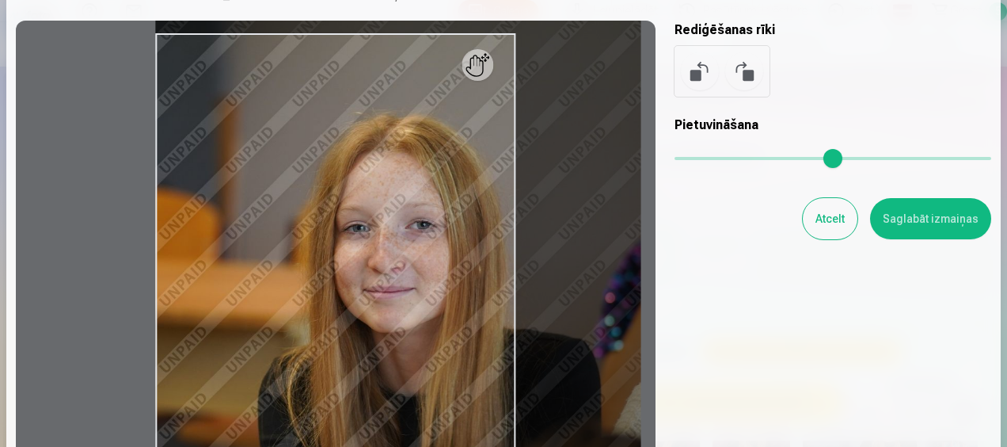
click at [694, 157] on input "range" at bounding box center [833, 158] width 317 height 3
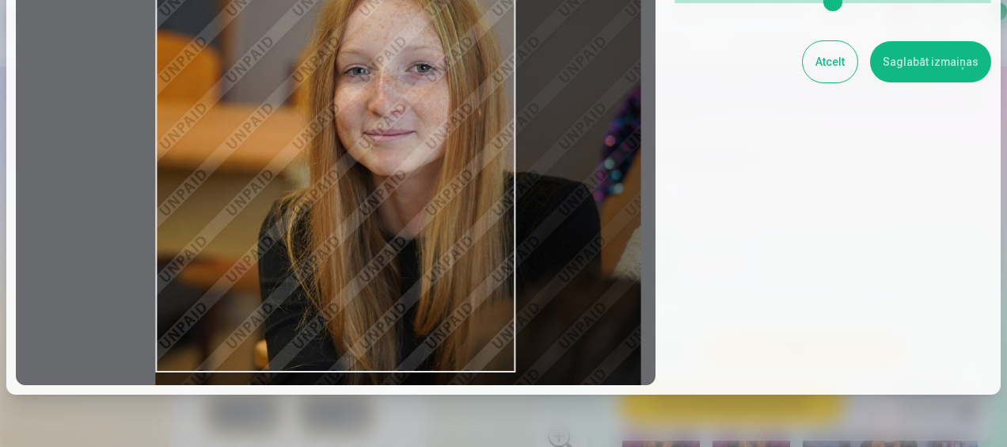
scroll to position [238, 0]
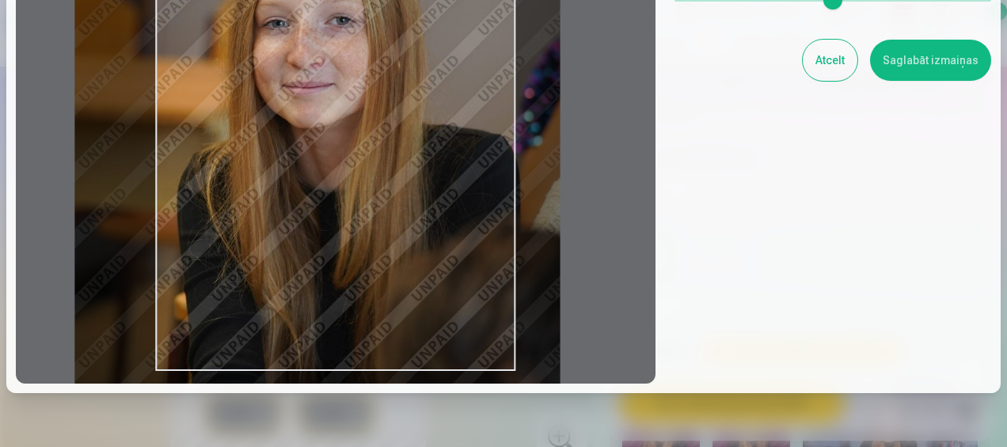
drag, startPoint x: 412, startPoint y: 257, endPoint x: 333, endPoint y: 211, distance: 91.5
click at [333, 211] on div at bounding box center [336, 122] width 640 height 521
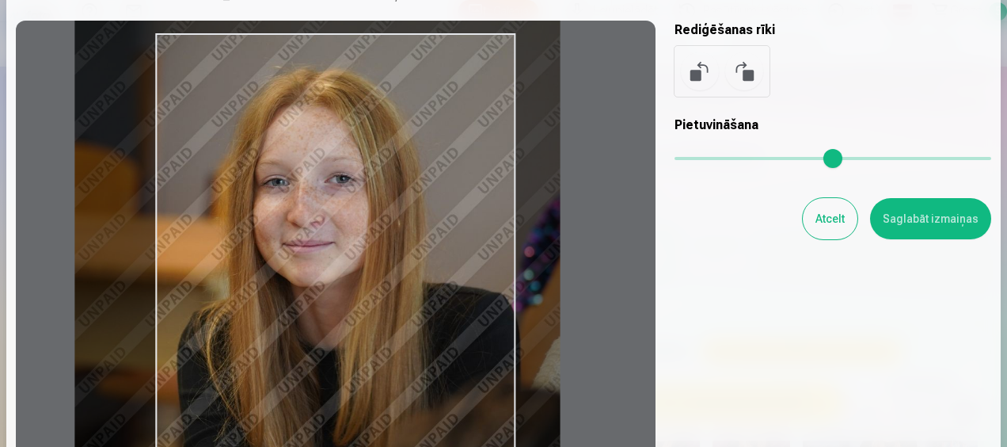
scroll to position [158, 0]
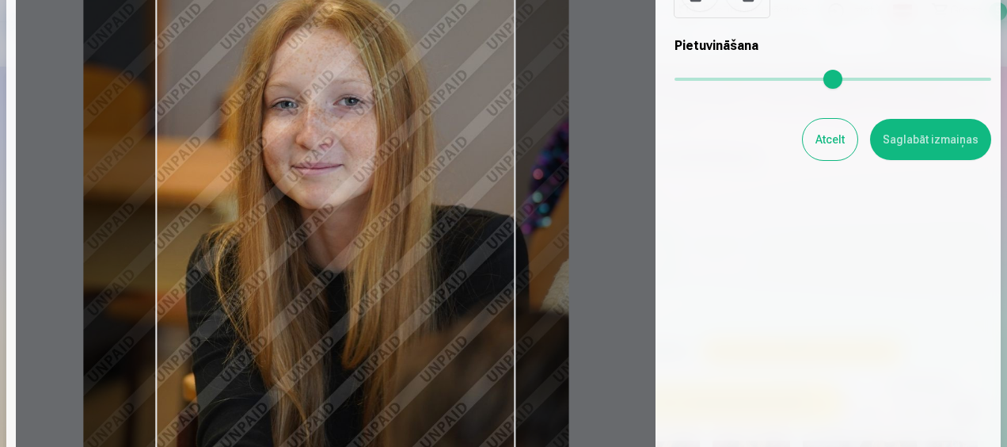
type input "****"
drag, startPoint x: 447, startPoint y: 307, endPoint x: 456, endPoint y: 309, distance: 9.6
click at [456, 309] on div at bounding box center [336, 201] width 640 height 521
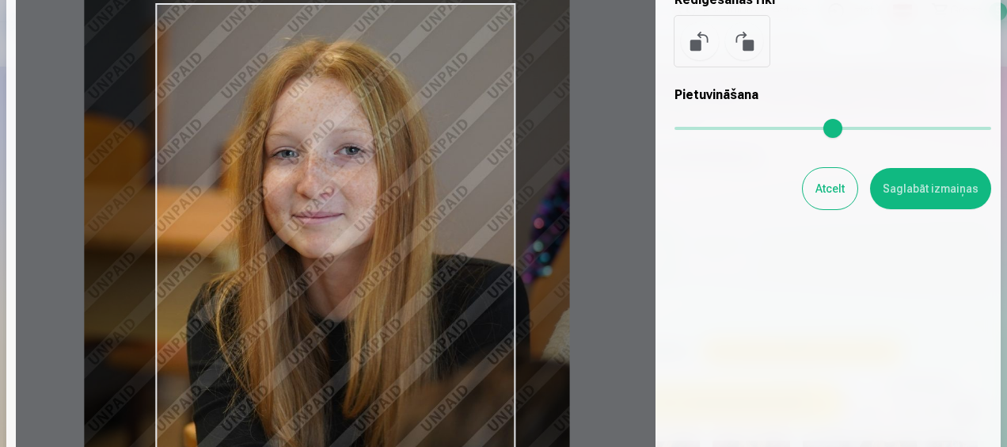
scroll to position [79, 0]
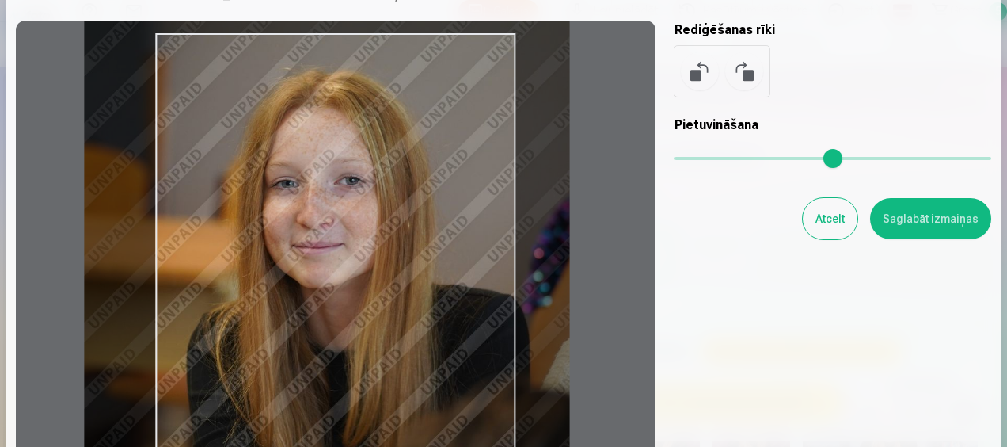
click at [925, 227] on button "Saglabāt izmaiņas" at bounding box center [930, 218] width 121 height 41
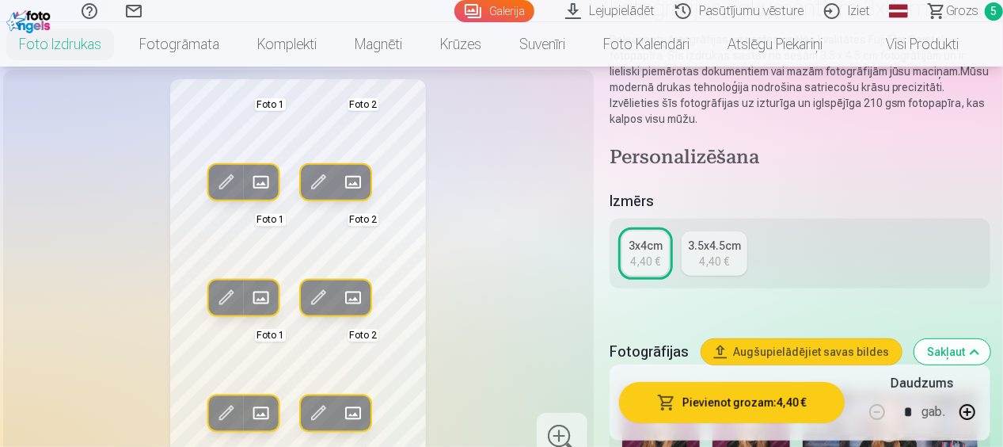
click at [318, 294] on span at bounding box center [318, 296] width 25 height 25
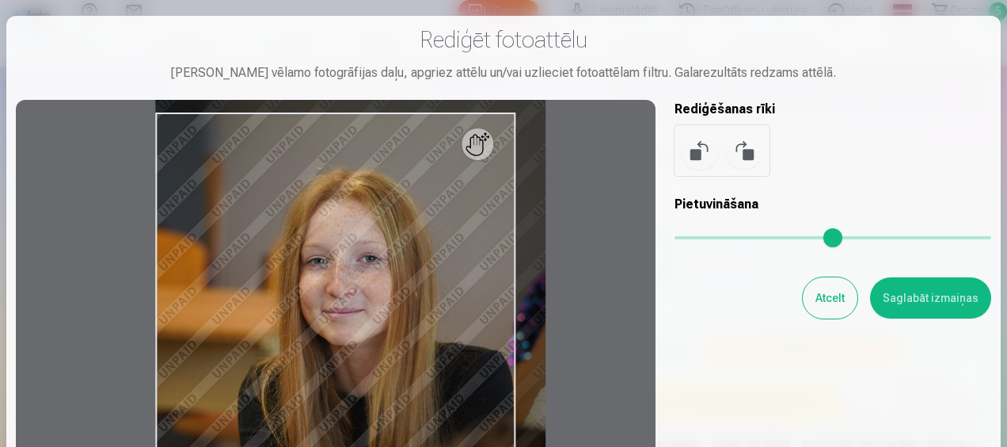
click at [682, 238] on input "range" at bounding box center [833, 237] width 317 height 3
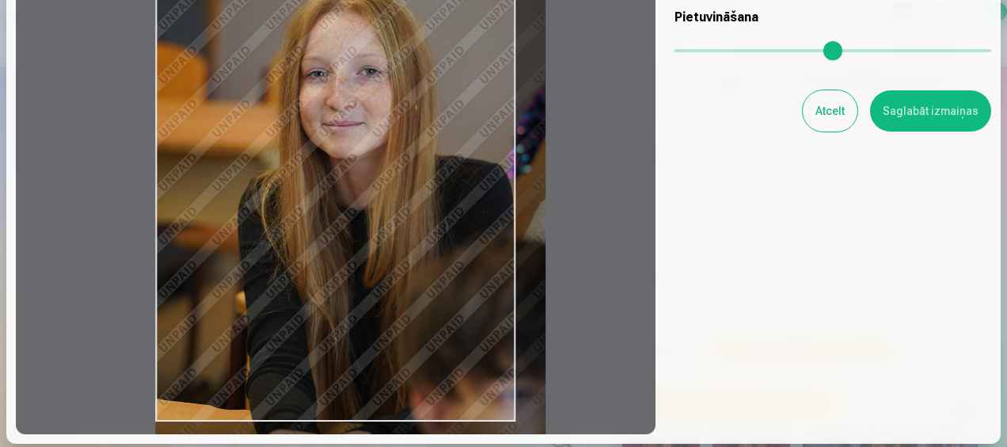
scroll to position [238, 0]
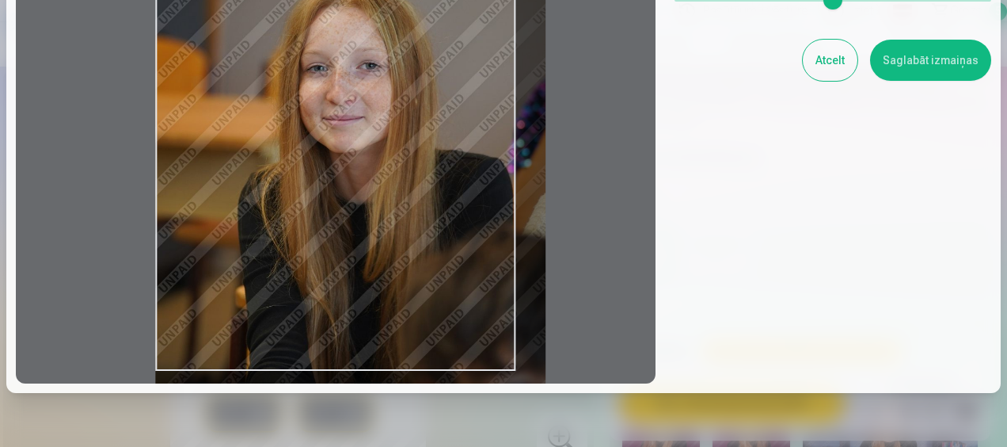
drag, startPoint x: 448, startPoint y: 272, endPoint x: 454, endPoint y: 326, distance: 54.2
click at [454, 326] on div at bounding box center [336, 122] width 640 height 521
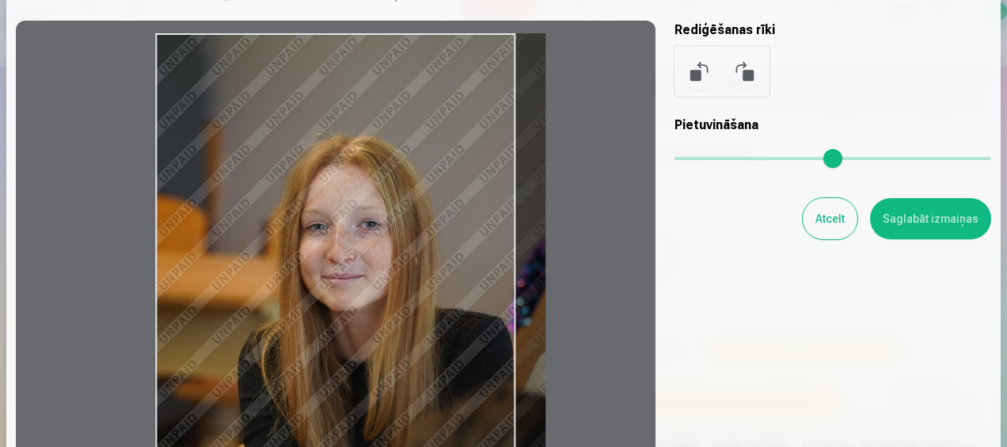
scroll to position [158, 0]
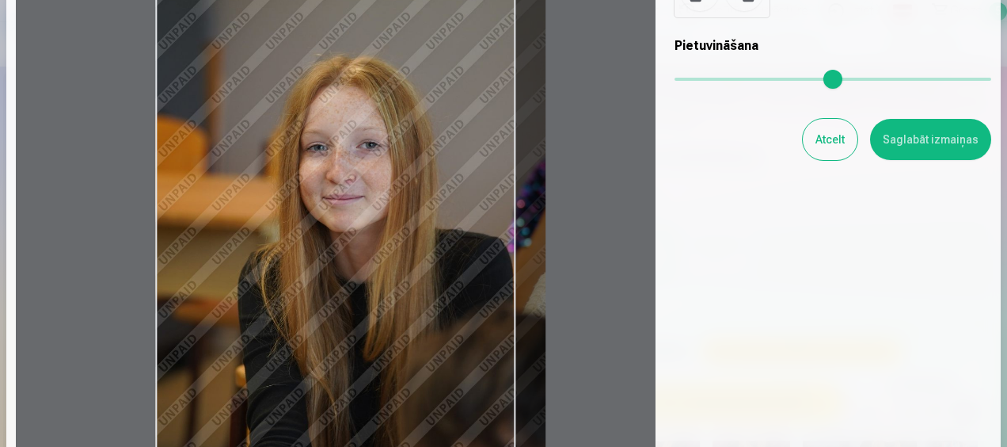
drag, startPoint x: 484, startPoint y: 311, endPoint x: 517, endPoint y: 312, distance: 33.3
click at [517, 312] on div at bounding box center [336, 201] width 640 height 521
type input "****"
drag, startPoint x: 434, startPoint y: 328, endPoint x: 458, endPoint y: 330, distance: 23.9
click at [458, 330] on div at bounding box center [336, 201] width 640 height 521
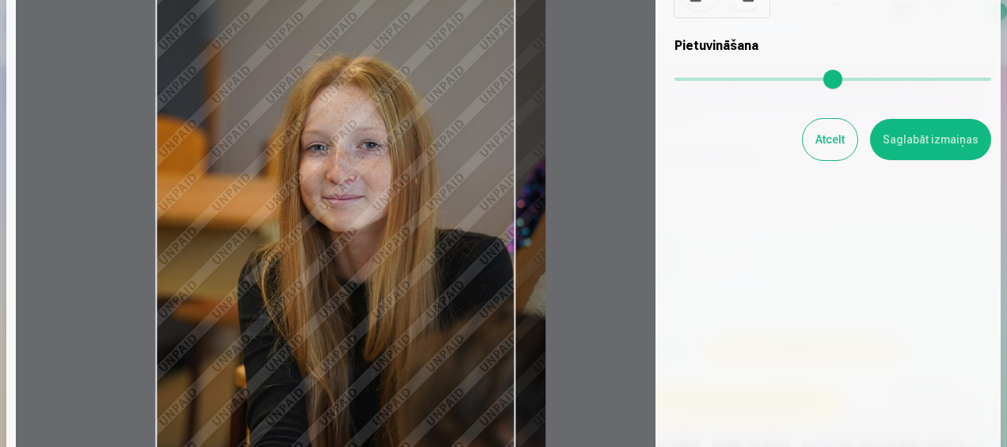
scroll to position [238, 0]
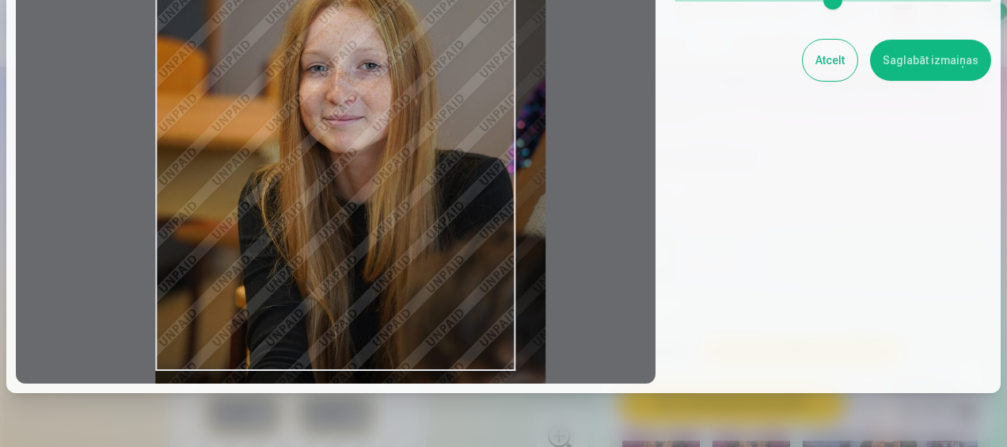
click at [930, 59] on button "Saglabāt izmaiņas" at bounding box center [930, 60] width 121 height 41
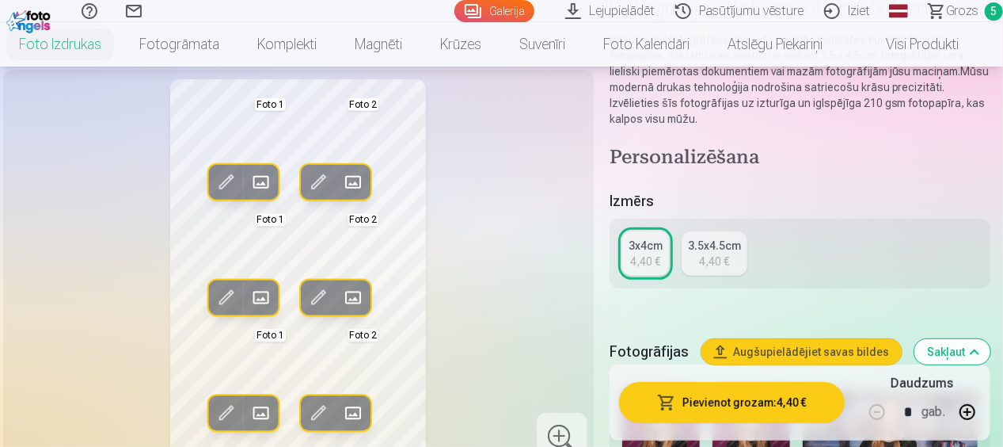
click at [321, 404] on span at bounding box center [318, 412] width 25 height 25
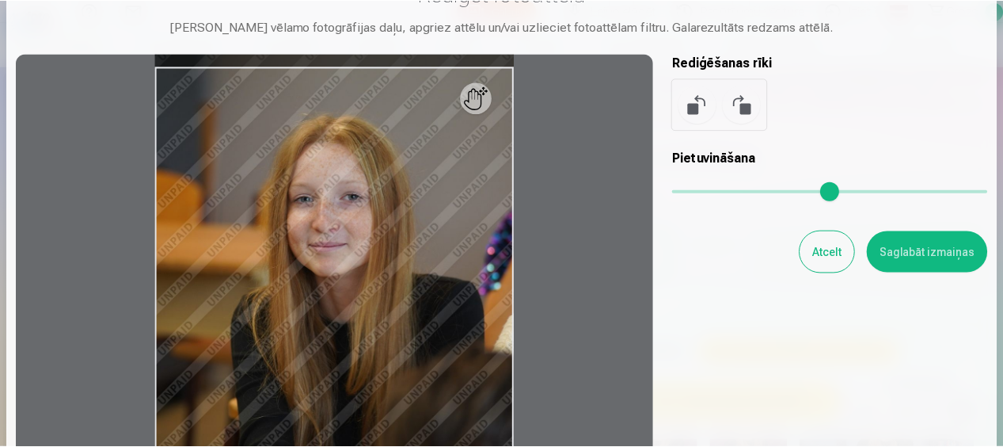
scroll to position [158, 0]
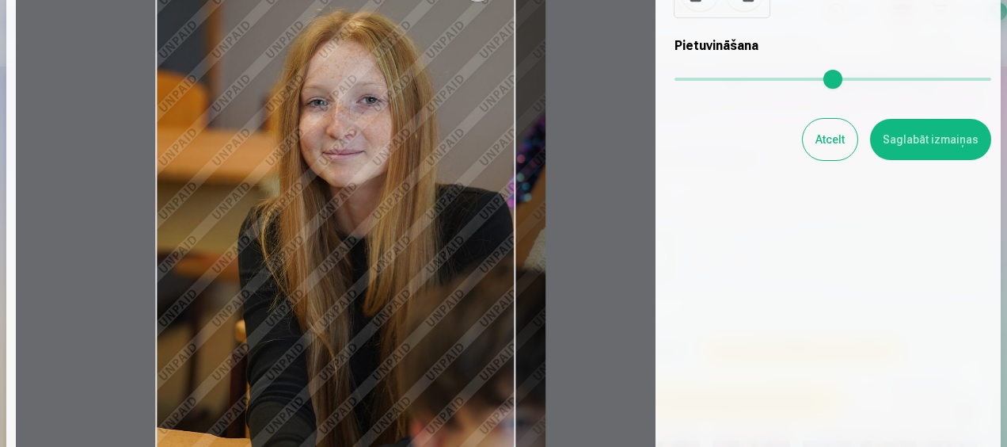
click at [684, 78] on input "range" at bounding box center [833, 79] width 317 height 3
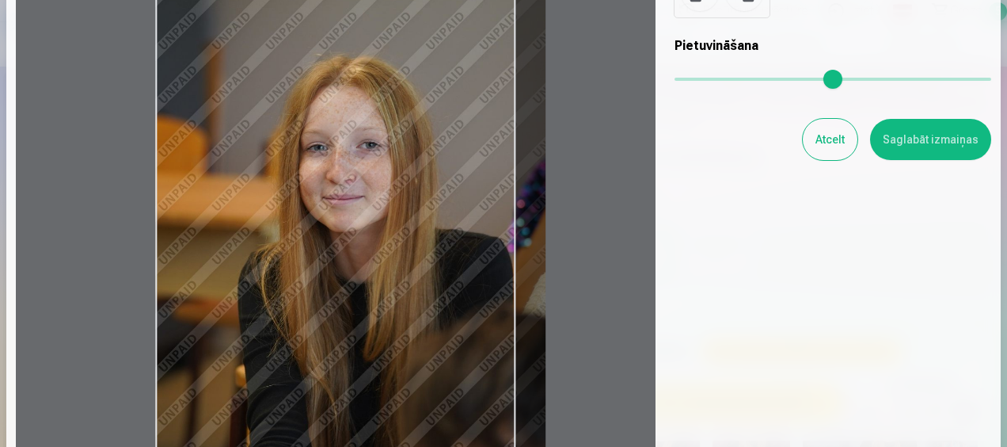
drag, startPoint x: 361, startPoint y: 294, endPoint x: 401, endPoint y: 411, distance: 123.7
click at [401, 411] on div at bounding box center [336, 201] width 640 height 521
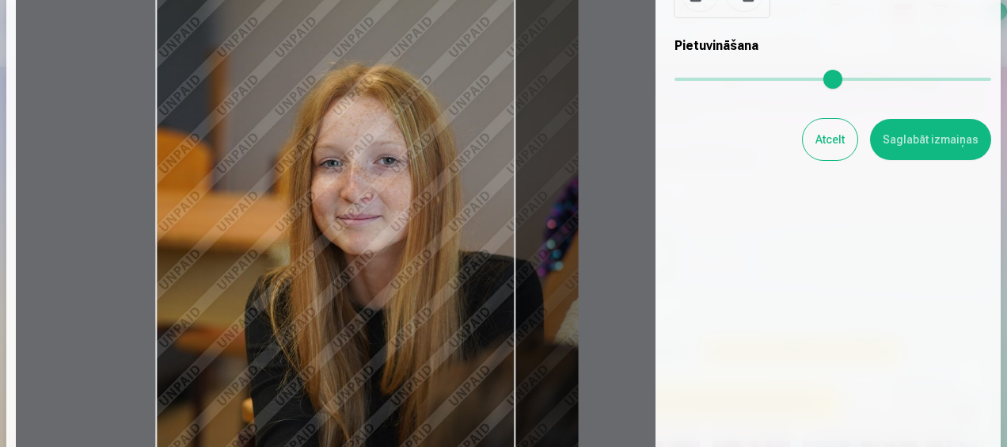
click at [686, 79] on input "range" at bounding box center [833, 79] width 317 height 3
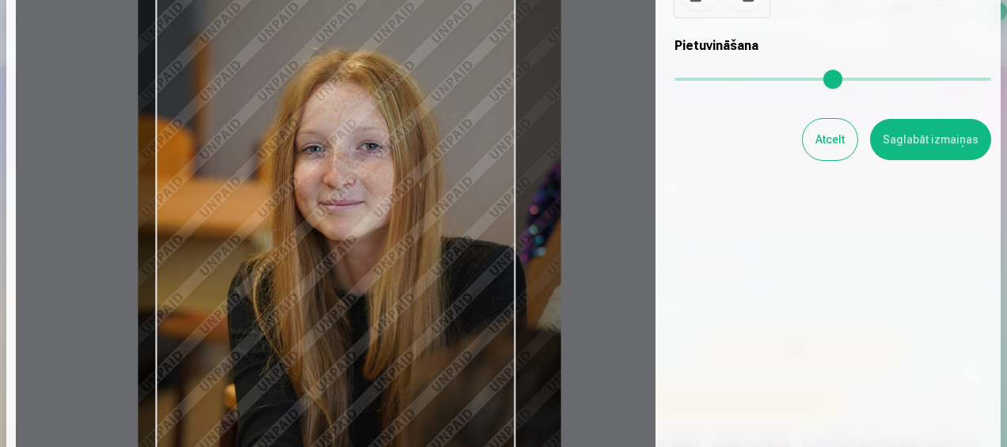
type input "****"
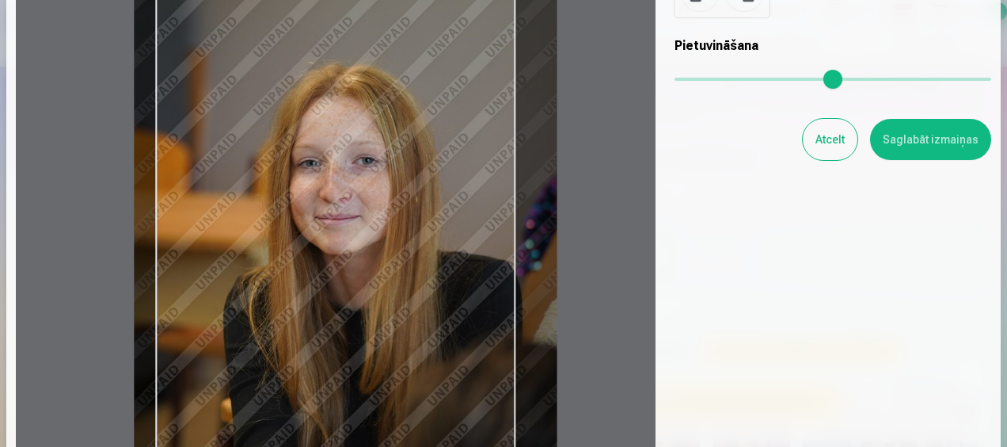
drag, startPoint x: 410, startPoint y: 326, endPoint x: 389, endPoint y: 333, distance: 22.3
click at [389, 333] on div at bounding box center [336, 201] width 640 height 521
click at [941, 133] on button "Saglabāt izmaiņas" at bounding box center [930, 139] width 121 height 41
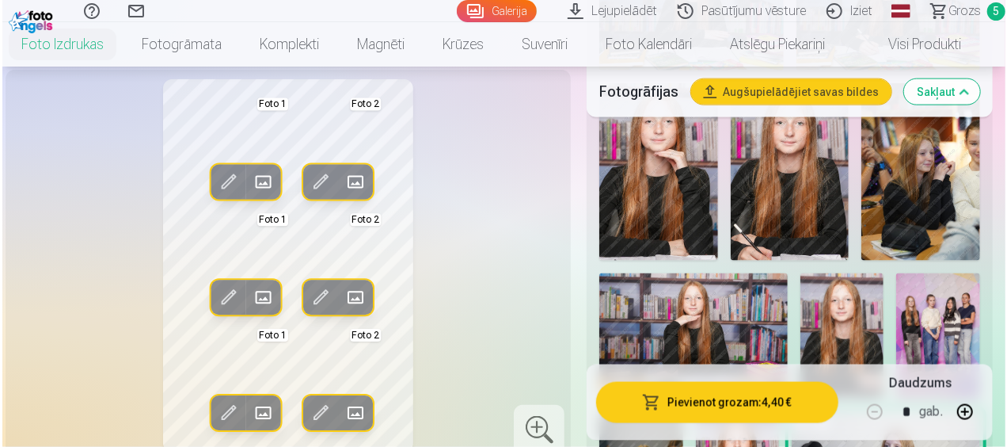
scroll to position [1029, 0]
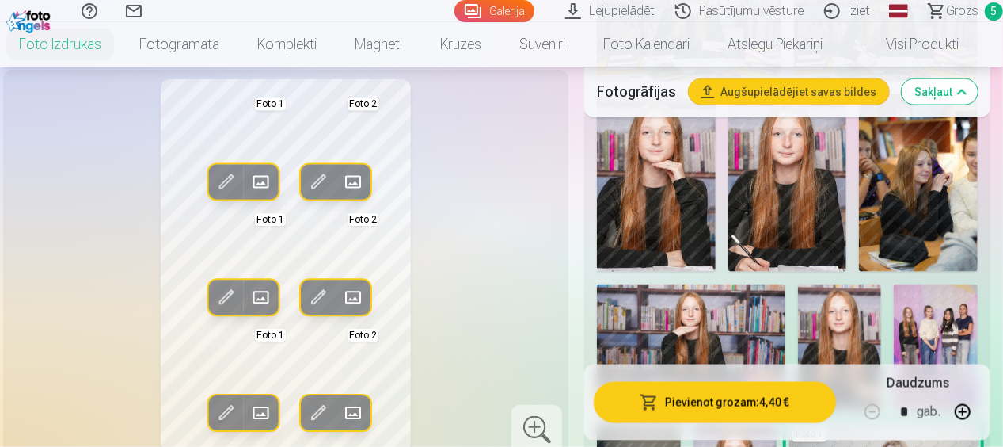
click at [670, 397] on button "Pievienot grozam : 4,40 €" at bounding box center [715, 402] width 242 height 41
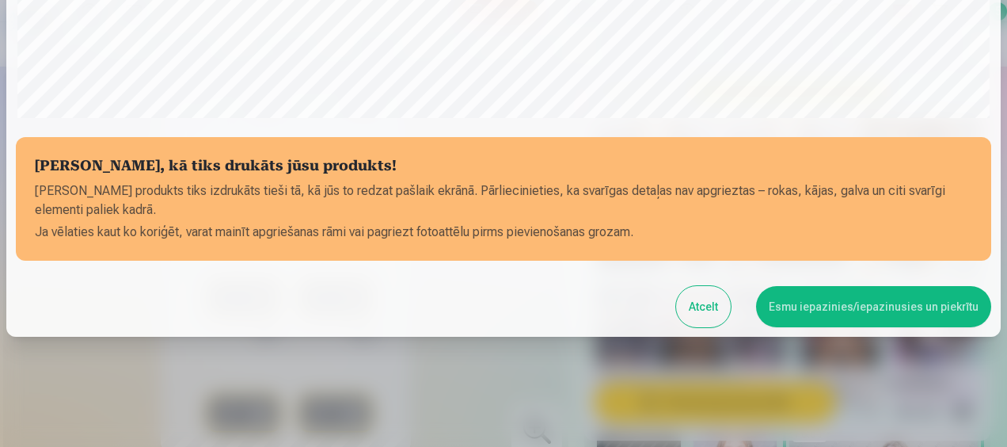
click at [803, 312] on button "Esmu iepazinies/iepazinusies un piekrītu" at bounding box center [873, 306] width 235 height 41
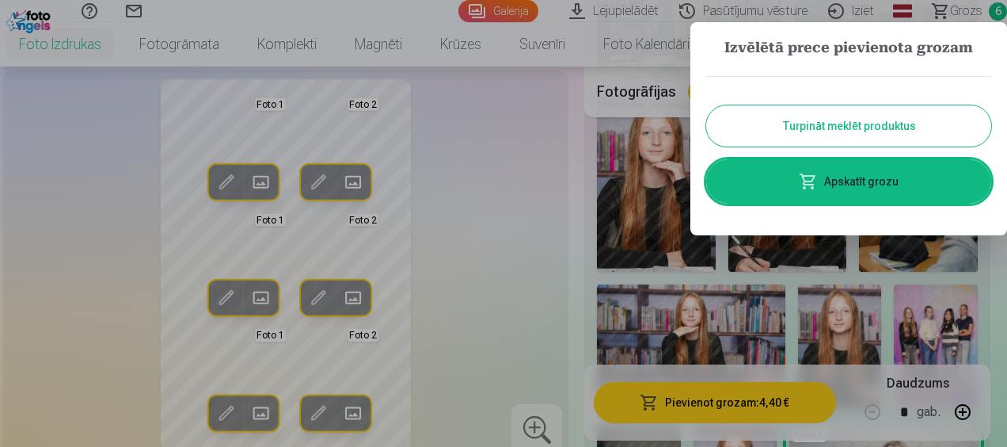
click at [868, 180] on link "Apskatīt grozu" at bounding box center [848, 181] width 285 height 44
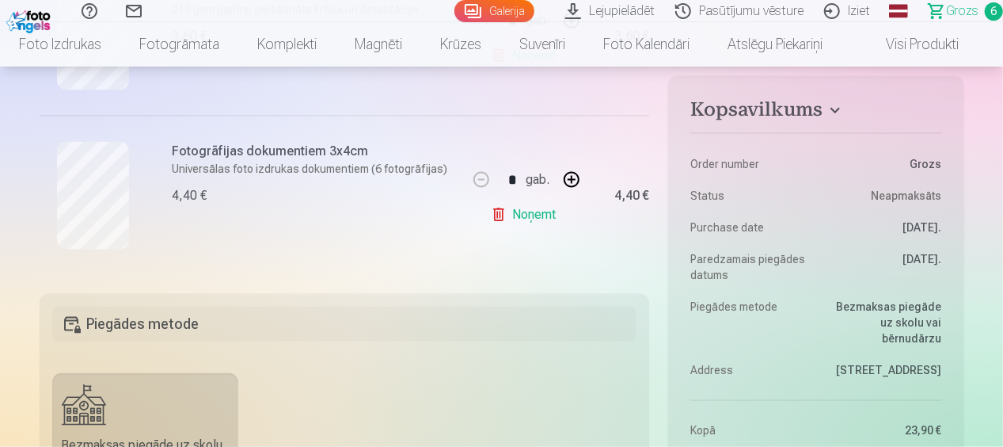
scroll to position [950, 0]
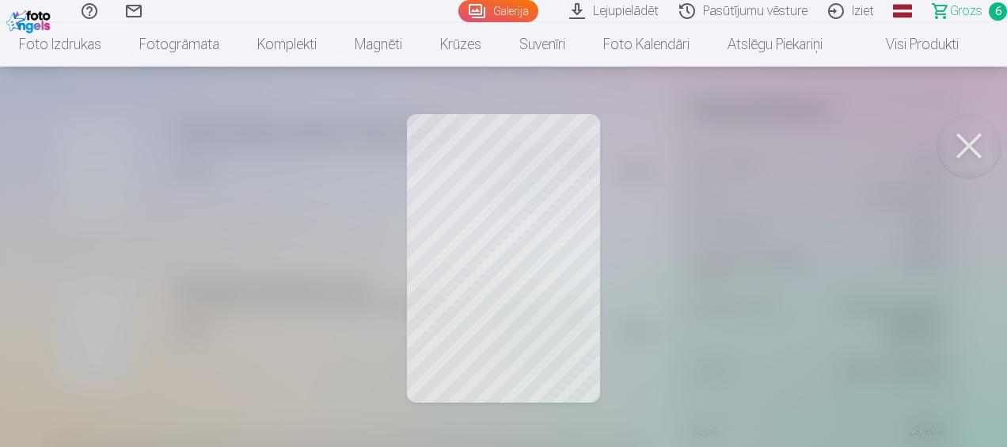
click at [966, 135] on button at bounding box center [968, 145] width 63 height 63
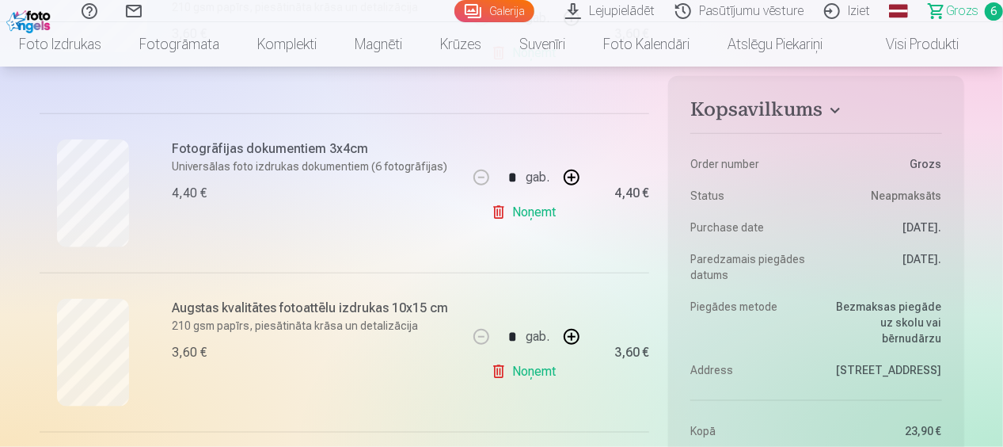
scroll to position [792, 0]
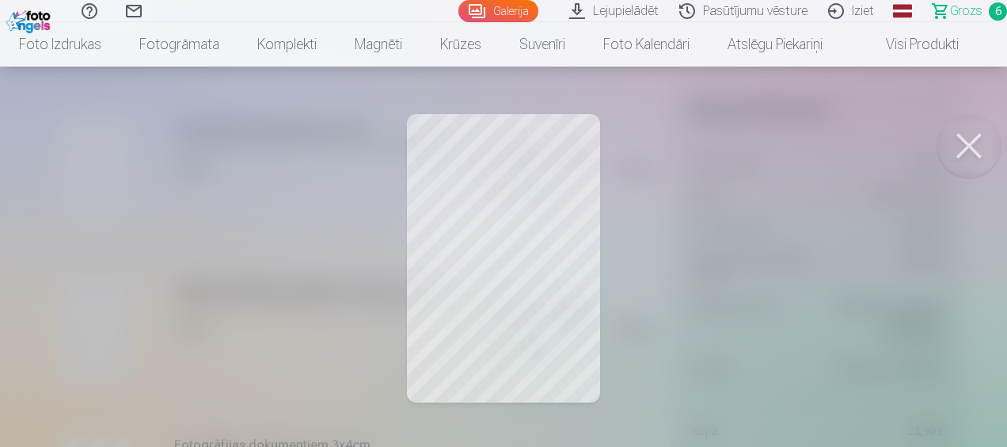
click at [973, 147] on button at bounding box center [968, 145] width 63 height 63
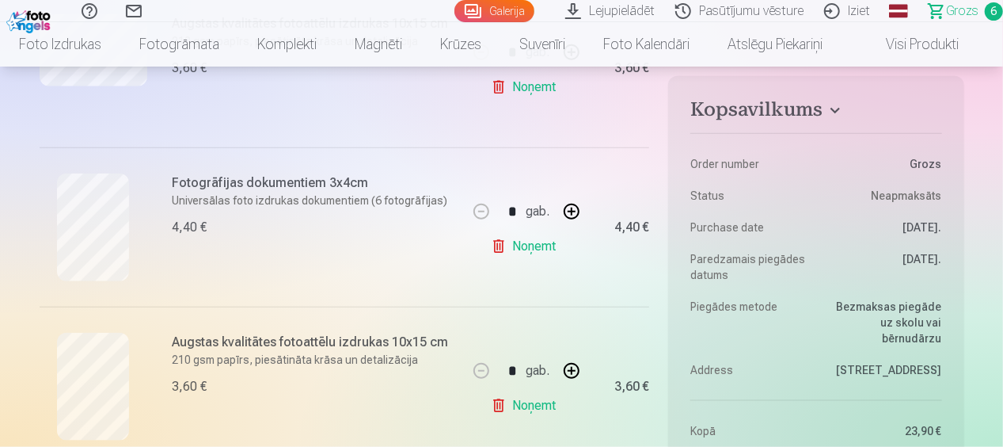
scroll to position [713, 0]
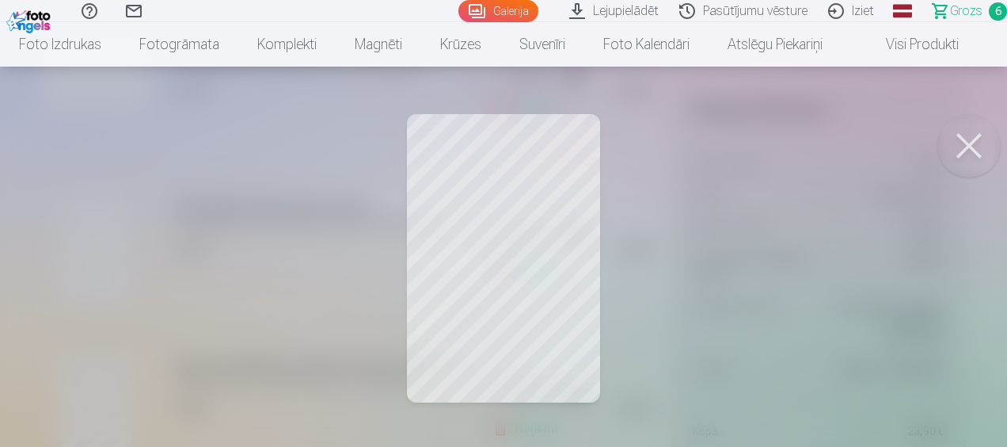
click at [975, 139] on button at bounding box center [968, 145] width 63 height 63
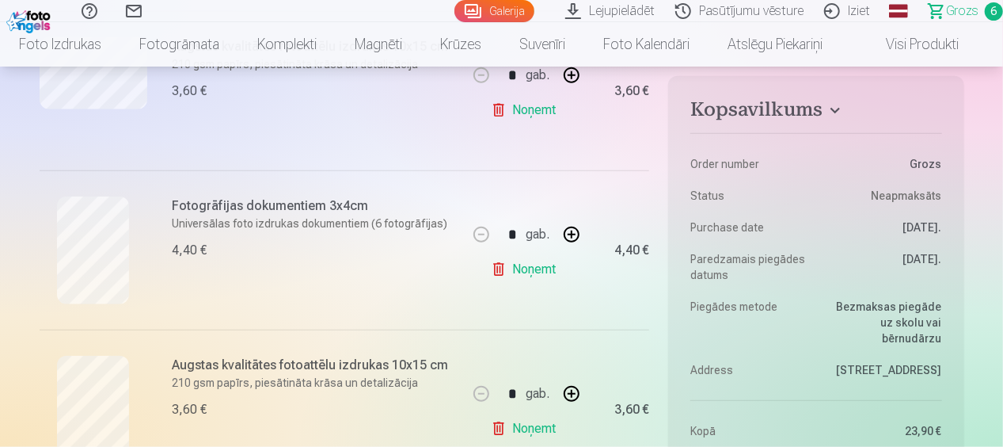
click at [542, 268] on link "Noņemt" at bounding box center [527, 269] width 72 height 32
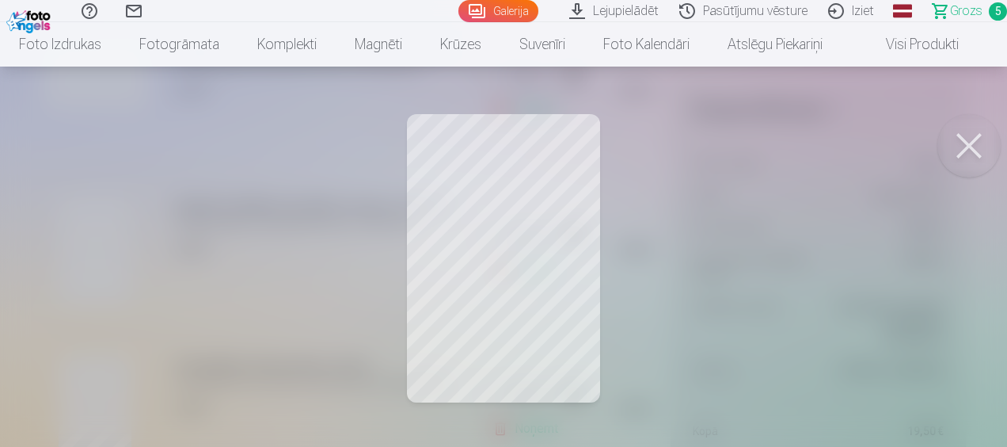
click at [564, 345] on div at bounding box center [503, 223] width 1007 height 447
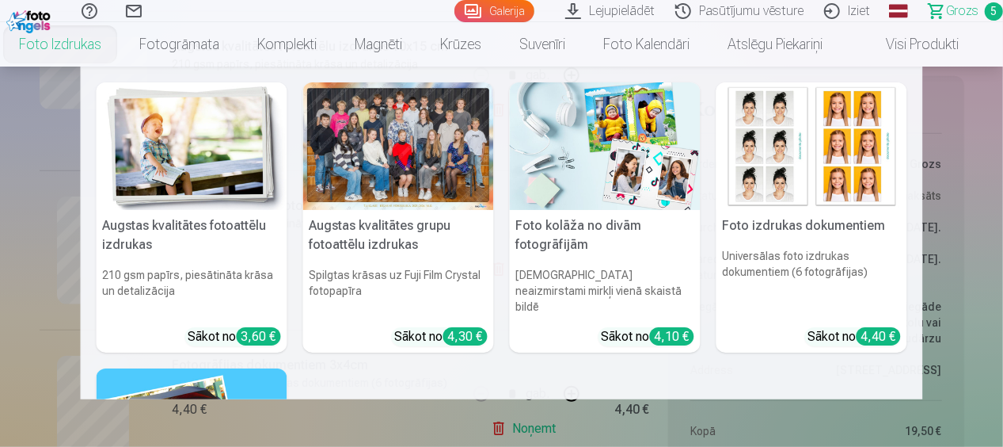
click at [423, 236] on h5 "Augstas kvalitātes grupu fotoattēlu izdrukas" at bounding box center [398, 235] width 191 height 51
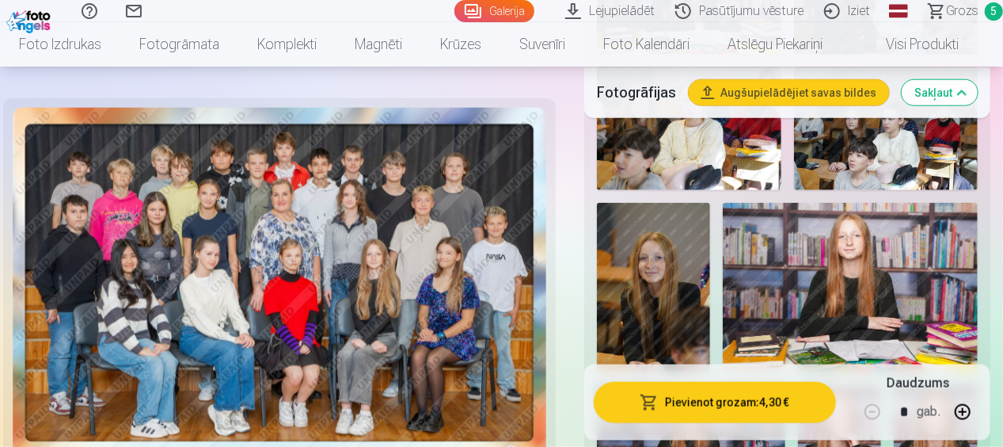
scroll to position [871, 0]
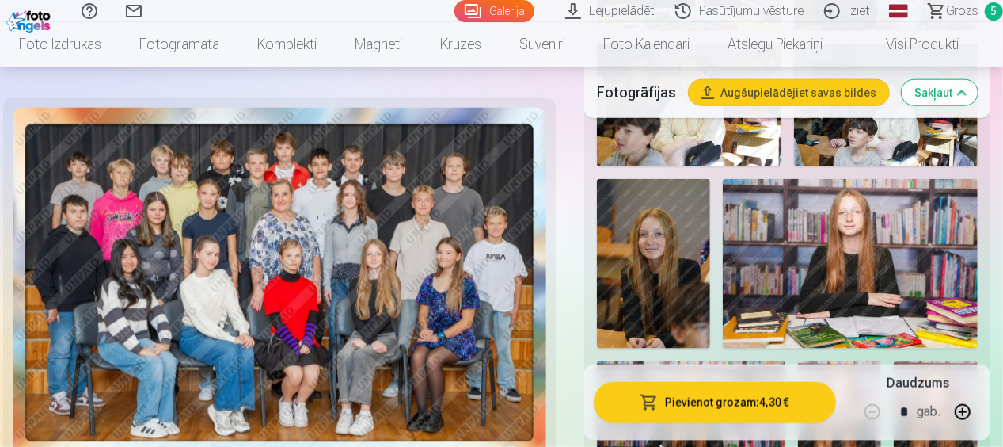
click at [679, 282] on img at bounding box center [653, 263] width 113 height 169
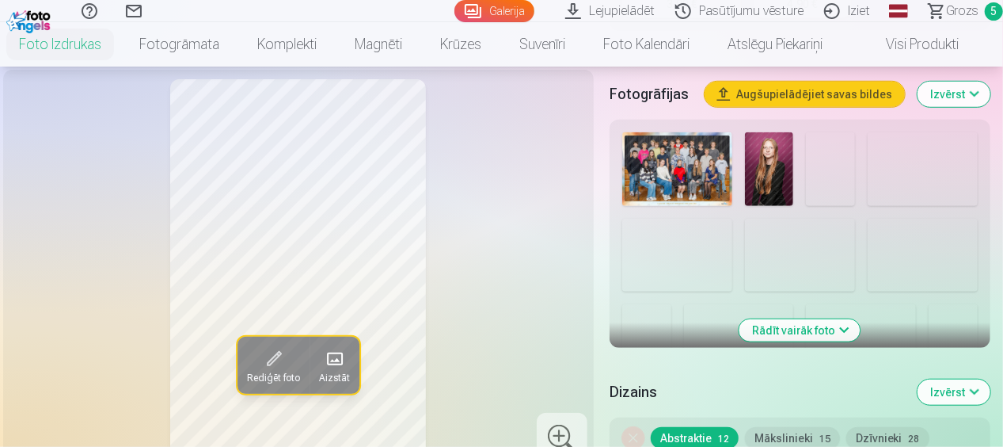
scroll to position [554, 0]
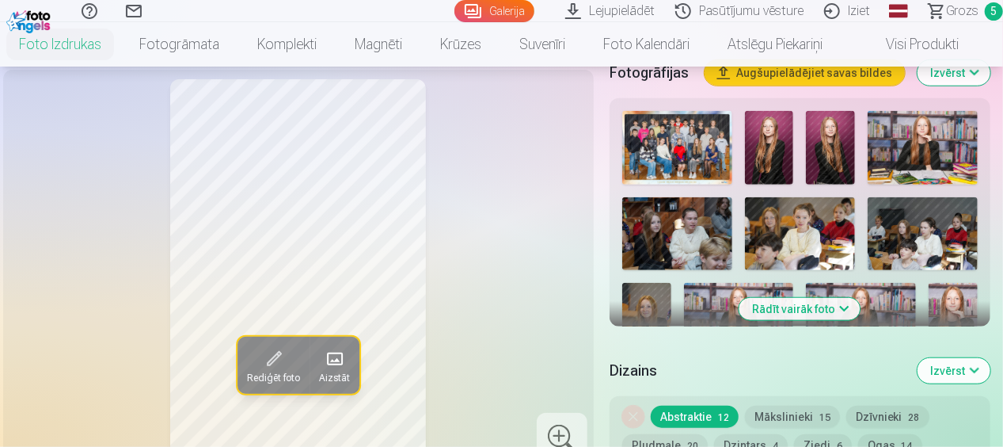
click at [777, 306] on button "Rādīt vairāk foto" at bounding box center [799, 309] width 121 height 22
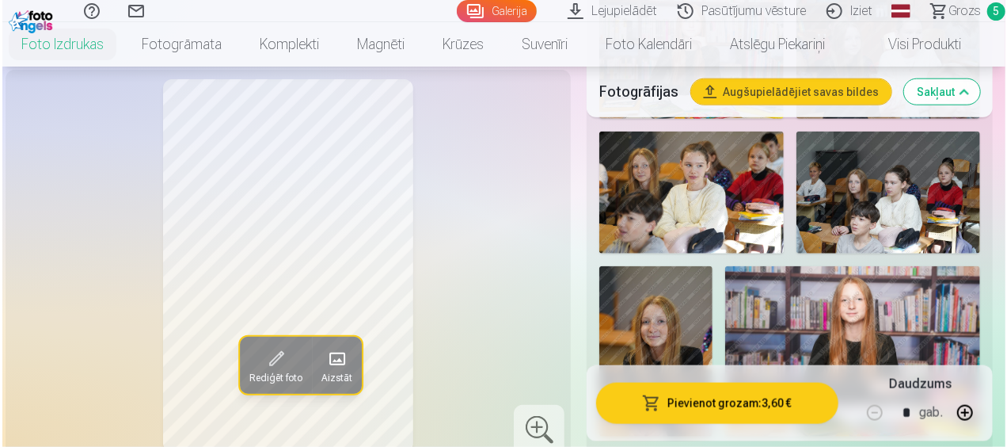
scroll to position [871, 0]
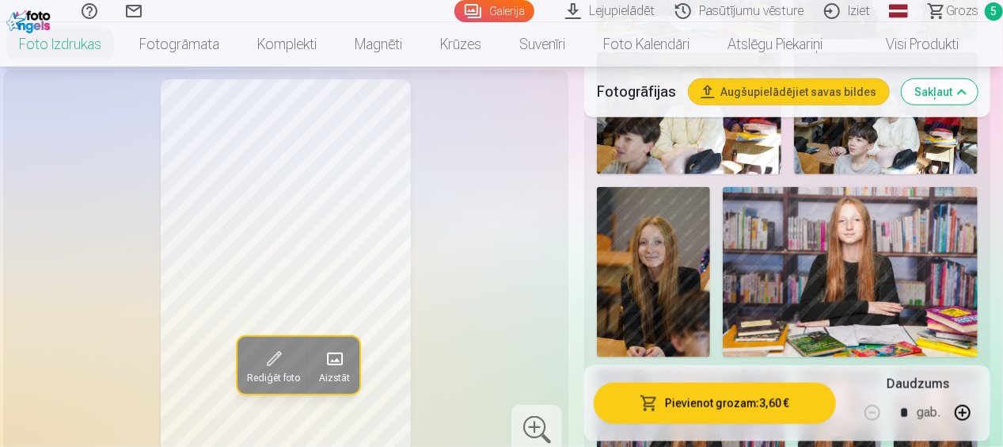
click at [695, 307] on img at bounding box center [653, 271] width 113 height 169
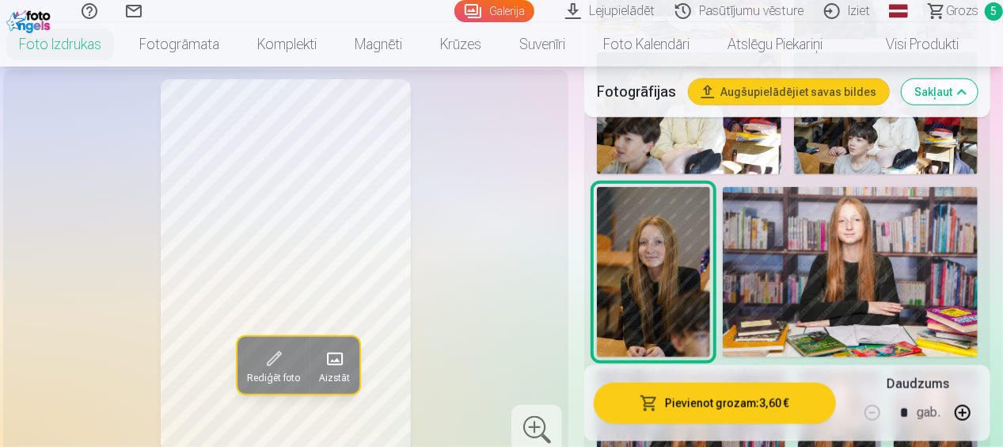
click at [272, 363] on span at bounding box center [272, 358] width 25 height 25
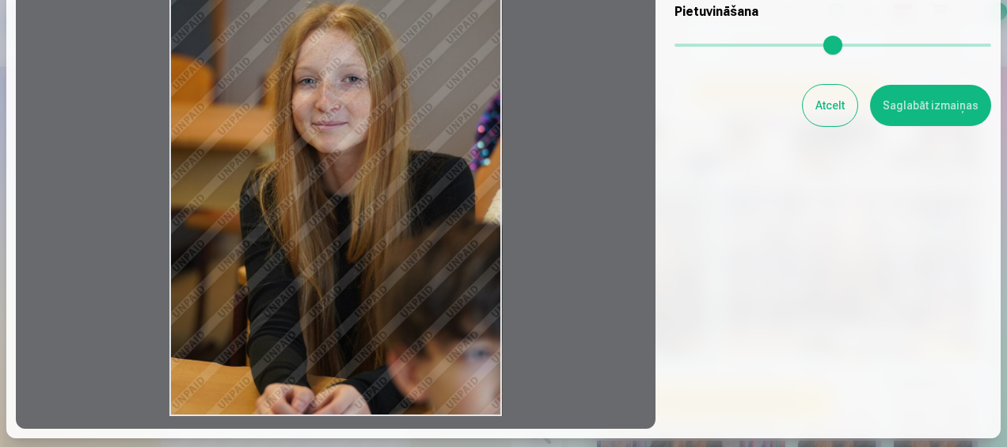
scroll to position [158, 0]
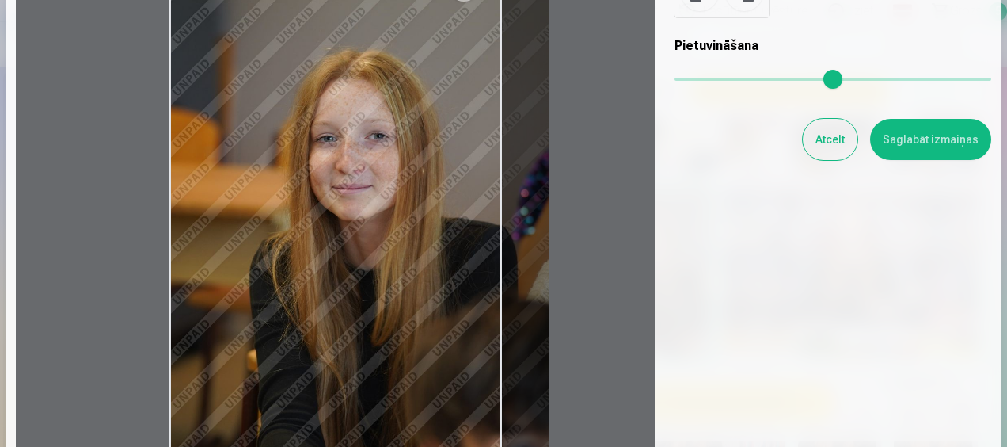
drag, startPoint x: 678, startPoint y: 79, endPoint x: 701, endPoint y: 84, distance: 24.2
click at [701, 81] on input "range" at bounding box center [833, 79] width 317 height 3
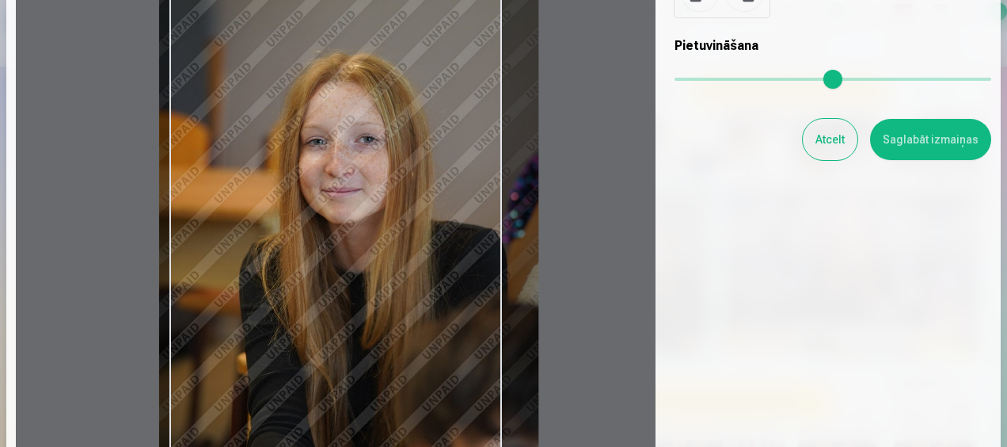
drag, startPoint x: 390, startPoint y: 157, endPoint x: 379, endPoint y: 222, distance: 65.7
click at [379, 222] on div at bounding box center [336, 201] width 640 height 521
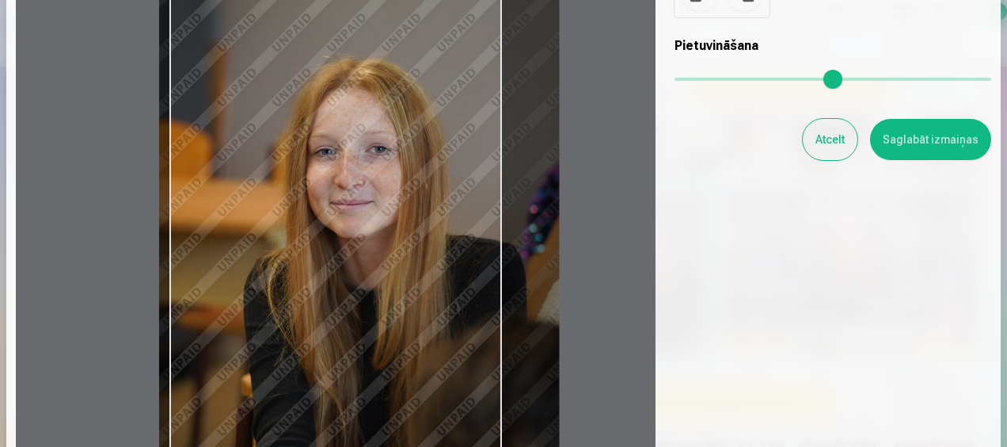
click at [709, 81] on input "range" at bounding box center [833, 79] width 317 height 3
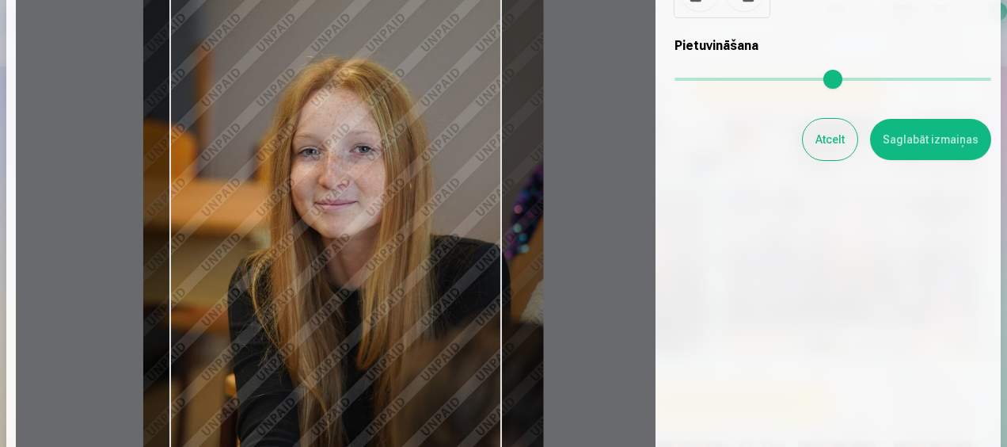
drag, startPoint x: 447, startPoint y: 221, endPoint x: 431, endPoint y: 261, distance: 43.4
click at [431, 261] on div at bounding box center [336, 201] width 640 height 521
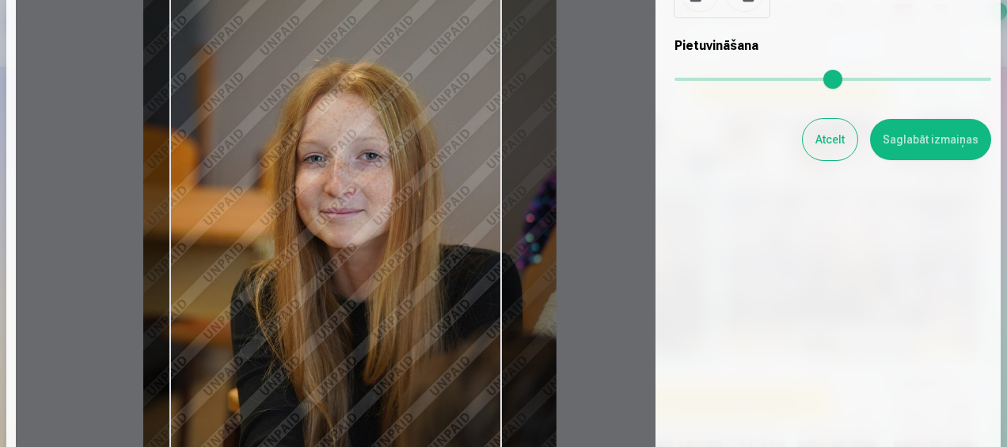
click at [715, 81] on input "range" at bounding box center [833, 79] width 317 height 3
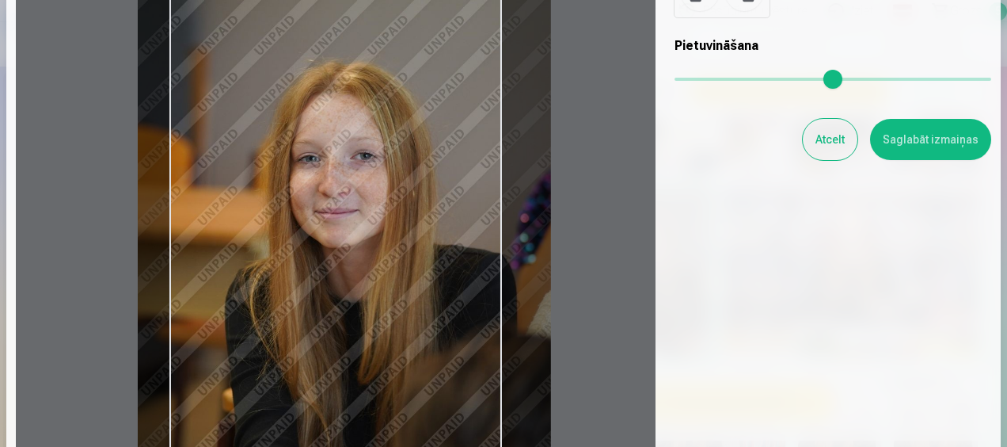
type input "****"
click at [356, 271] on div at bounding box center [336, 201] width 640 height 521
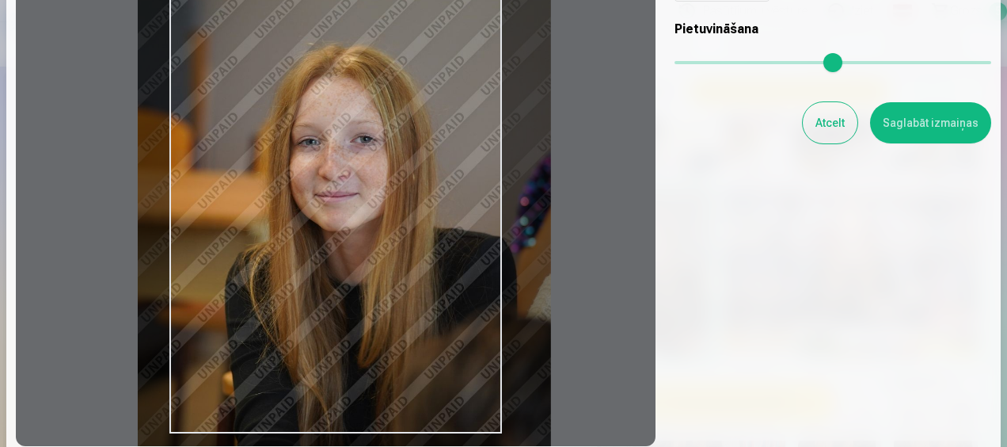
scroll to position [79, 0]
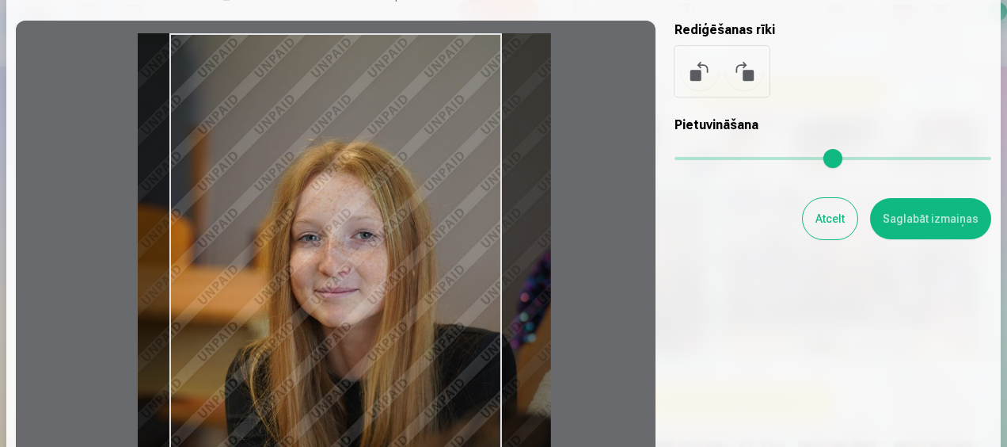
click at [921, 218] on button "Saglabāt izmaiņas" at bounding box center [930, 218] width 121 height 41
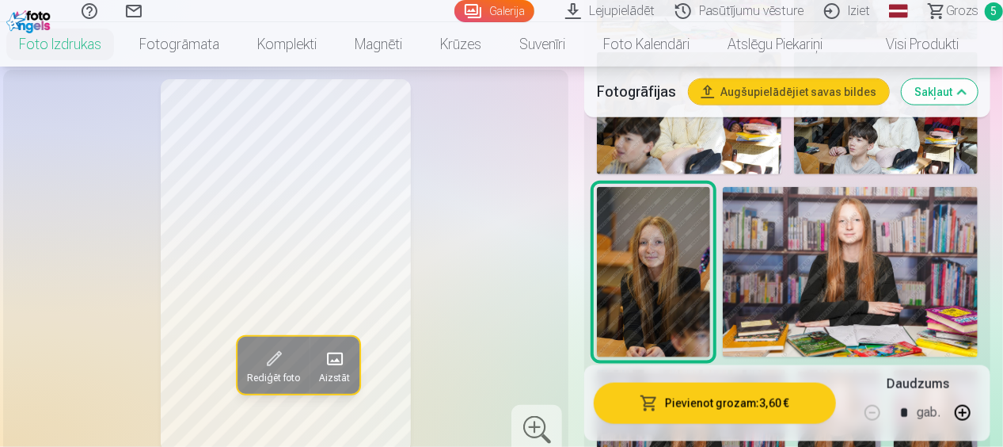
click at [738, 393] on button "Pievienot grozam : 3,60 €" at bounding box center [715, 402] width 242 height 41
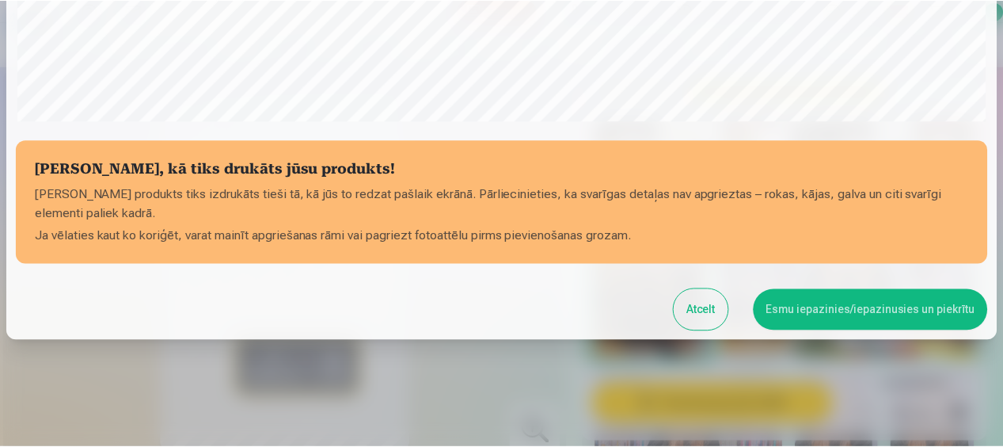
scroll to position [637, 0]
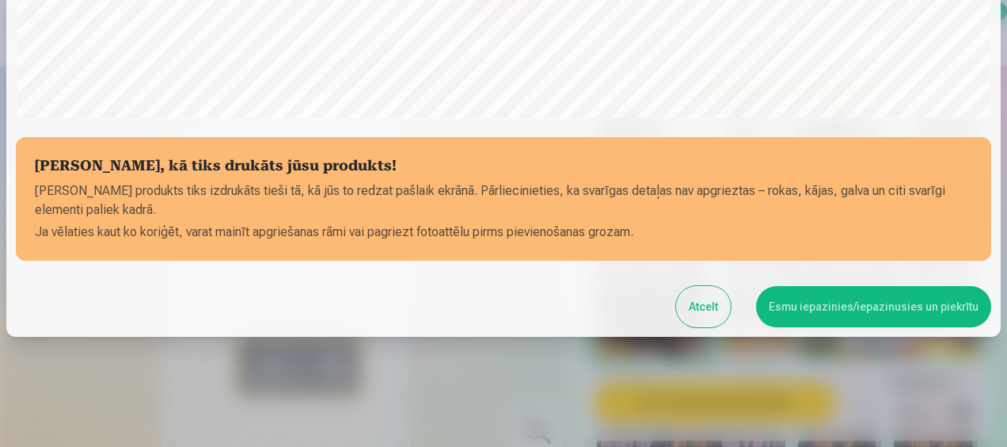
click at [822, 305] on button "Esmu iepazinies/iepazinusies un piekrītu" at bounding box center [873, 306] width 235 height 41
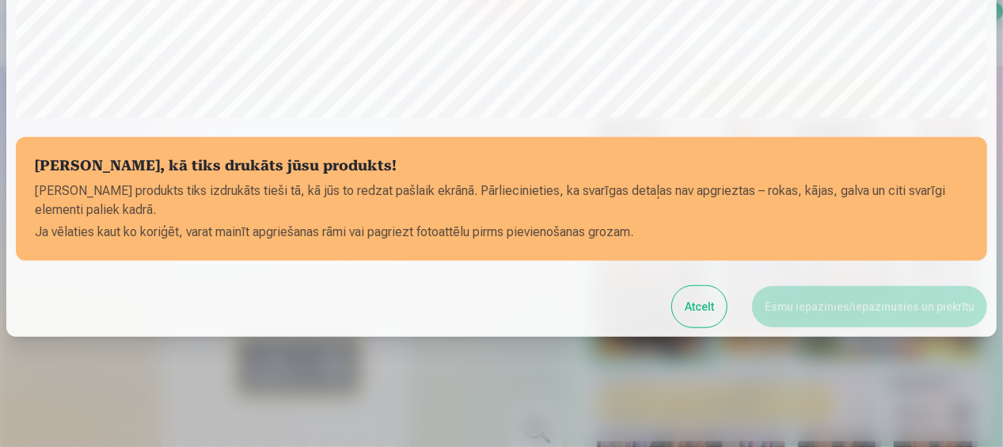
scroll to position [634, 0]
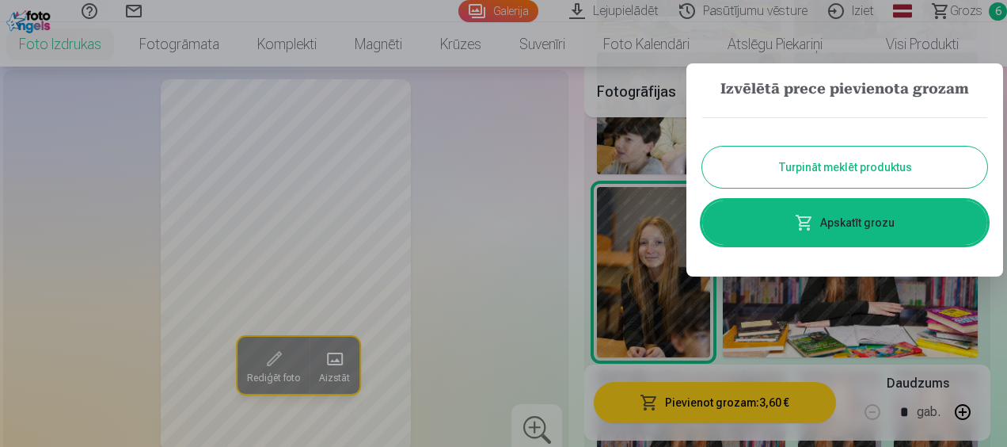
click at [852, 222] on link "Apskatīt grozu" at bounding box center [844, 222] width 285 height 44
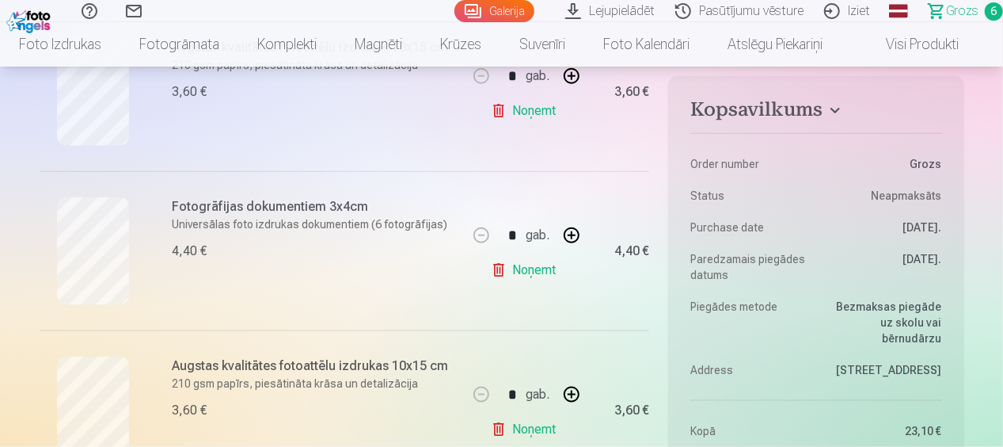
scroll to position [792, 0]
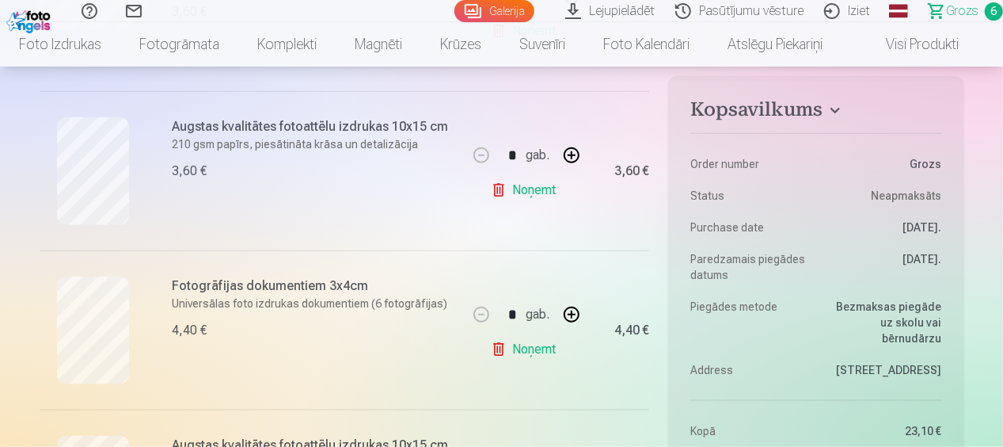
click at [531, 188] on link "Noņemt" at bounding box center [527, 190] width 72 height 32
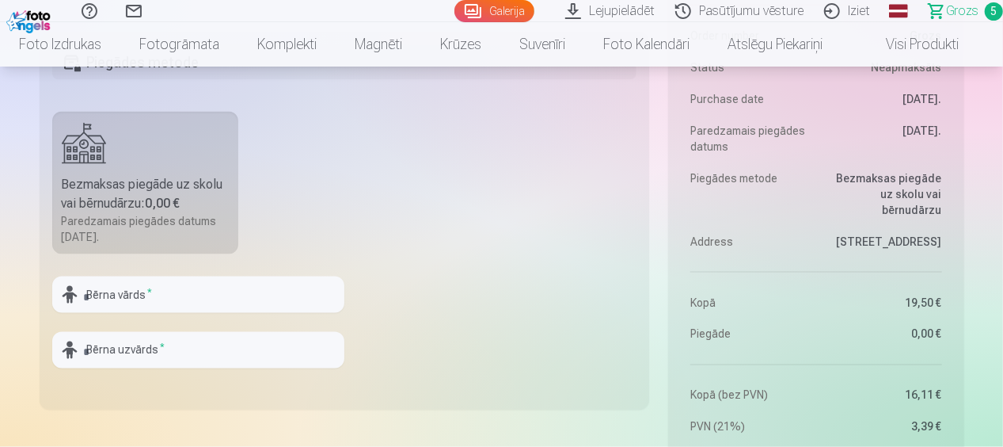
scroll to position [950, 0]
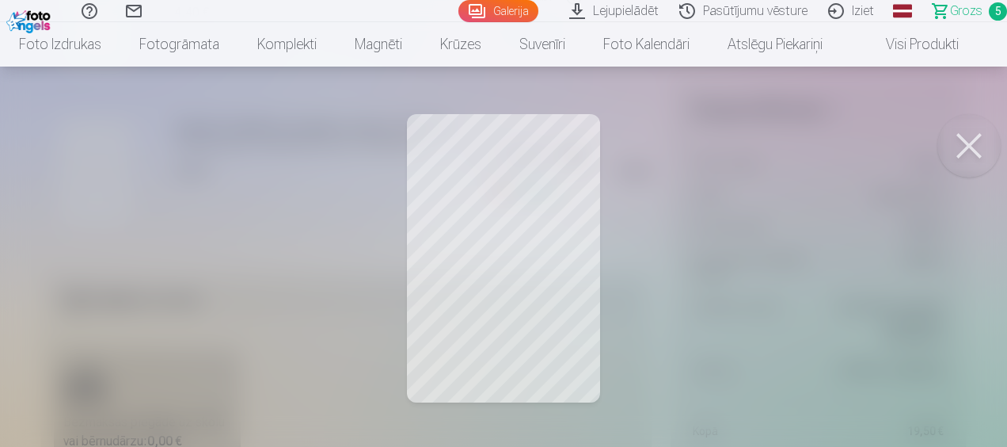
click at [956, 151] on button at bounding box center [968, 145] width 63 height 63
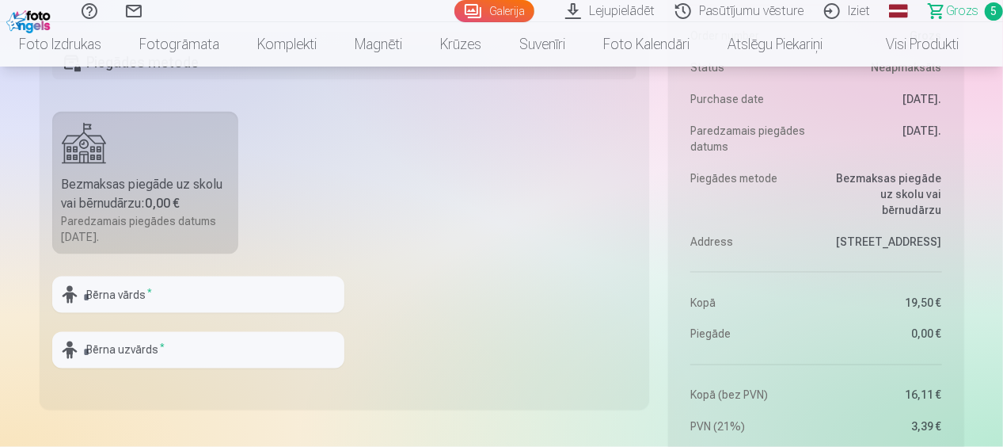
scroll to position [1267, 0]
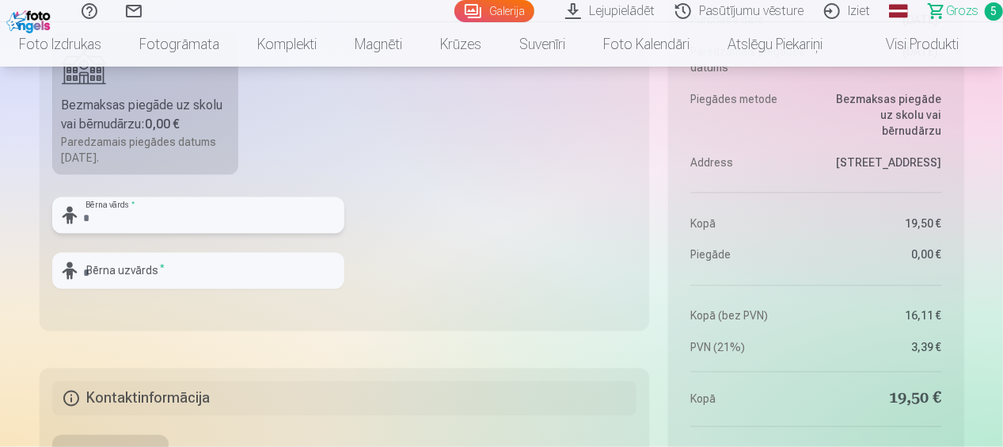
click at [133, 208] on input "text" at bounding box center [198, 215] width 292 height 36
type input "******"
click at [151, 262] on input "text" at bounding box center [198, 271] width 292 height 36
type input "*****"
click at [504, 290] on fieldset "Piegādes metode Bezmaksas piegāde uz skolu vai bērnudārzu : 0,00 € Paredzamais …" at bounding box center [345, 141] width 610 height 377
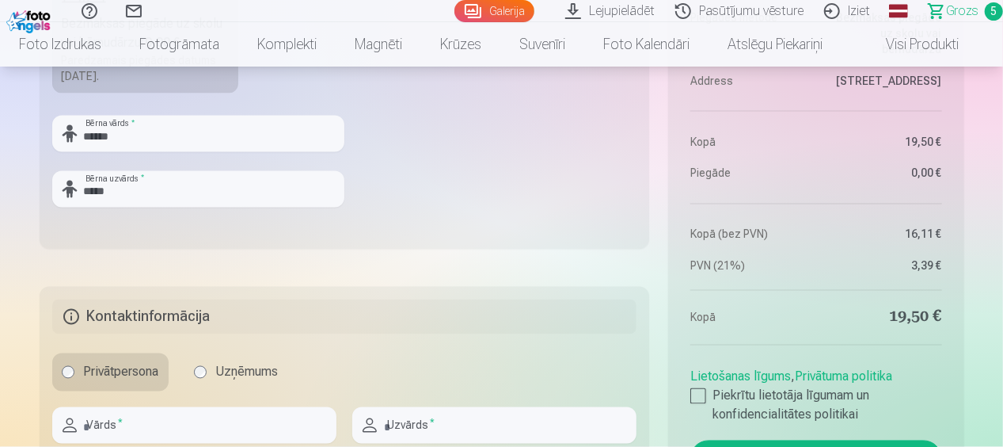
scroll to position [1504, 0]
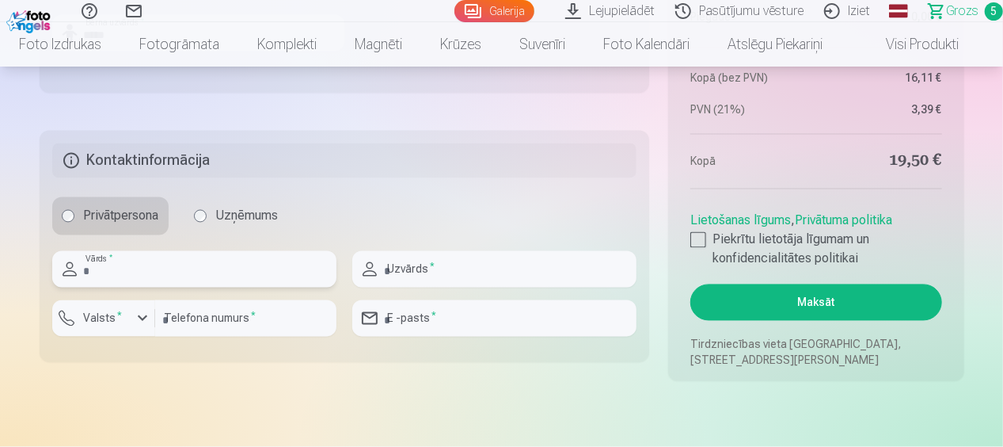
click at [139, 274] on input "text" at bounding box center [194, 269] width 284 height 36
type input "*******"
click at [480, 269] on input "text" at bounding box center [494, 269] width 284 height 36
type input "*****"
click at [141, 324] on div "button" at bounding box center [142, 318] width 19 height 19
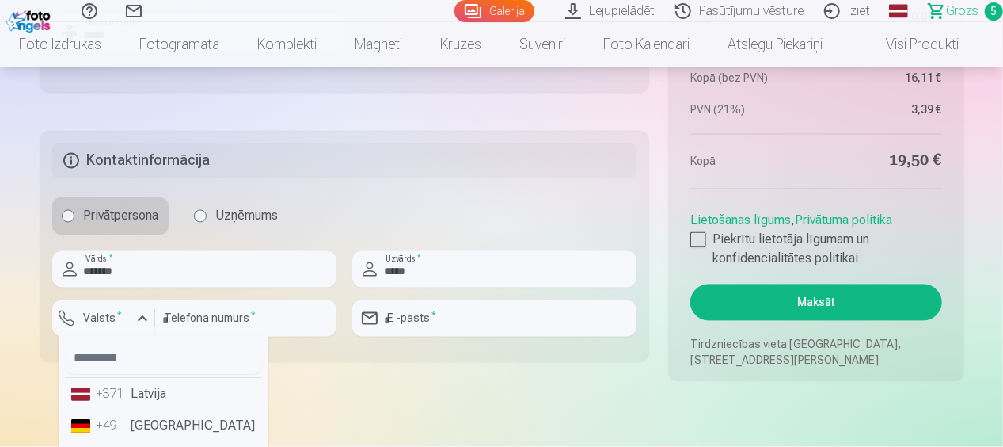
click at [150, 390] on li "+371 Latvija" at bounding box center [163, 394] width 197 height 32
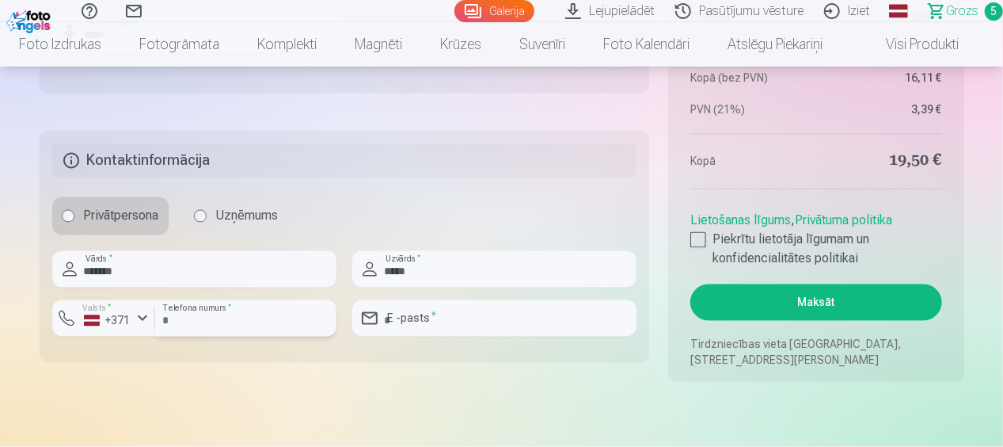
click at [221, 312] on input "number" at bounding box center [245, 318] width 181 height 36
type input "********"
click at [434, 314] on input "email" at bounding box center [494, 318] width 284 height 36
type input "**********"
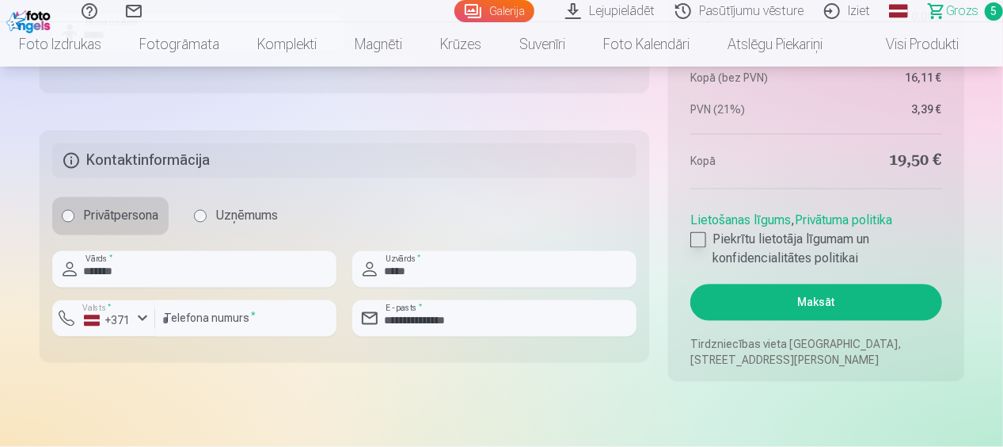
click at [699, 234] on div at bounding box center [698, 240] width 16 height 16
click at [815, 306] on button "Maksāt" at bounding box center [815, 302] width 251 height 36
